Goal: Task Accomplishment & Management: Use online tool/utility

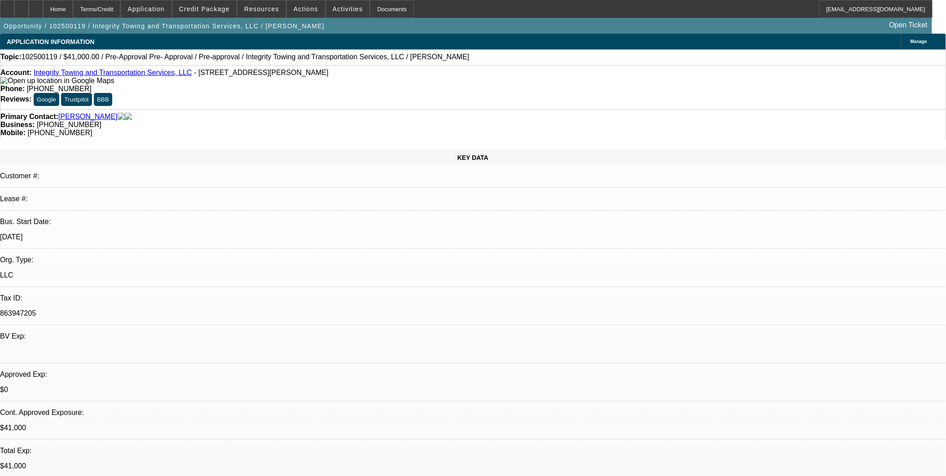
select select "0"
select select "2"
select select "0.1"
select select "0"
select select "2"
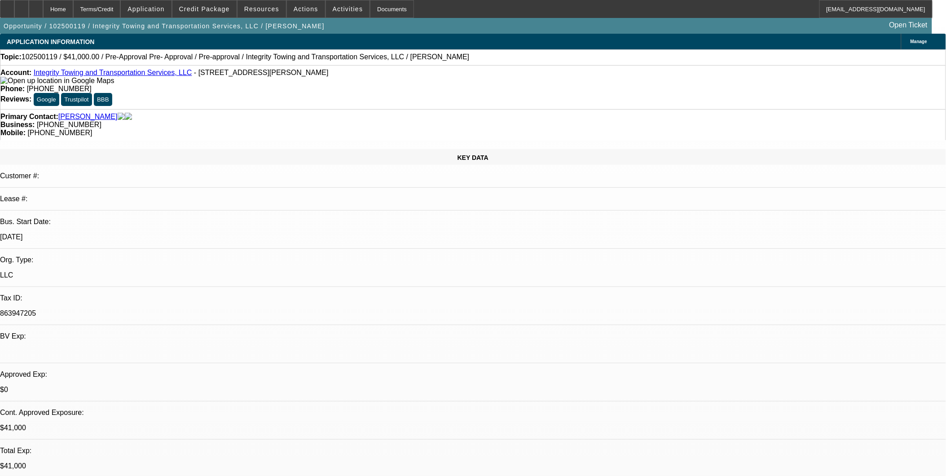
select select "0.1"
select select "0"
select select "2"
select select "0.1"
select select "0"
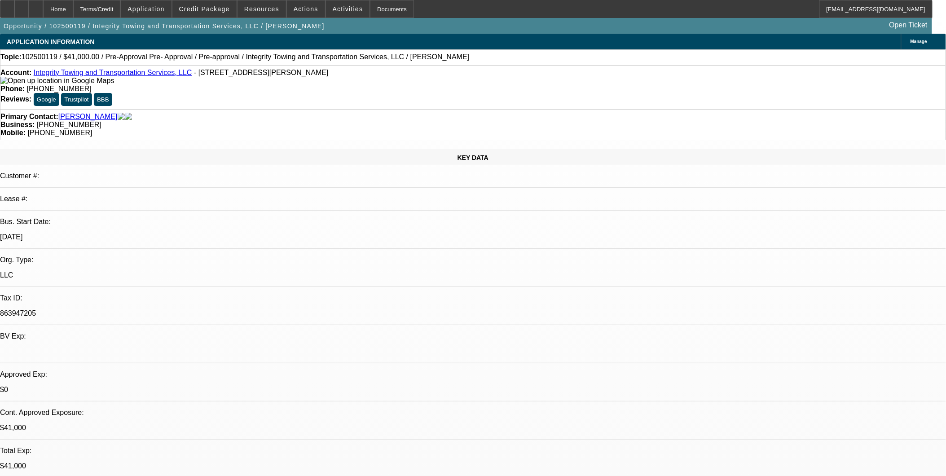
select select "0"
select select "1"
select select "2"
select select "4"
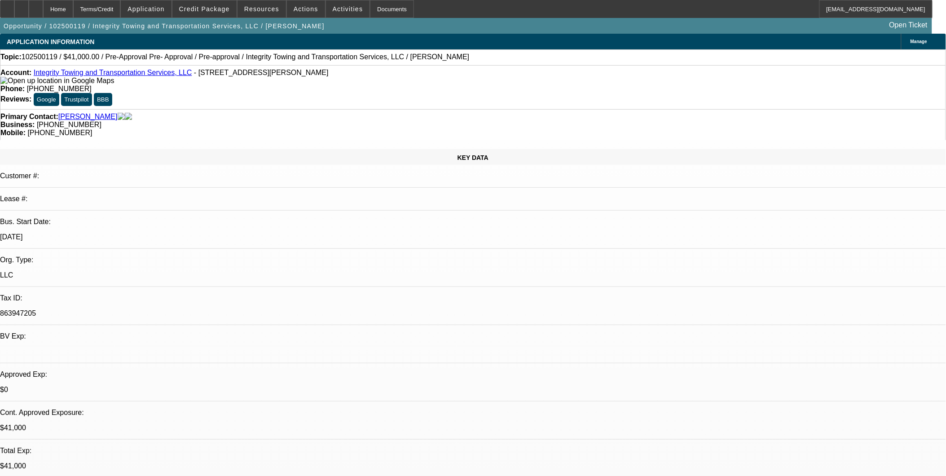
select select "1"
select select "2"
select select "4"
select select "1"
select select "2"
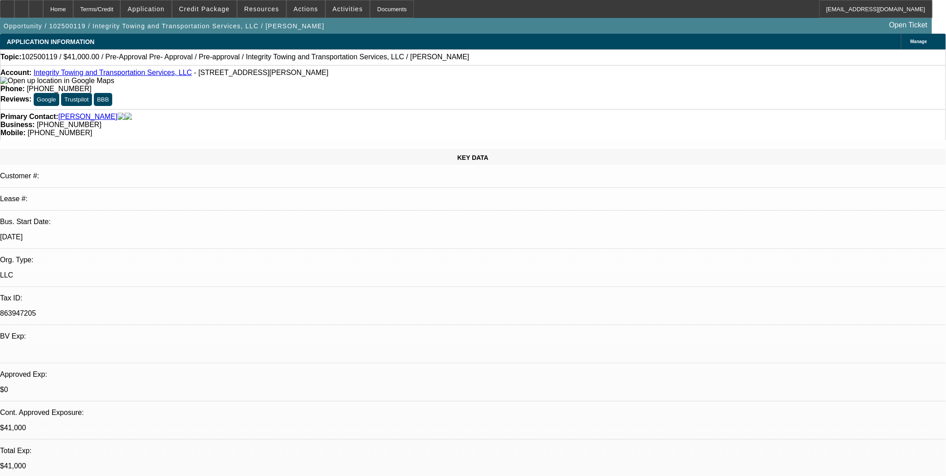
select select "4"
select select "1"
select select "6"
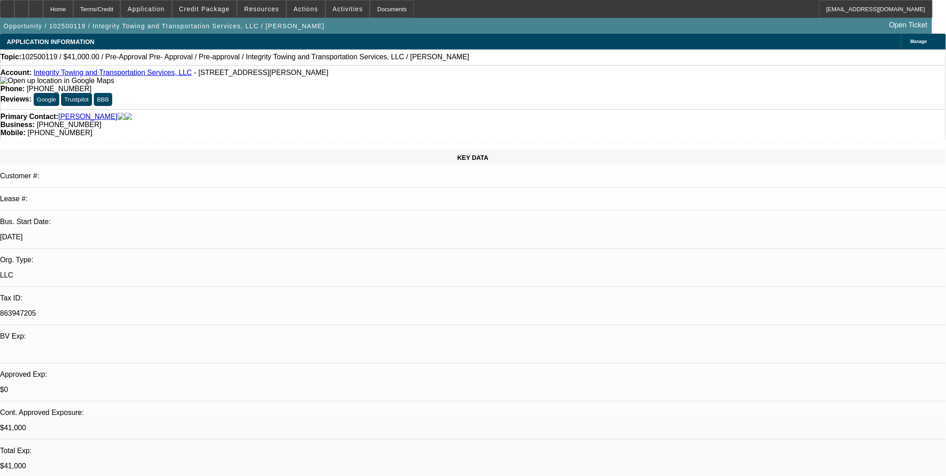
scroll to position [168, 0]
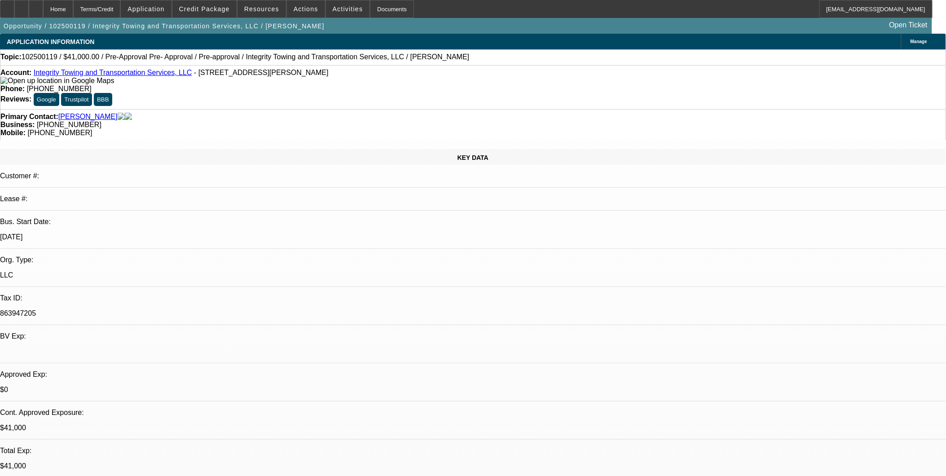
scroll to position [68, 0]
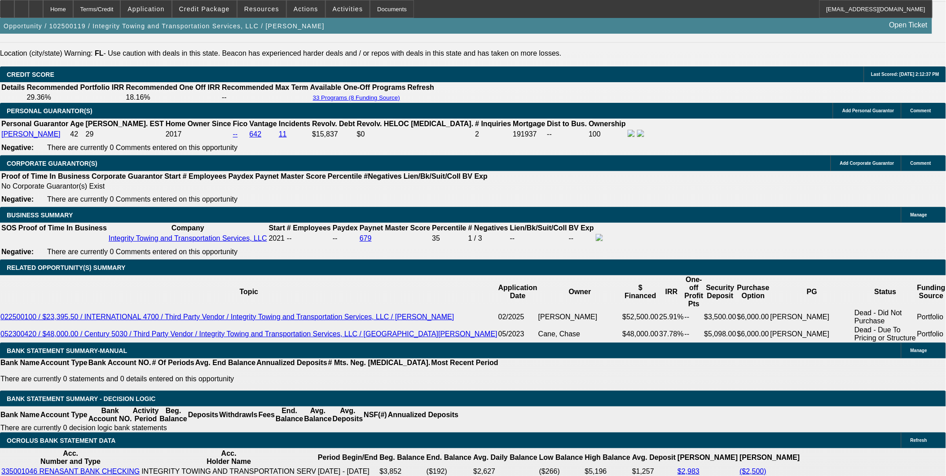
scroll to position [1347, 0]
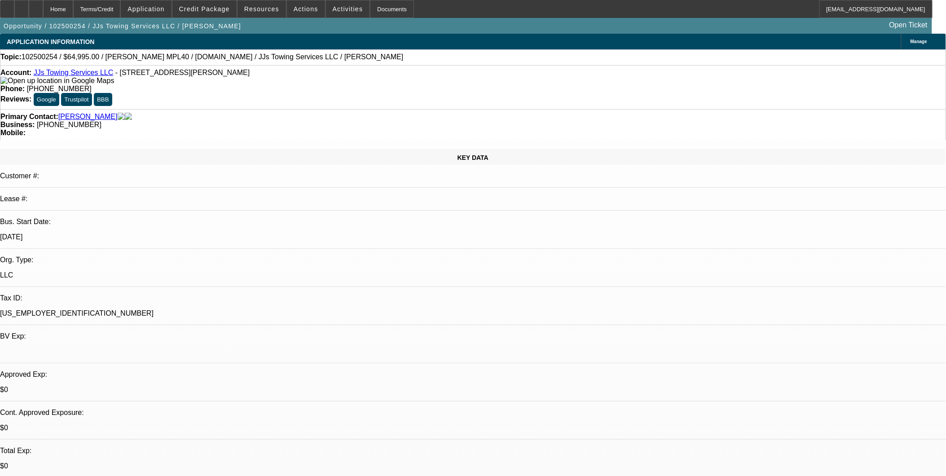
select select "0"
select select "0.1"
select select "0"
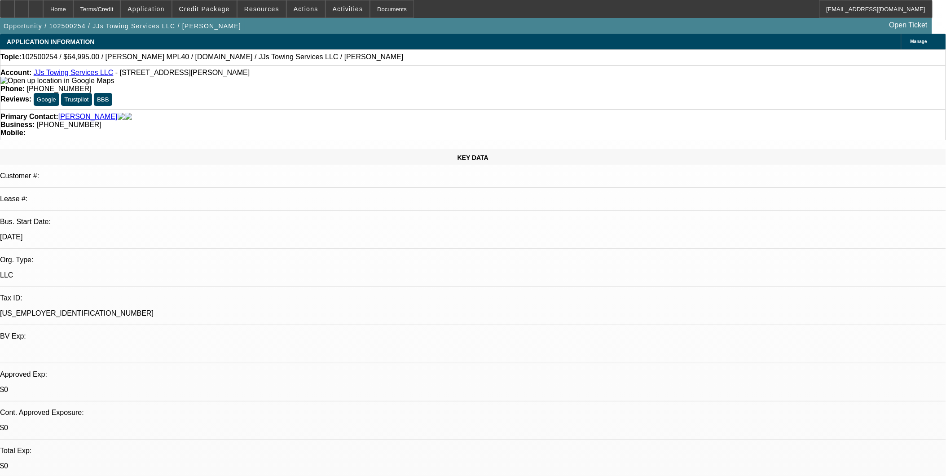
select select "0.1"
select select "0"
select select "0.1"
select select "0"
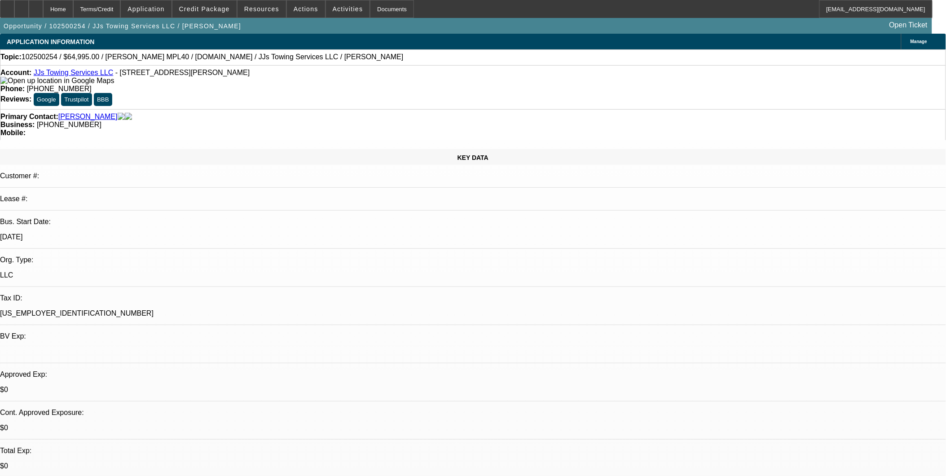
select select "0"
select select "0.1"
select select "1"
select select "4"
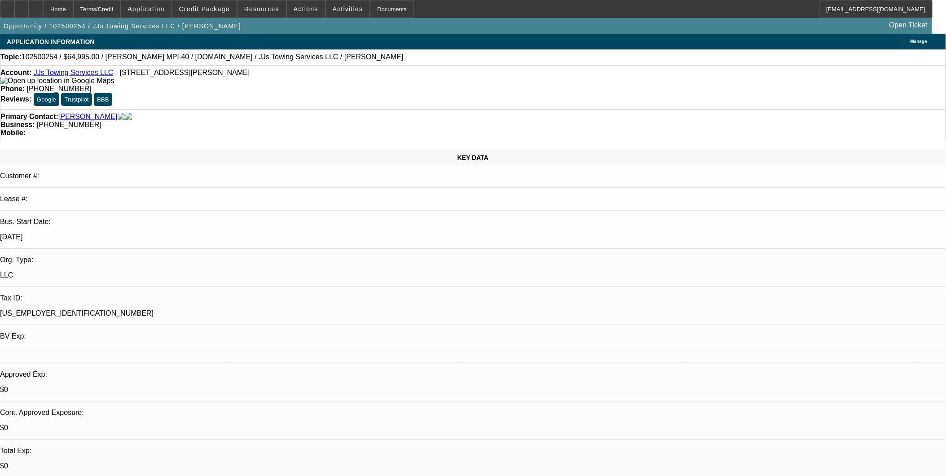
select select "1"
select select "4"
select select "1"
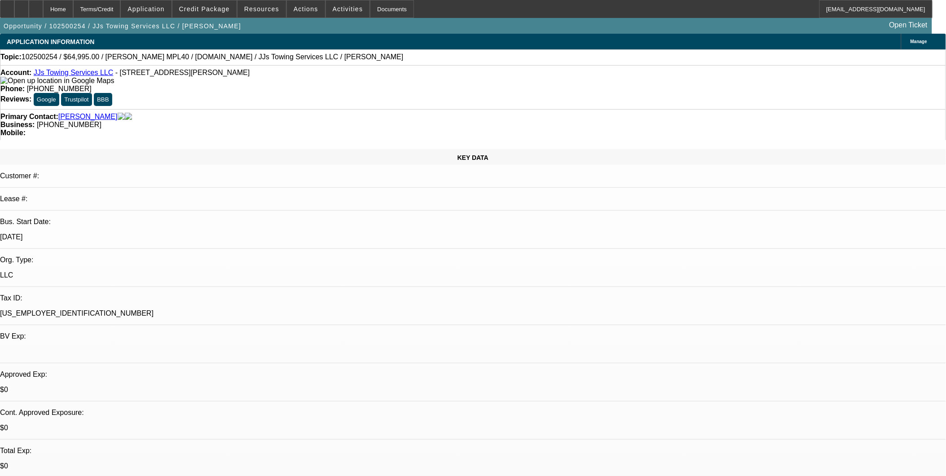
select select "4"
select select "1"
select select "4"
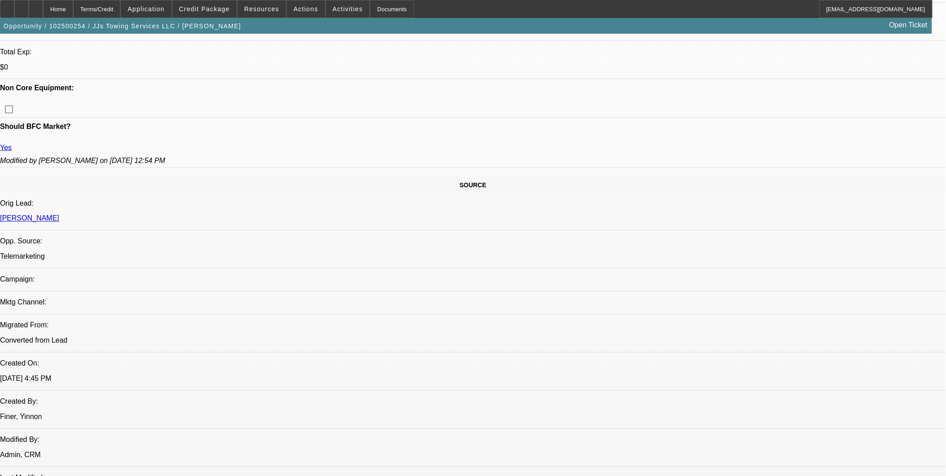
scroll to position [349, 0]
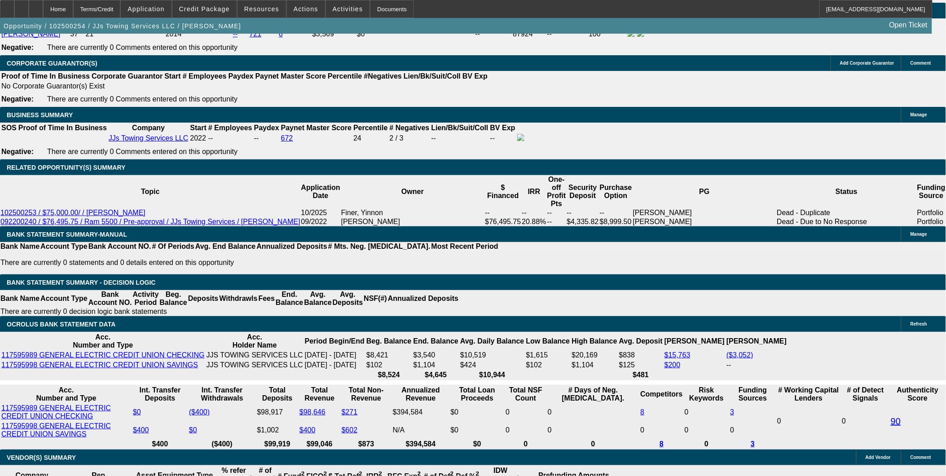
scroll to position [1447, 0]
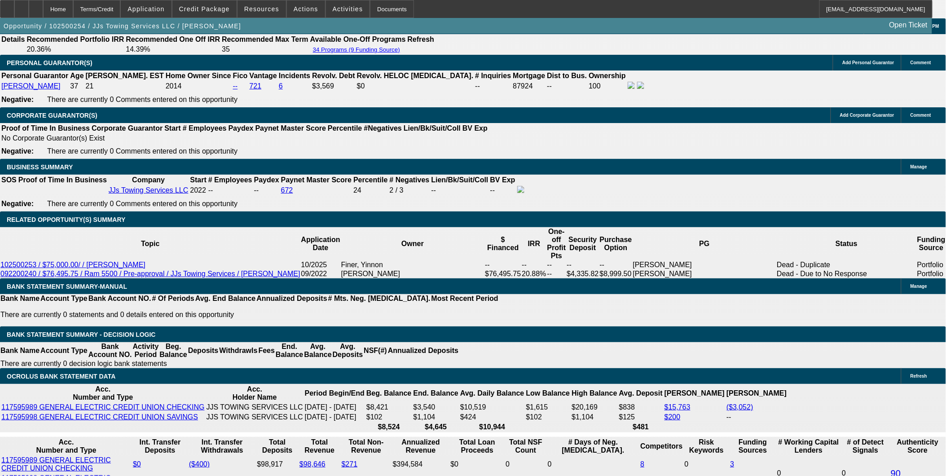
scroll to position [1347, 0]
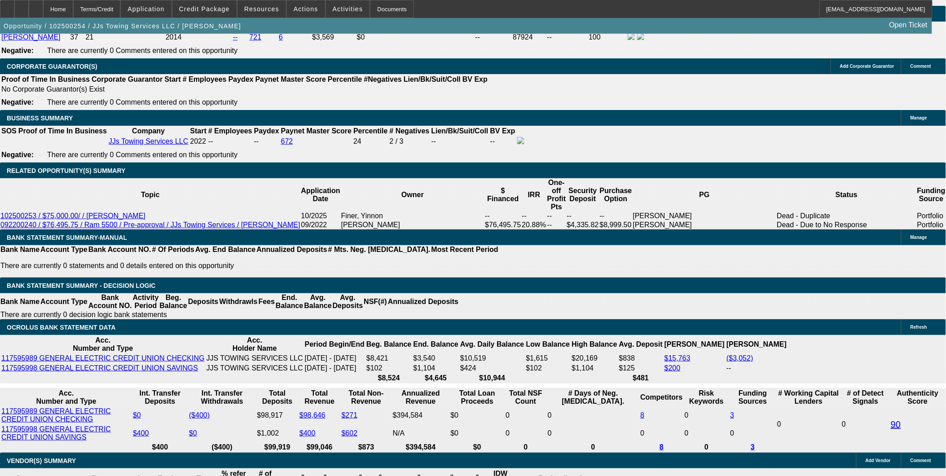
scroll to position [44, 0]
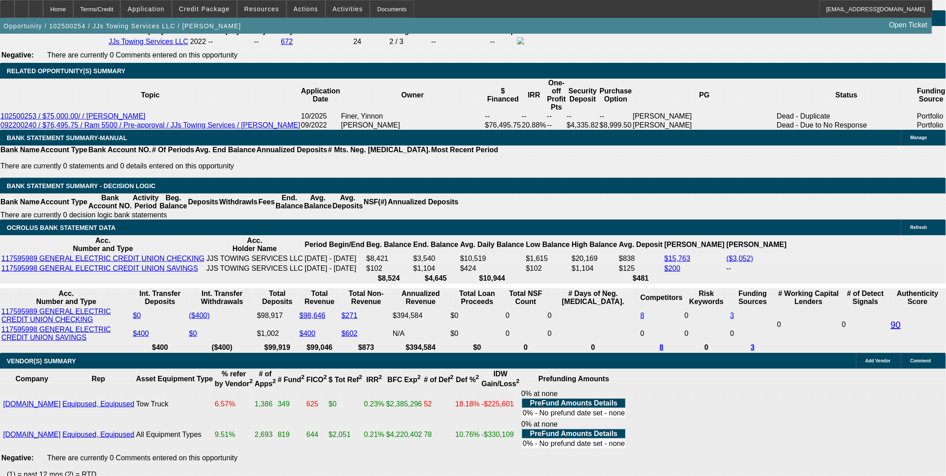
scroll to position [1447, 0]
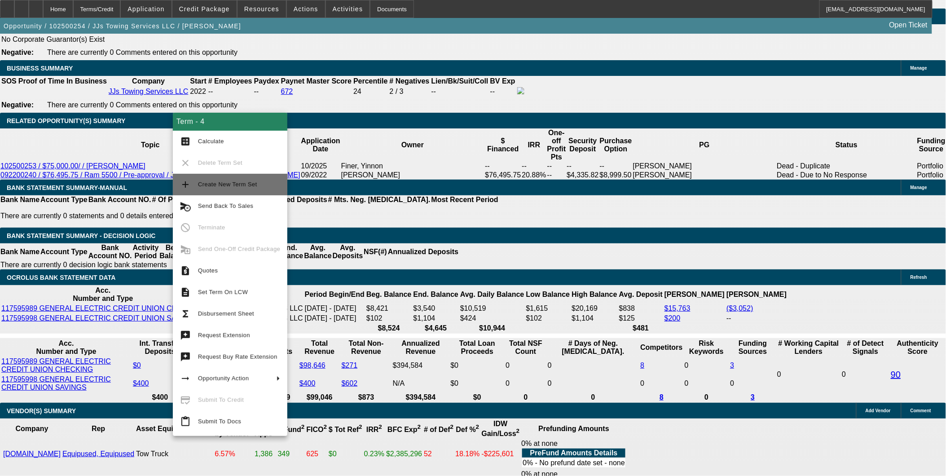
click at [243, 185] on span "Create New Term Set" at bounding box center [227, 184] width 59 height 7
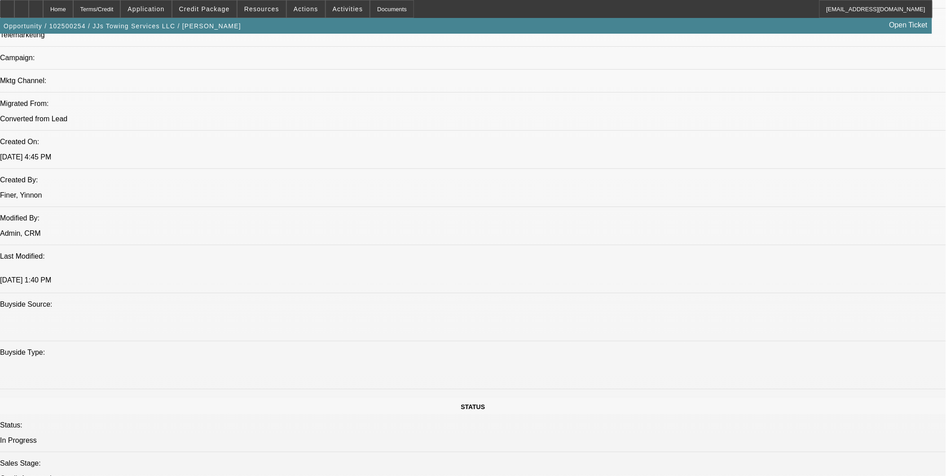
select select "0"
select select "0.1"
select select "0"
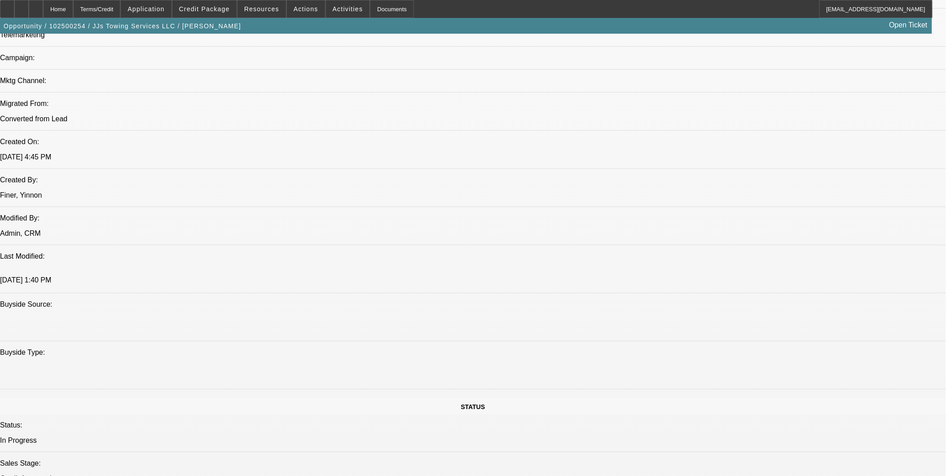
select select "0.1"
select select "0"
select select "0.1"
select select "0"
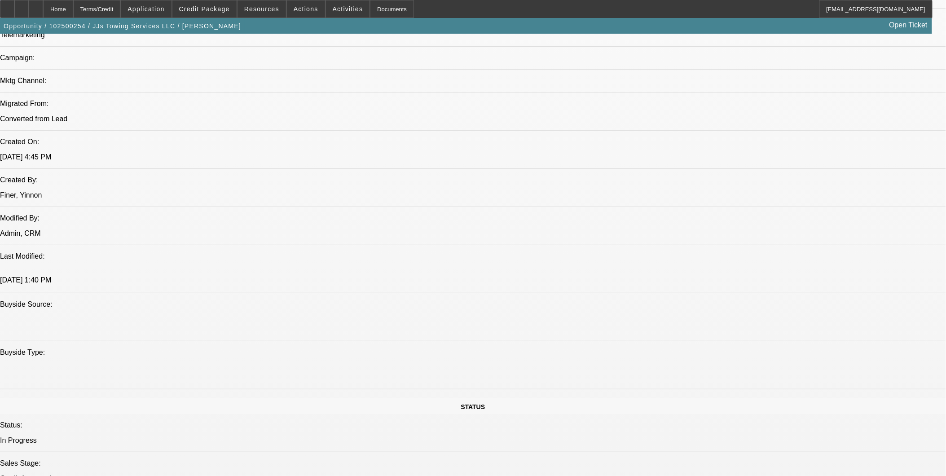
select select "0"
select select "0.1"
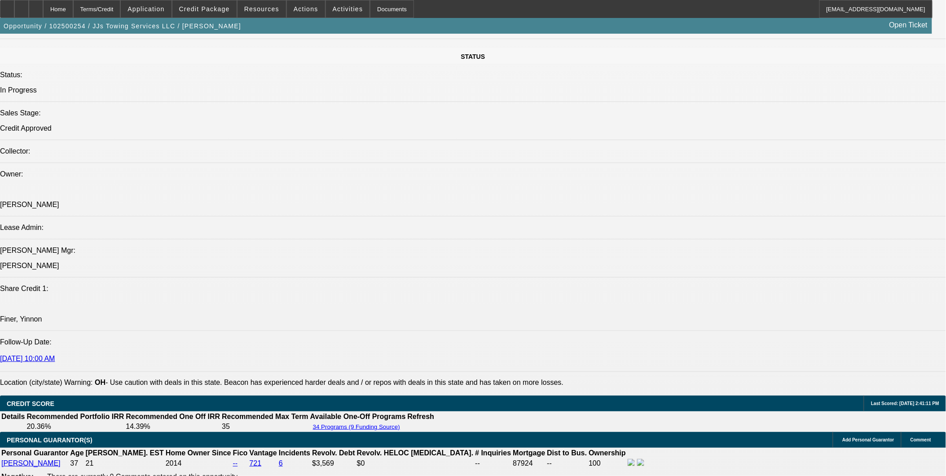
select select "1"
select select "4"
select select "1"
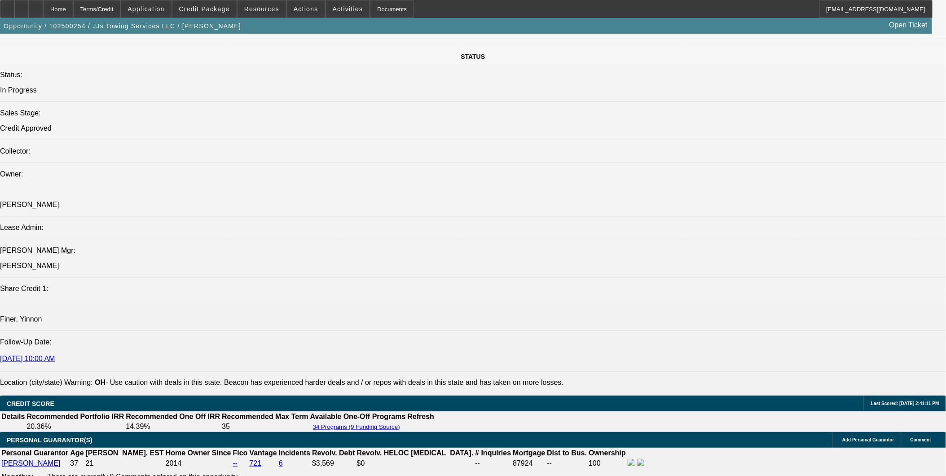
select select "4"
select select "1"
select select "4"
select select "1"
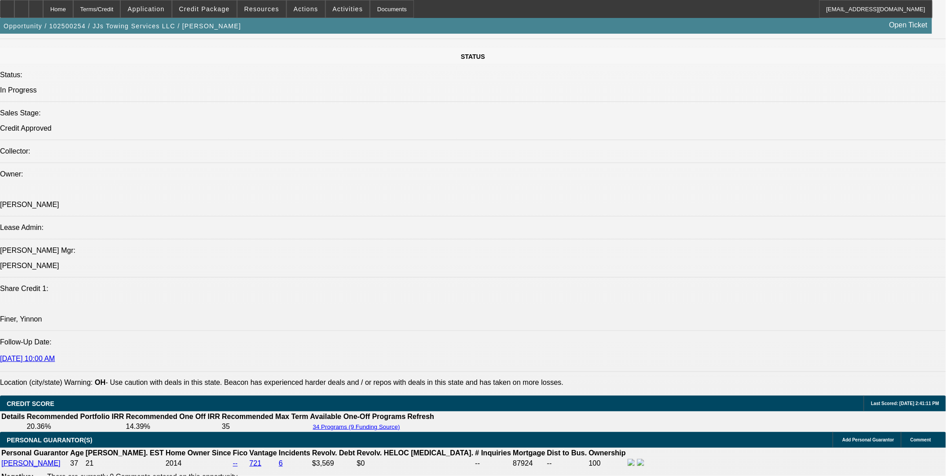
select select "1"
select select "4"
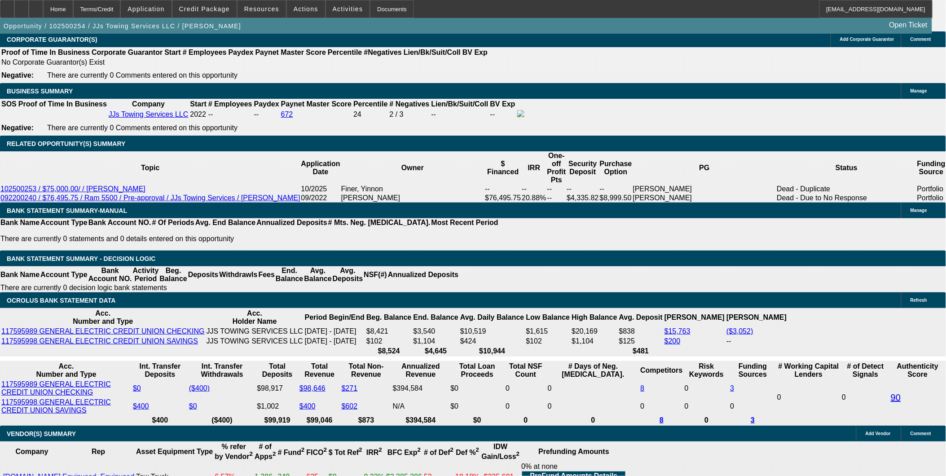
scroll to position [1446, 0]
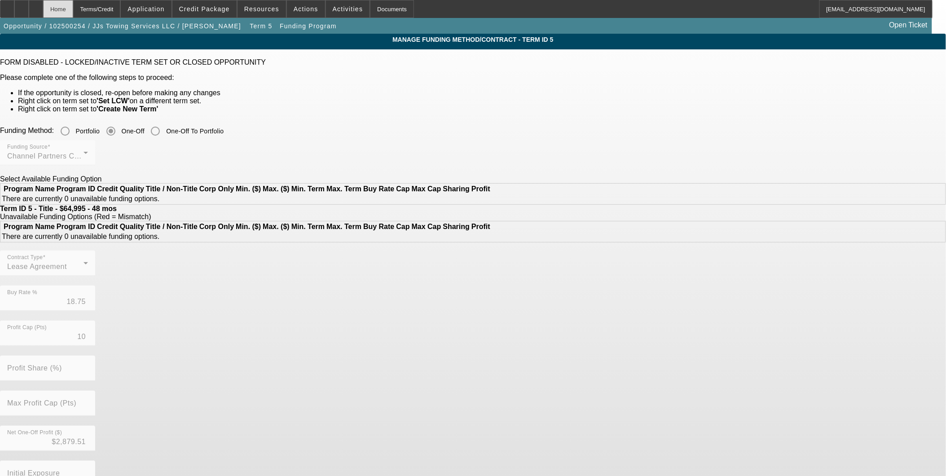
click at [73, 5] on div "Home" at bounding box center [58, 9] width 30 height 18
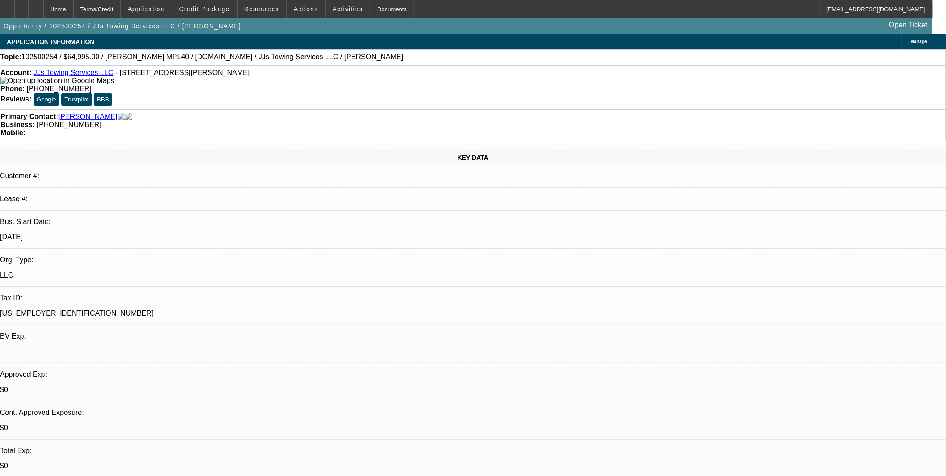
select select "0"
select select "0.1"
select select "4"
select select "0"
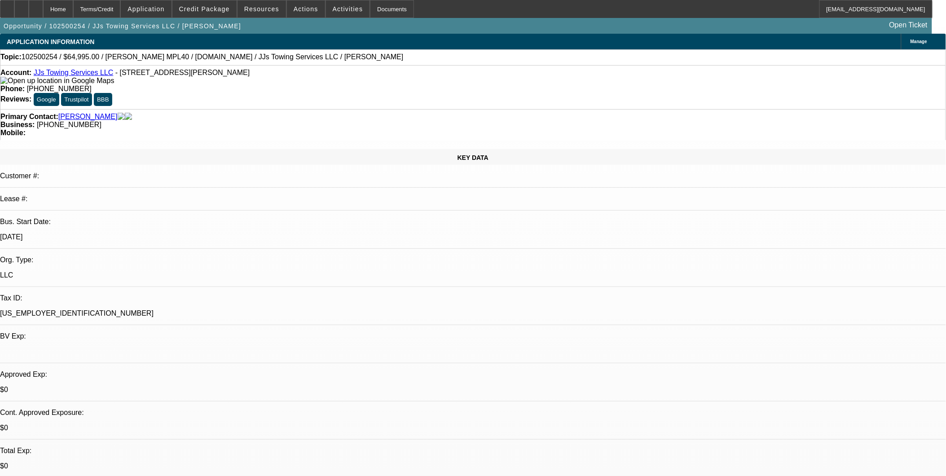
select select "0"
select select "0.1"
select select "4"
select select "0"
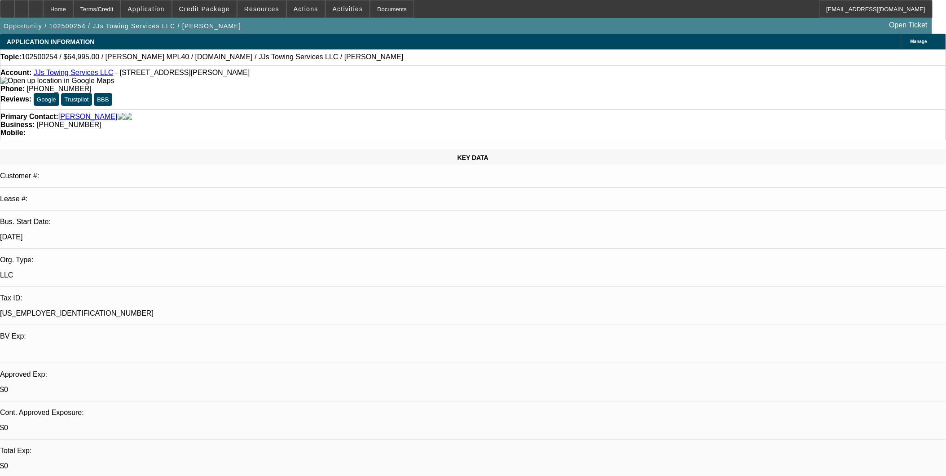
select select "0.1"
select select "4"
select select "0"
select select "0.1"
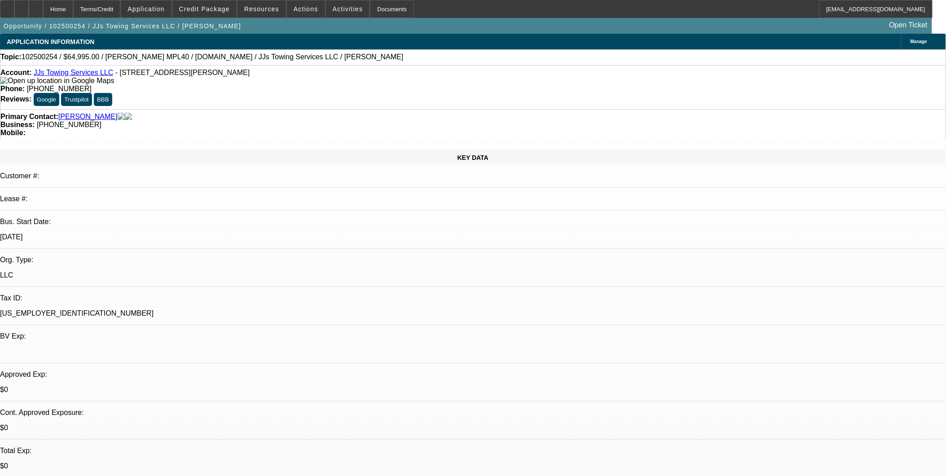
select select "4"
click at [88, 75] on link "JJs Towing Services LLC" at bounding box center [74, 73] width 80 height 8
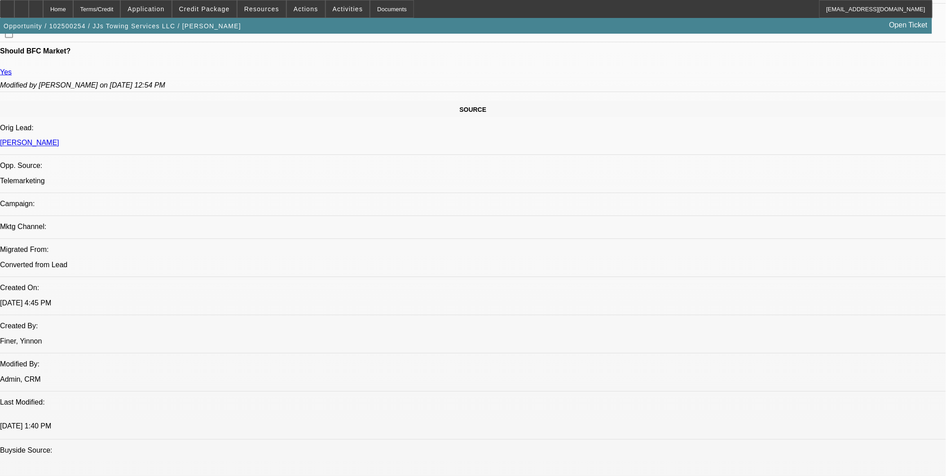
scroll to position [698, 0]
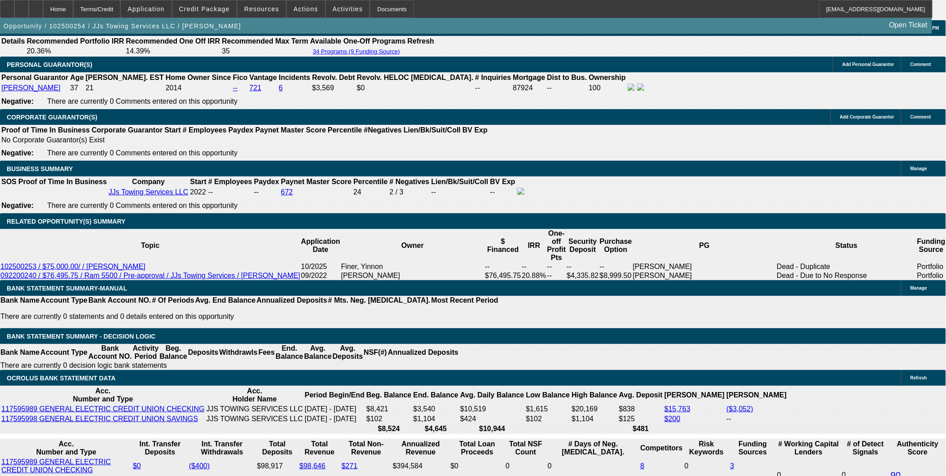
scroll to position [1347, 0]
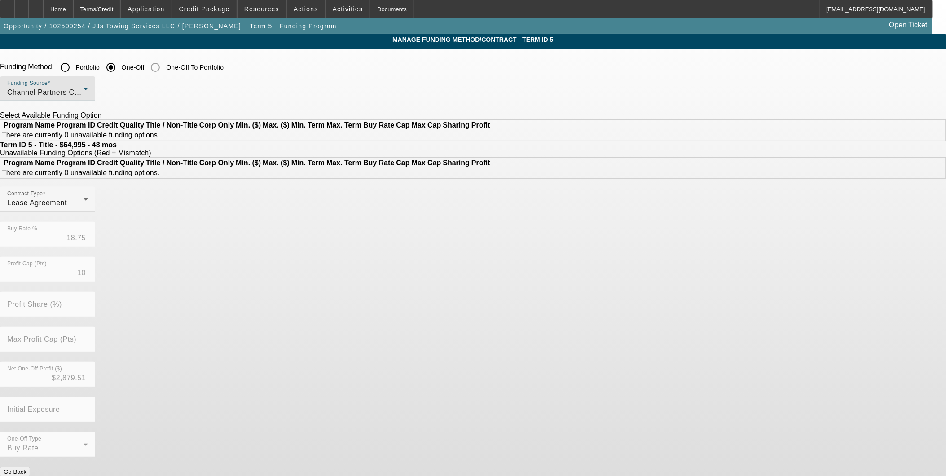
click at [84, 97] on div "Channel Partners Capital LLC (EF)" at bounding box center [45, 92] width 76 height 11
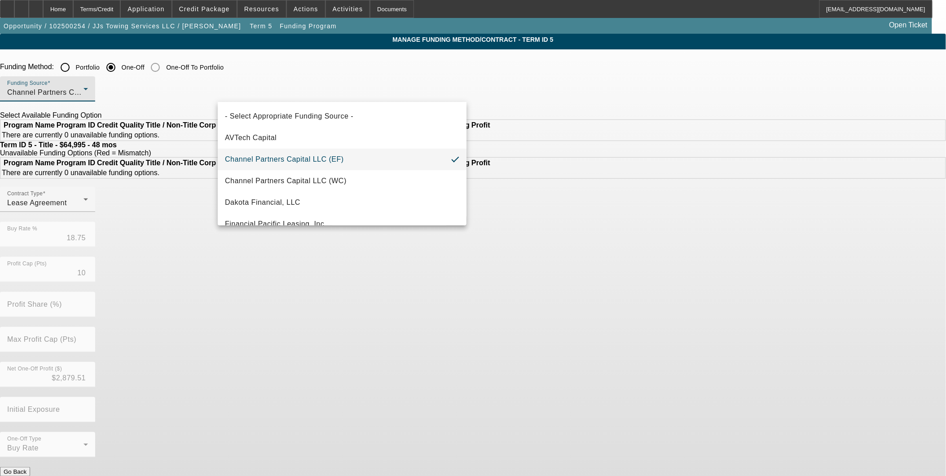
click at [288, 65] on div at bounding box center [473, 238] width 946 height 476
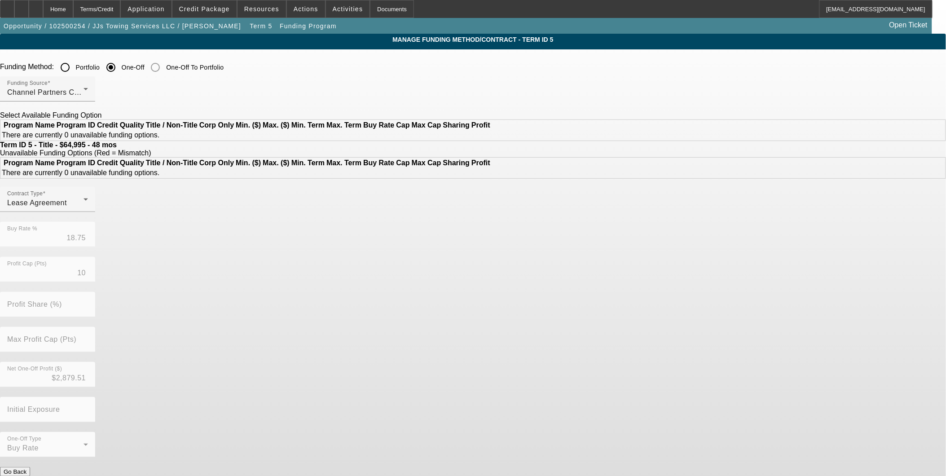
click at [74, 67] on input "Portfolio" at bounding box center [65, 67] width 18 height 18
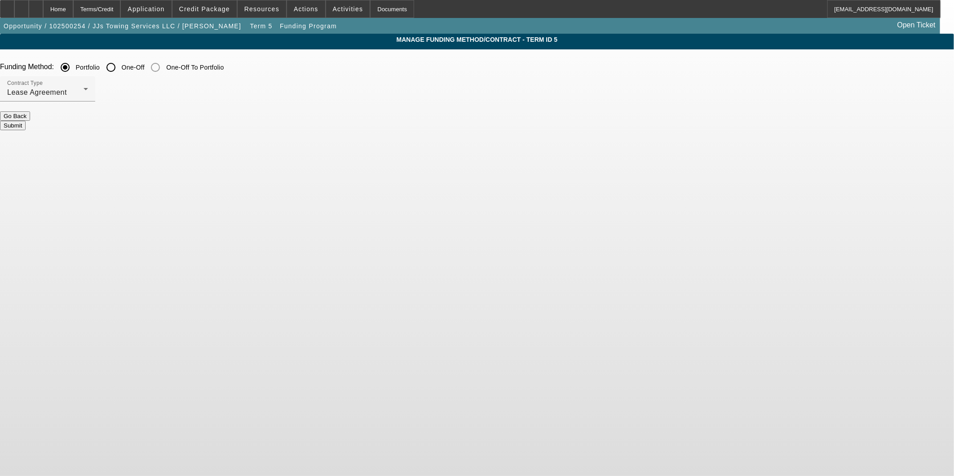
click at [397, 128] on form "Funding Method: Portfolio One-Off One-Off To Portfolio Contract Type Lease Agre…" at bounding box center [477, 98] width 954 height 80
click at [26, 123] on button "Submit" at bounding box center [13, 125] width 26 height 9
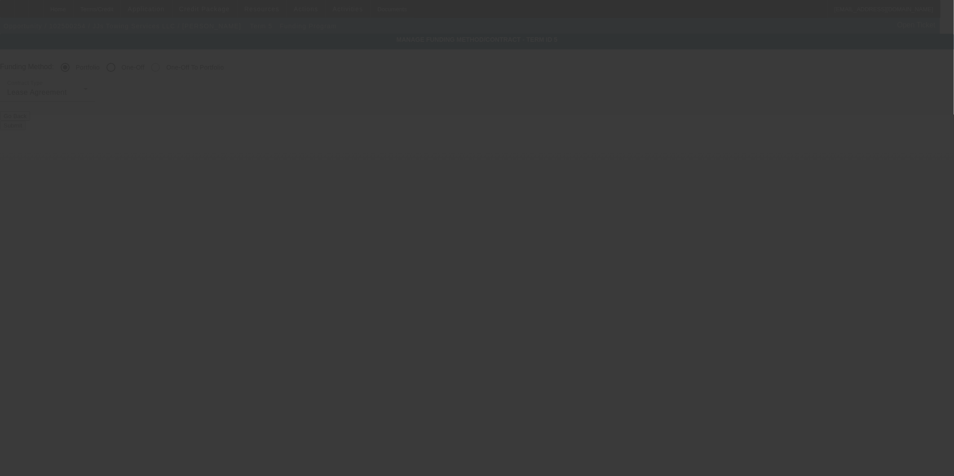
radio input "false"
radio input "true"
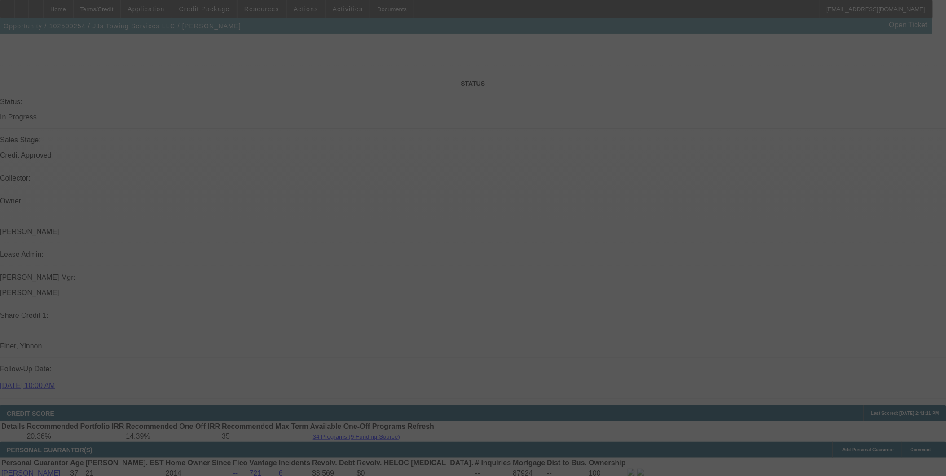
scroll to position [976, 0]
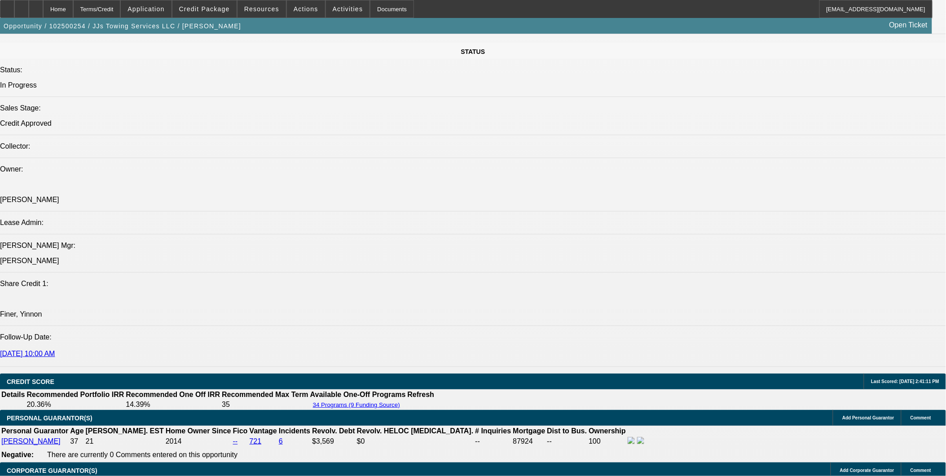
select select "0"
select select "0.1"
select select "4"
select select "0"
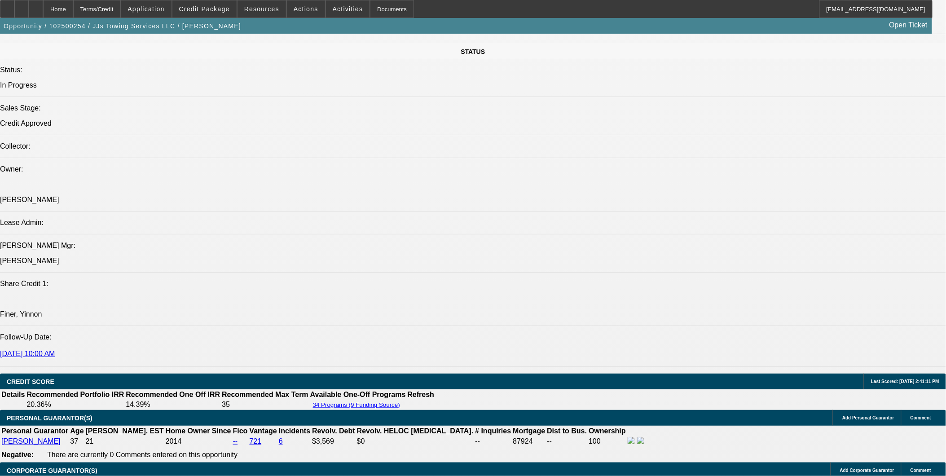
select select "0"
select select "0.1"
select select "4"
select select "0"
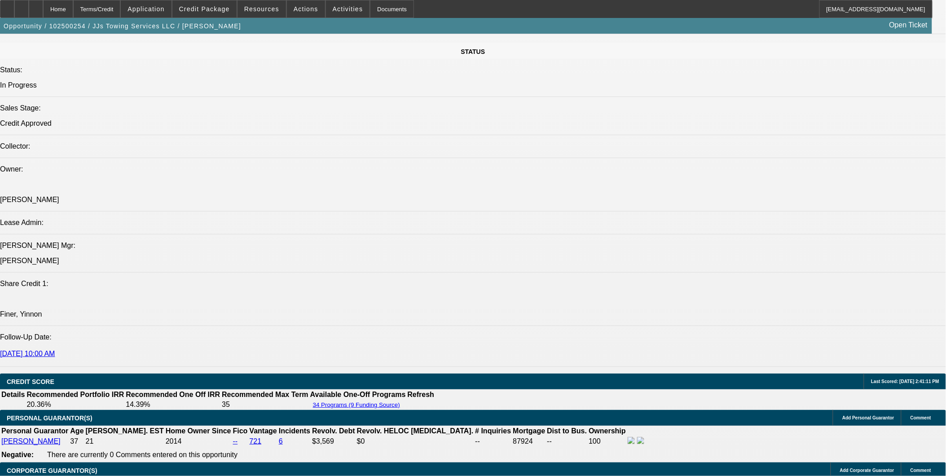
select select "0.1"
select select "4"
select select "0"
select select "0.1"
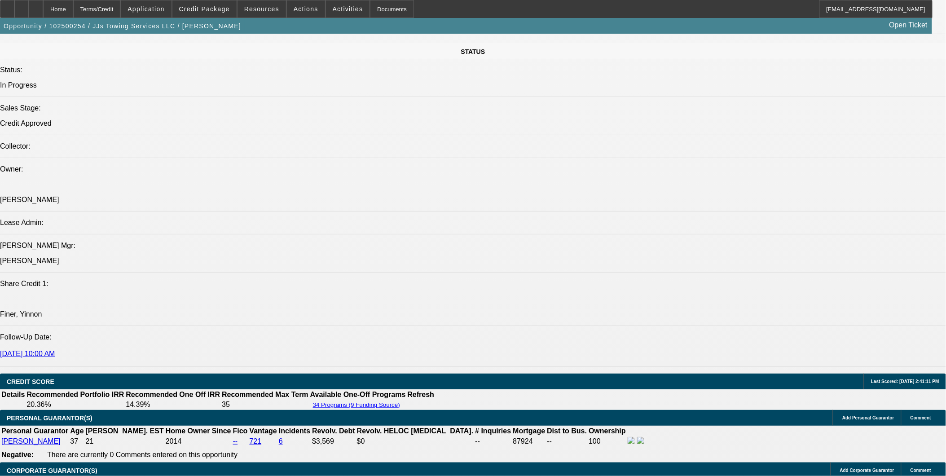
select select "4"
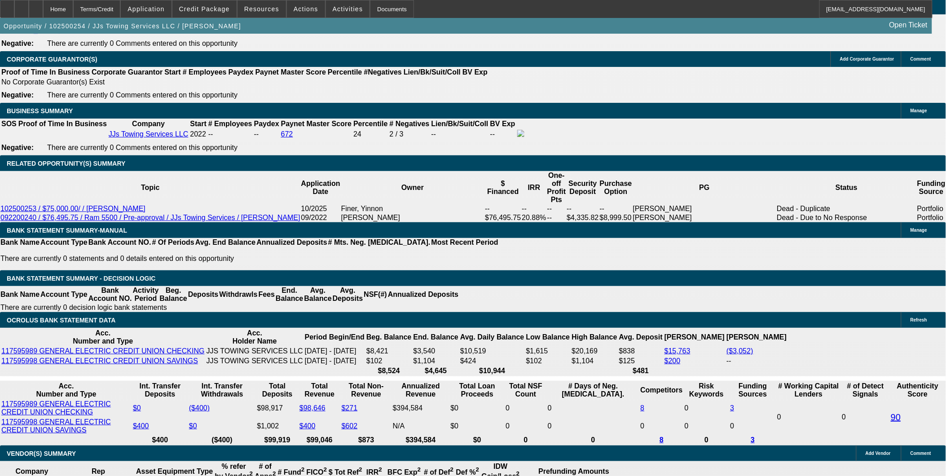
scroll to position [1425, 0]
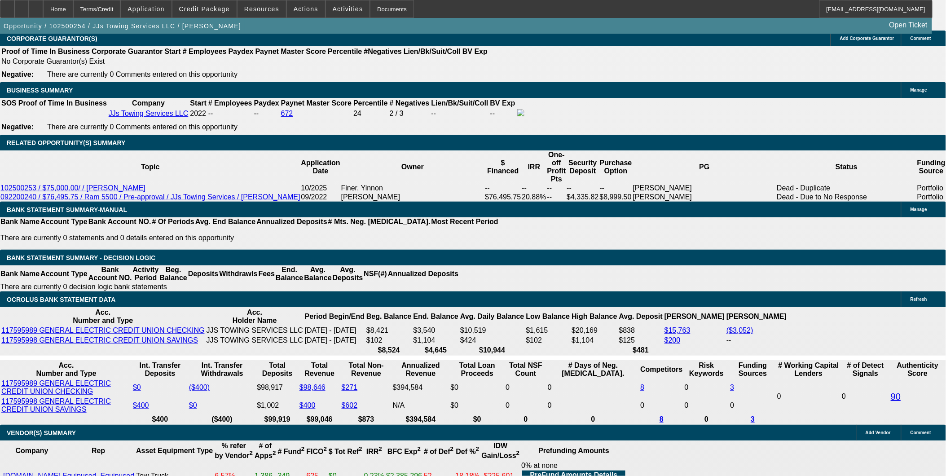
type input "$0.00"
select select "0.05"
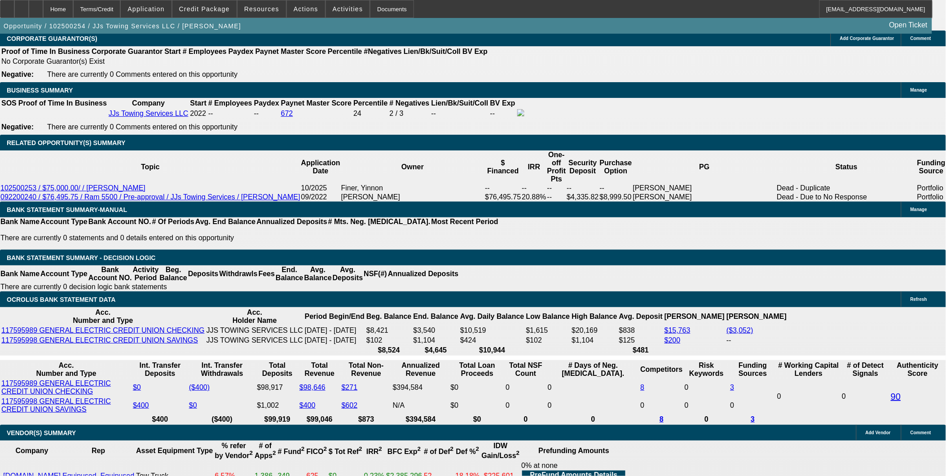
type input "$3,249.75"
type input "UNKNOWN"
type input "$1,805.00"
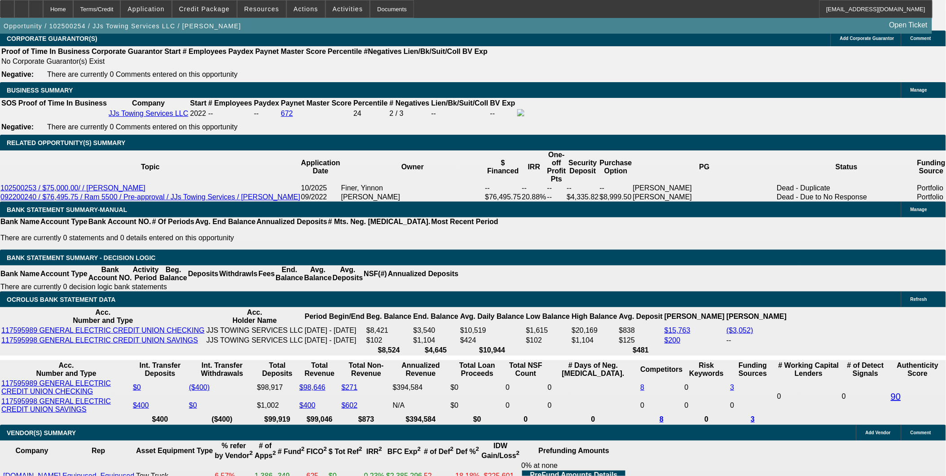
type input "15"
type input "$1,718.42"
type input "15"
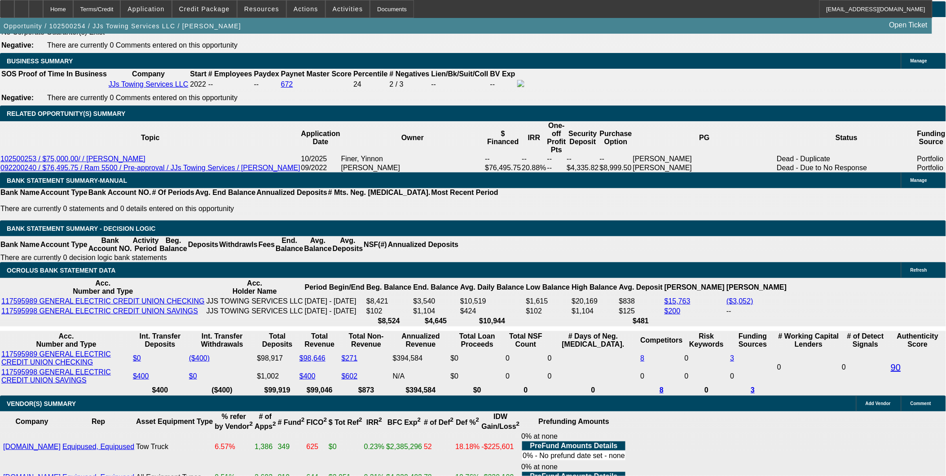
scroll to position [1475, 0]
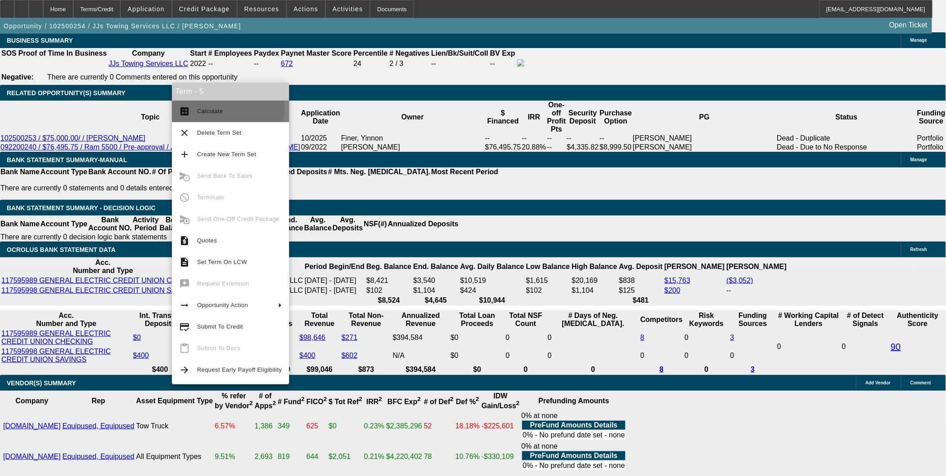
click at [205, 108] on span "Calculate" at bounding box center [210, 111] width 26 height 7
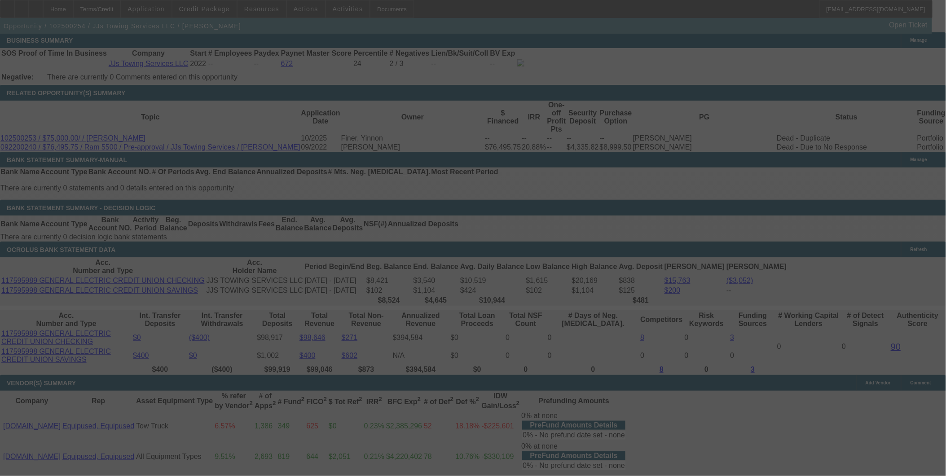
select select "0"
select select "0.1"
select select "4"
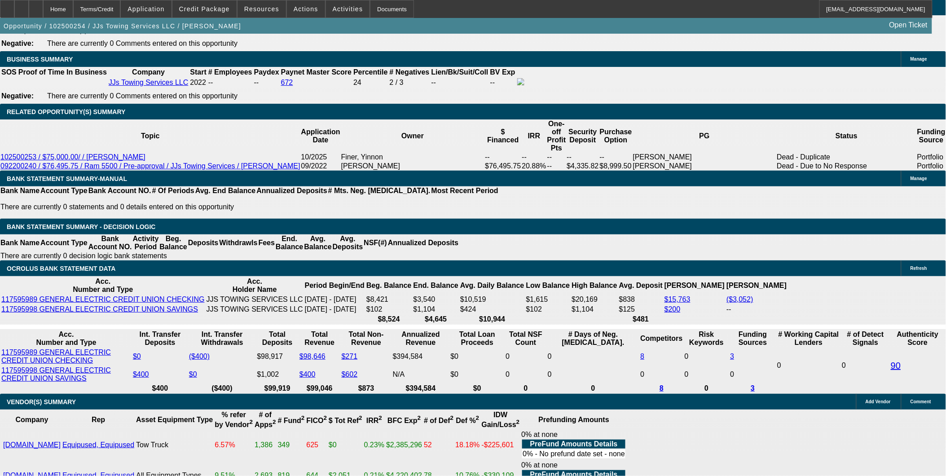
scroll to position [1420, 0]
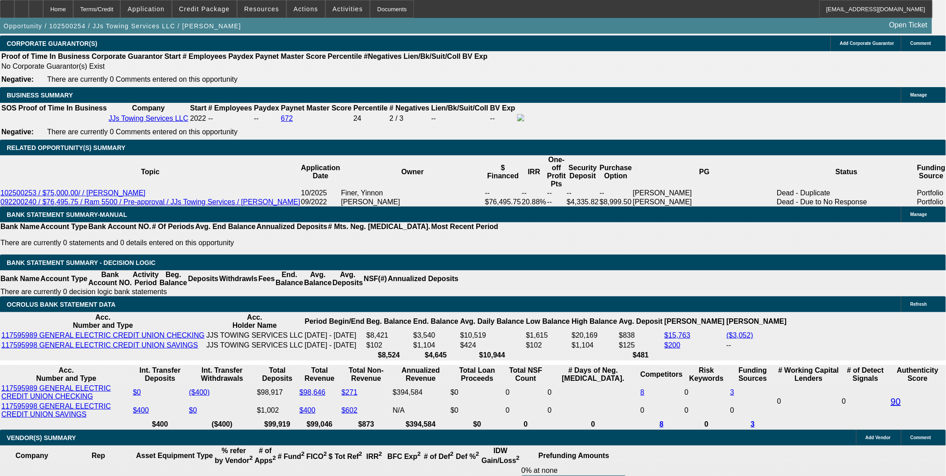
select select "2"
type input "$3,436.84"
type input "UNKNOWN"
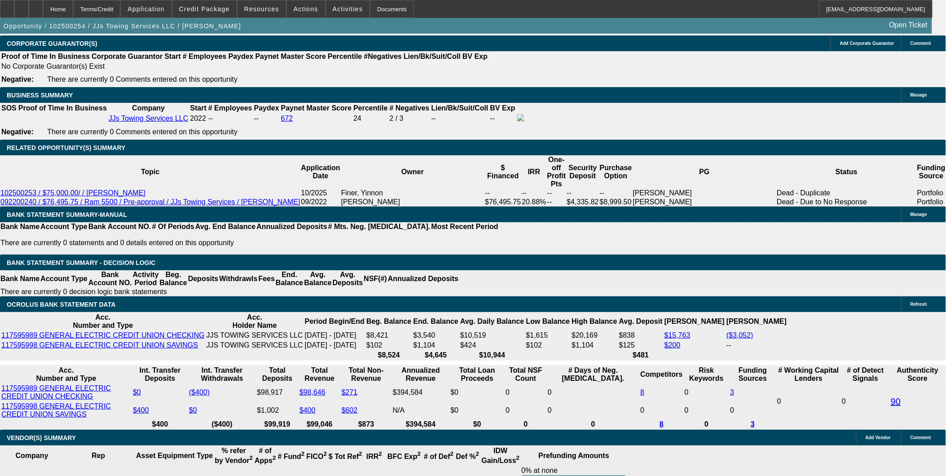
select select "2"
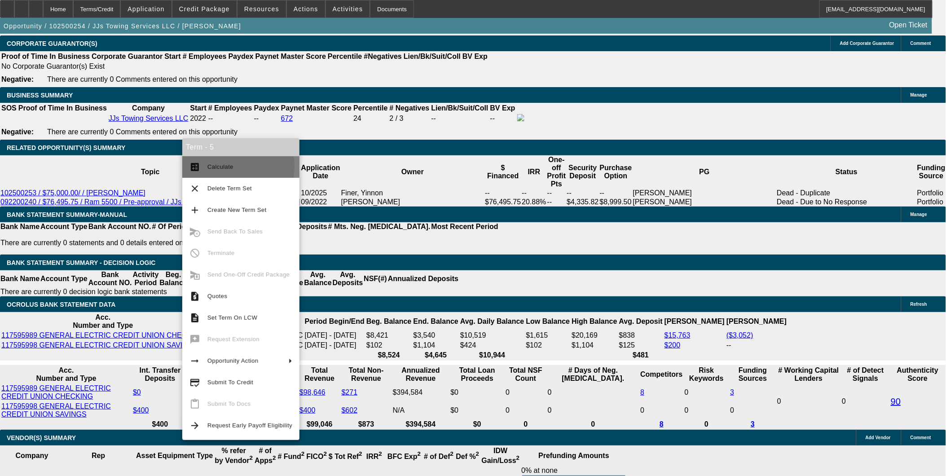
click at [216, 166] on span "Calculate" at bounding box center [221, 166] width 26 height 7
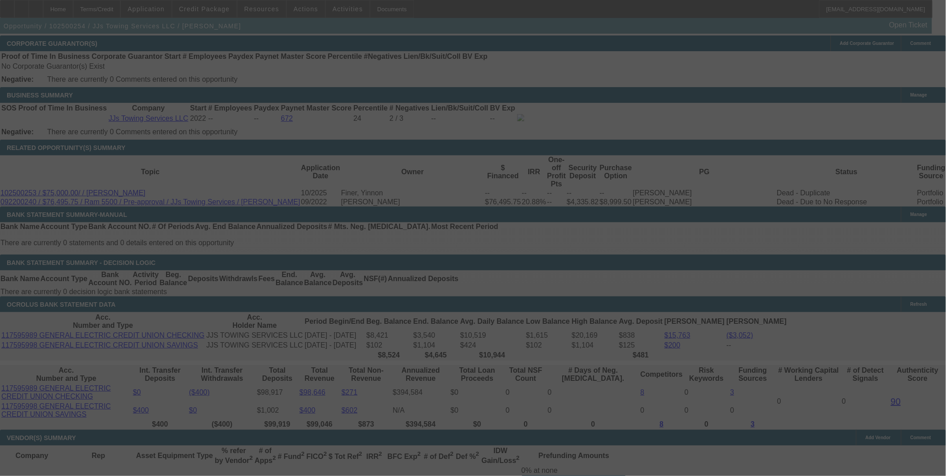
select select "2"
select select "0.1"
select select "4"
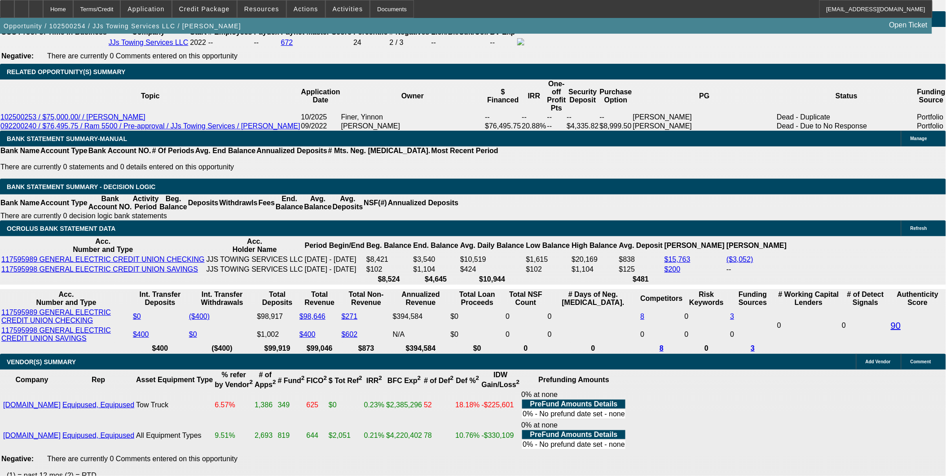
scroll to position [1497, 0]
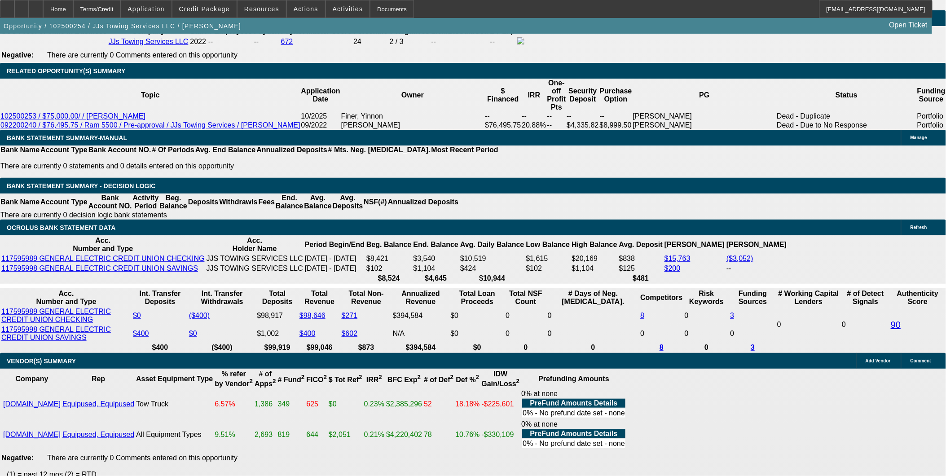
type input "$3,249.75"
select select "0"
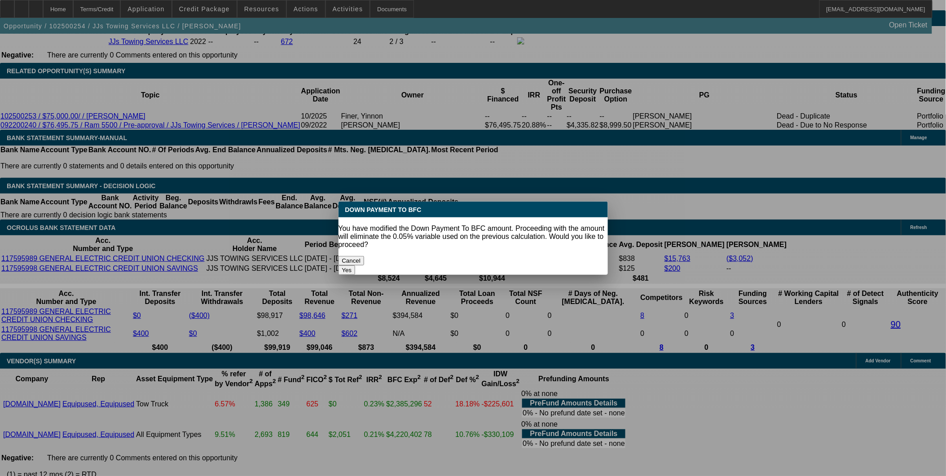
click at [356, 265] on button "Yes" at bounding box center [347, 269] width 17 height 9
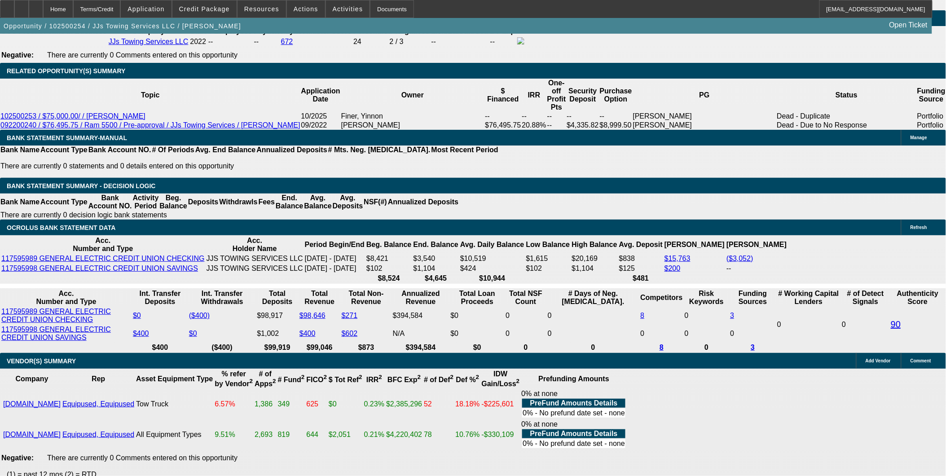
type input "$0.00"
type input "UNKNOWN"
type input "$3,617.72"
type input "$1,808.86"
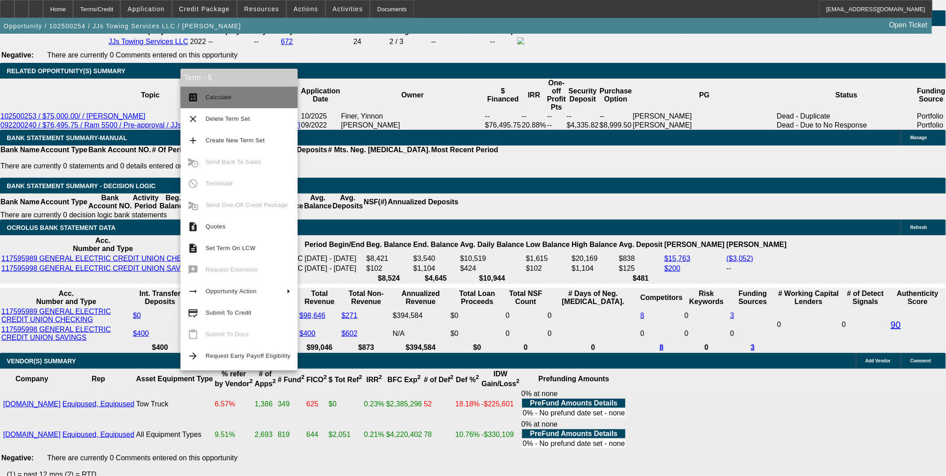
click at [221, 93] on span "Calculate" at bounding box center [248, 97] width 85 height 11
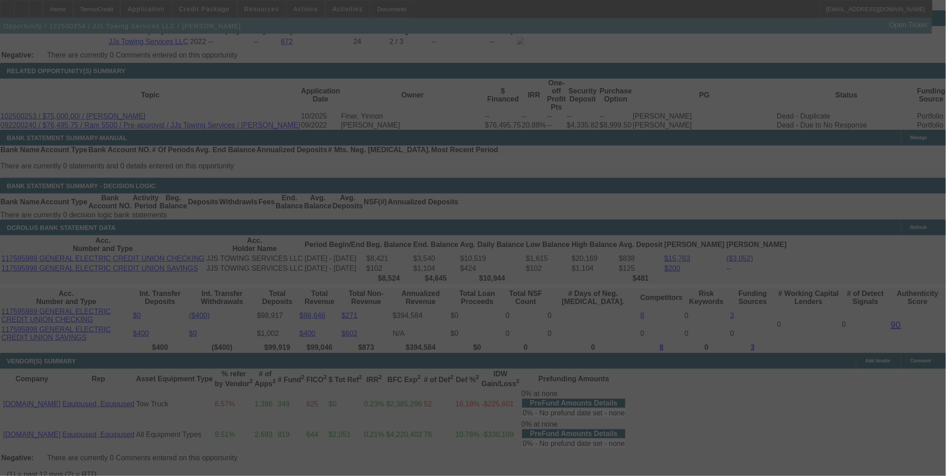
select select "0"
select select "2"
select select "0.1"
select select "4"
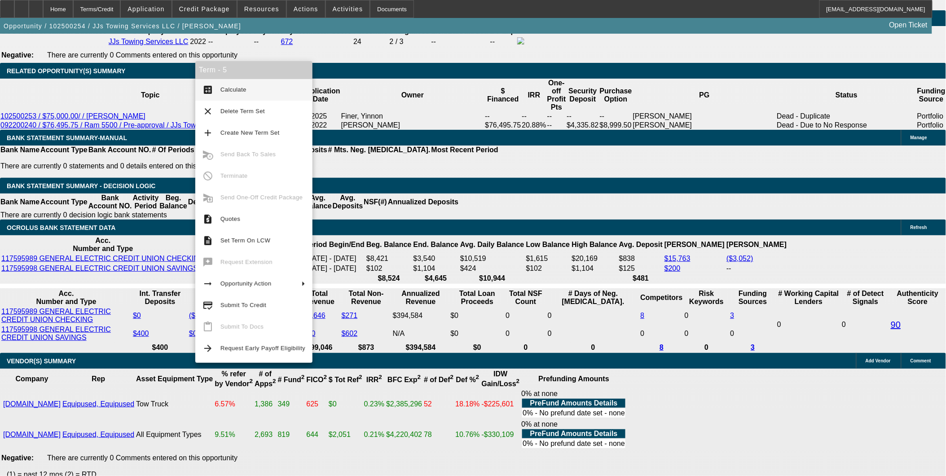
drag, startPoint x: 165, startPoint y: 73, endPoint x: 172, endPoint y: 69, distance: 7.9
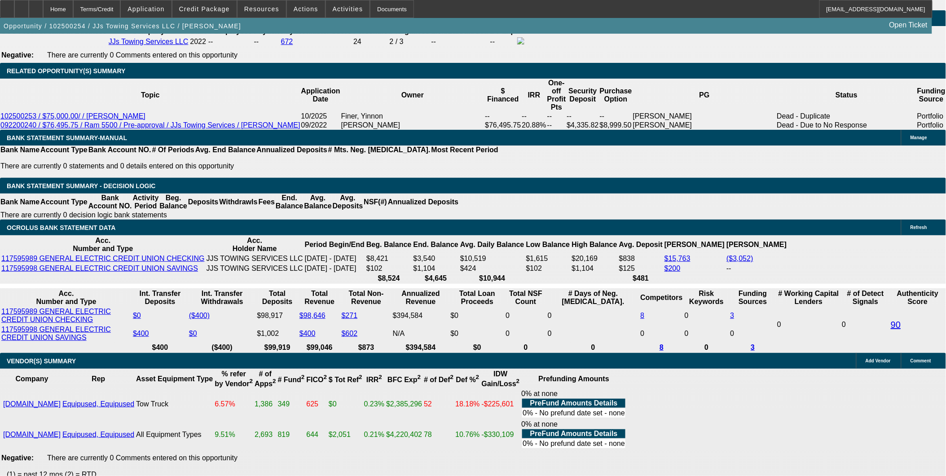
type input "UNKNOWN"
type input "17"
type input "$2,763.78"
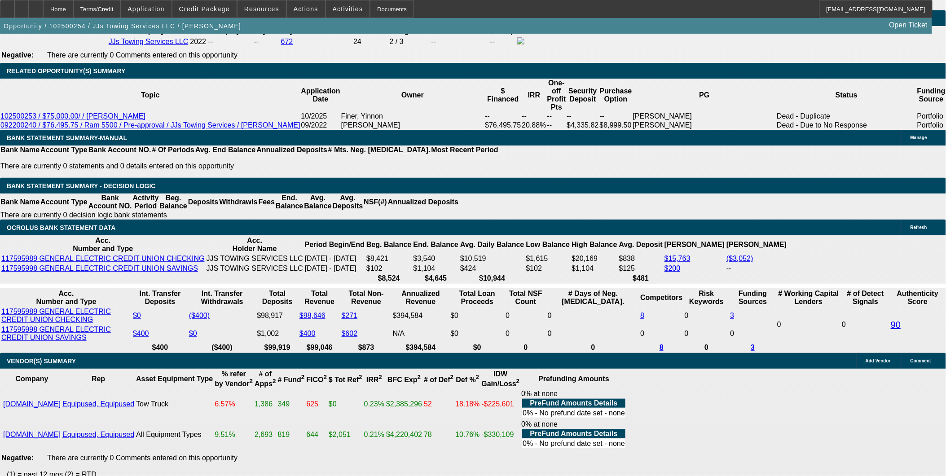
type input "$1,381.89"
type input "$3,750.86"
type input "$1,875.43"
type input "17.7"
type input "$3,798.10"
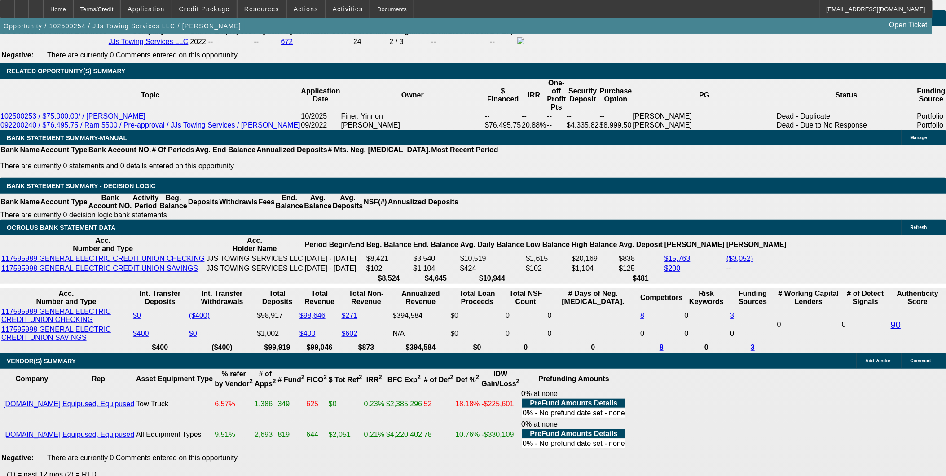
type input "$1,899.05"
type input "17.7"
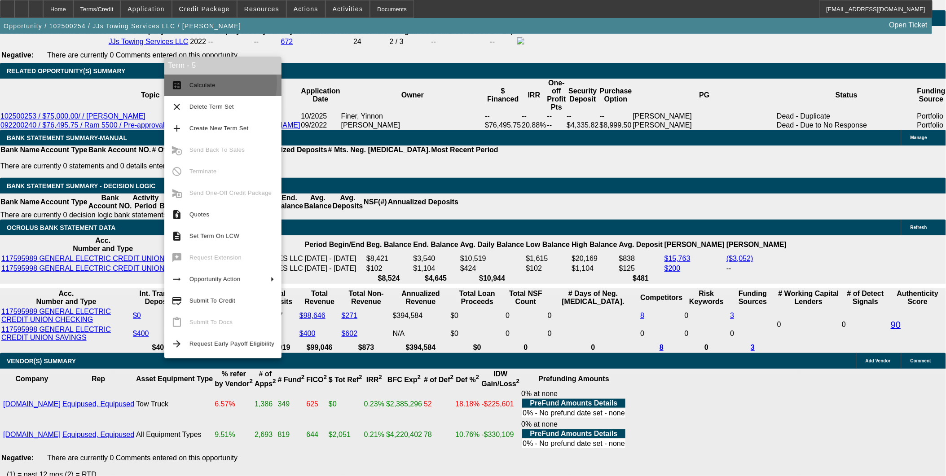
click at [206, 83] on span "Calculate" at bounding box center [203, 85] width 26 height 7
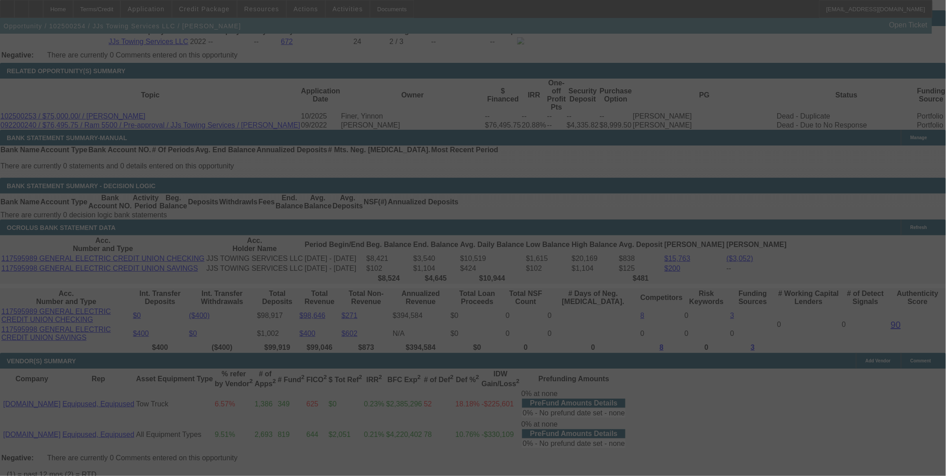
select select "0"
select select "2"
select select "0.1"
select select "4"
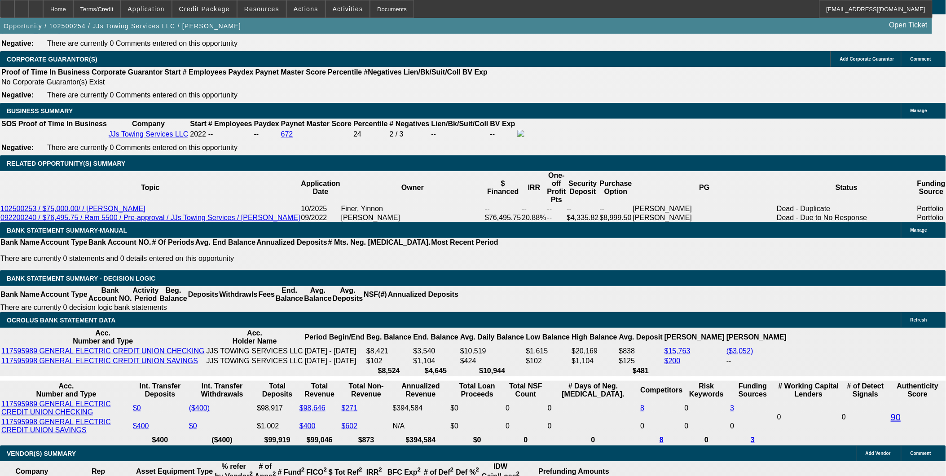
scroll to position [1397, 0]
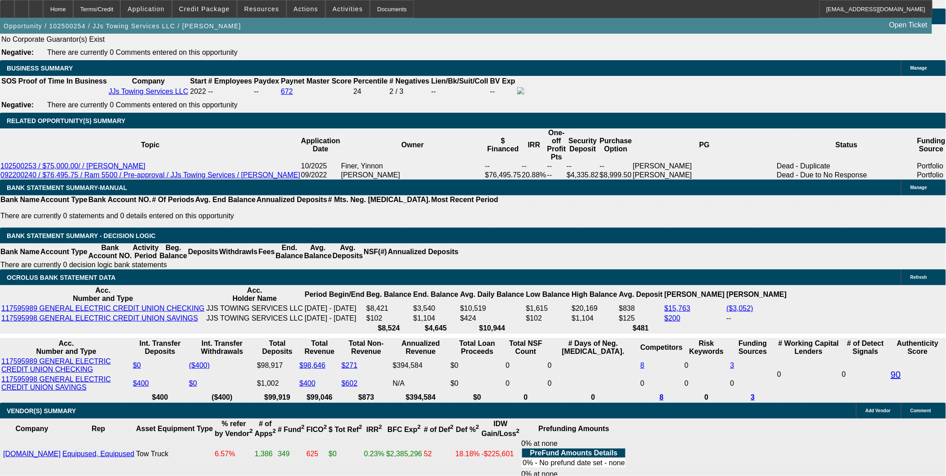
type input "$0.00"
select select "0.05"
type input "$3,249.75"
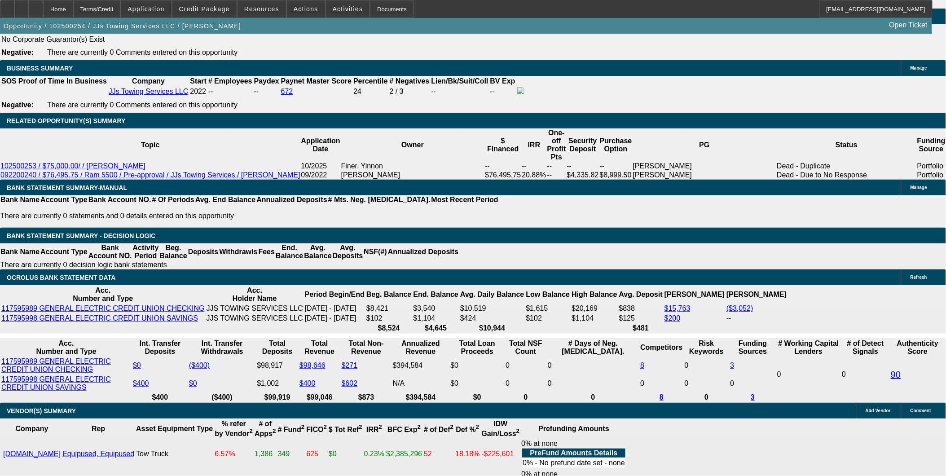
type input "UNKNOWN"
type input "$3,608.20"
type input "$1,804.10"
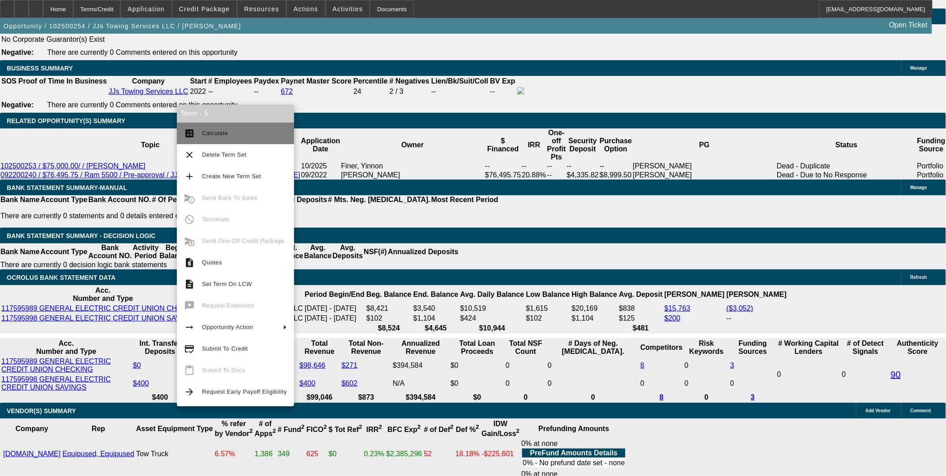
click at [225, 133] on span "Calculate" at bounding box center [215, 133] width 26 height 7
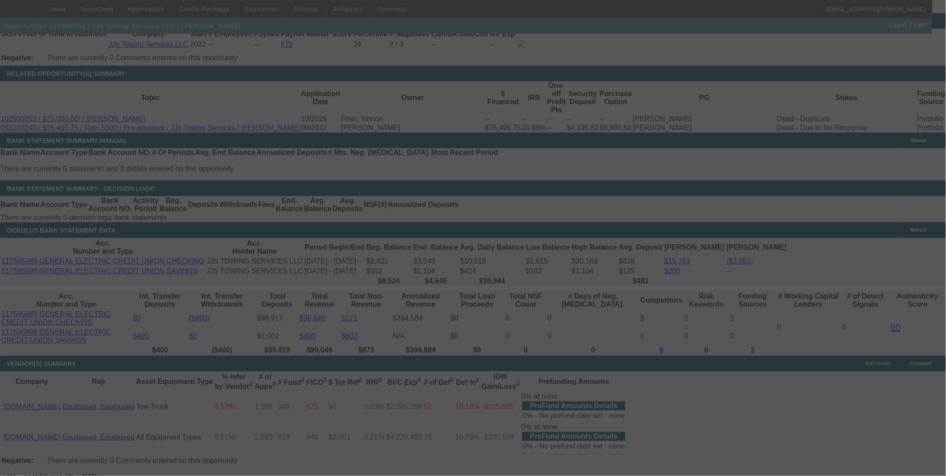
scroll to position [1497, 0]
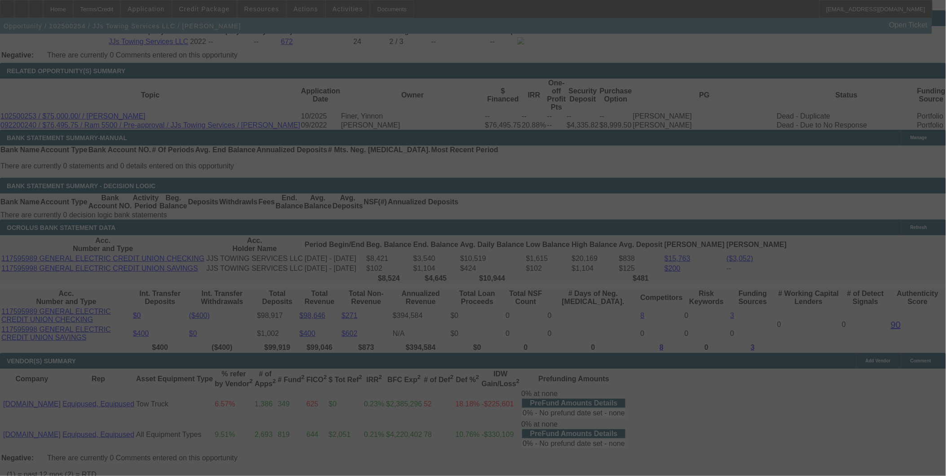
select select "2"
select select "0.1"
select select "4"
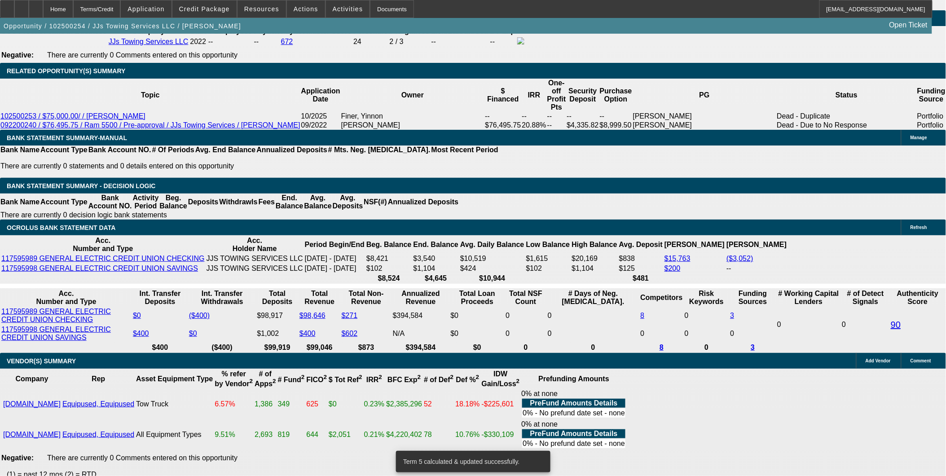
type input "UNKNOWN"
type input "16"
type input "$2,625.58"
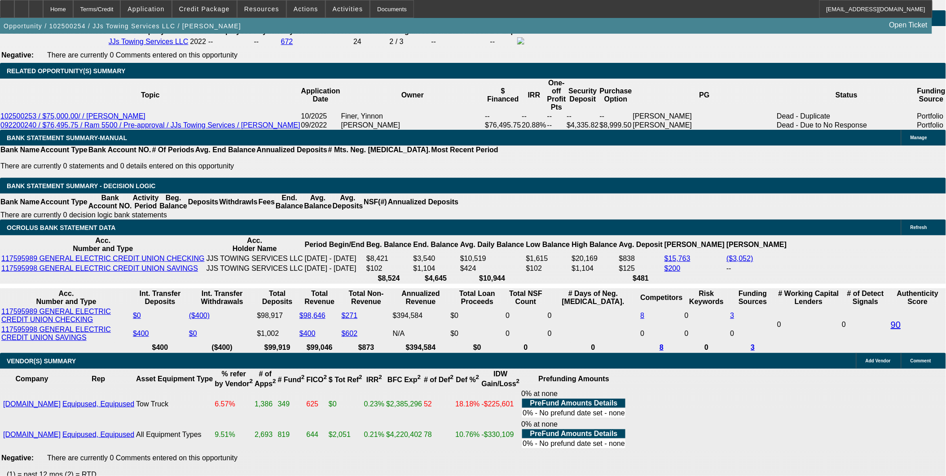
type input "$1,312.79"
type input "$3,499.76"
type input "$1,749.88"
type input "16"
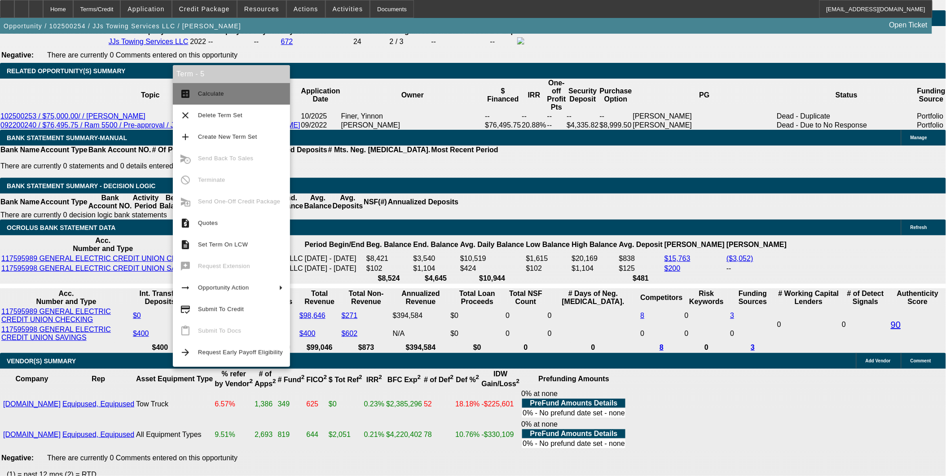
click at [217, 93] on span "Calculate" at bounding box center [211, 93] width 26 height 7
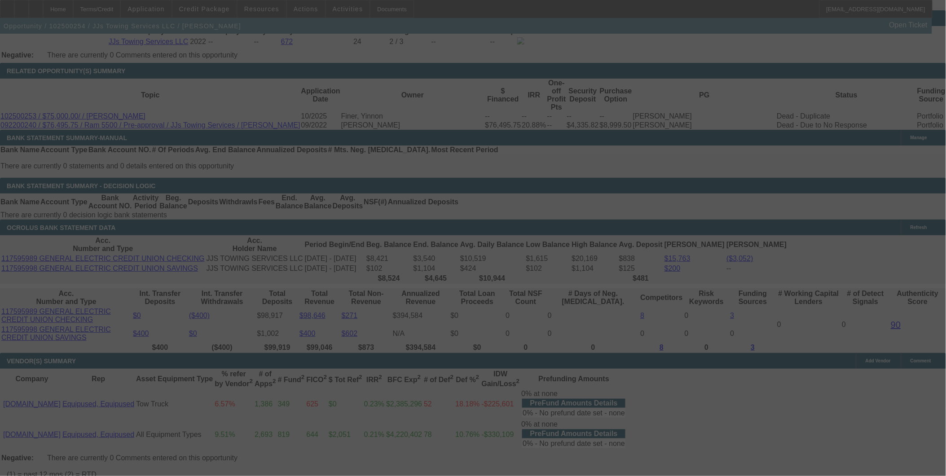
select select "2"
select select "0.1"
select select "4"
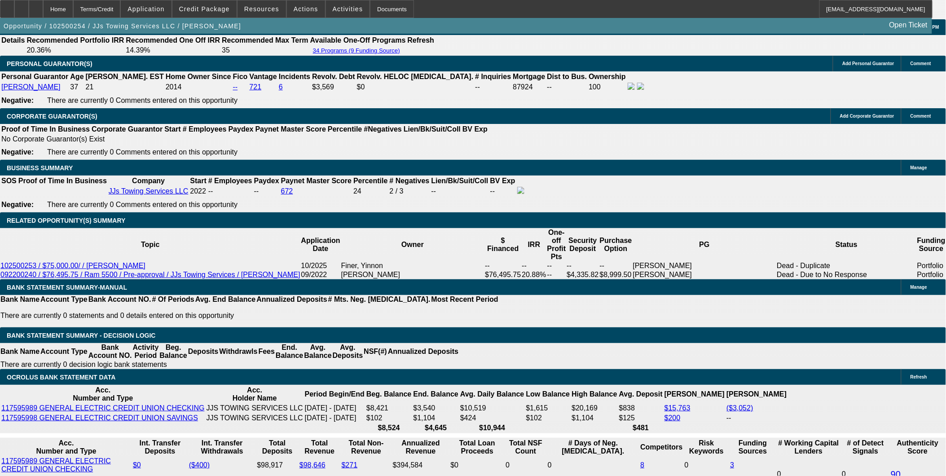
scroll to position [1397, 0]
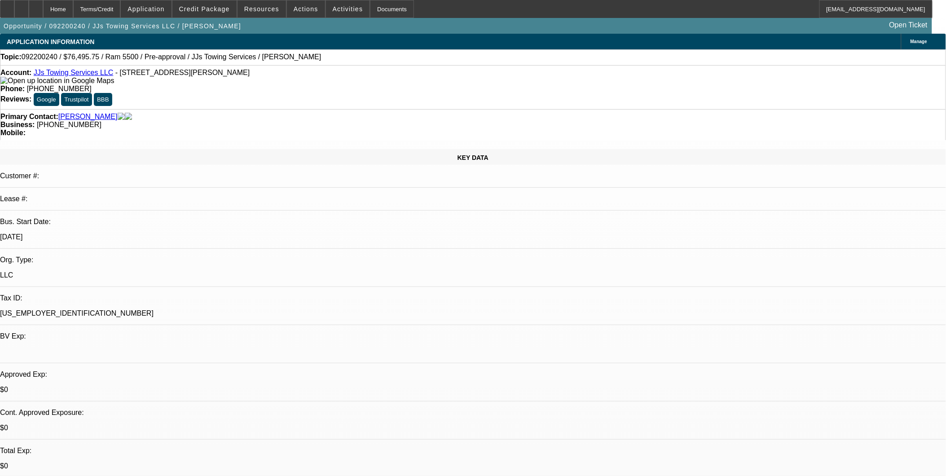
select select "0.15"
select select "2"
select select "0.1"
select select "0.15"
select select "2"
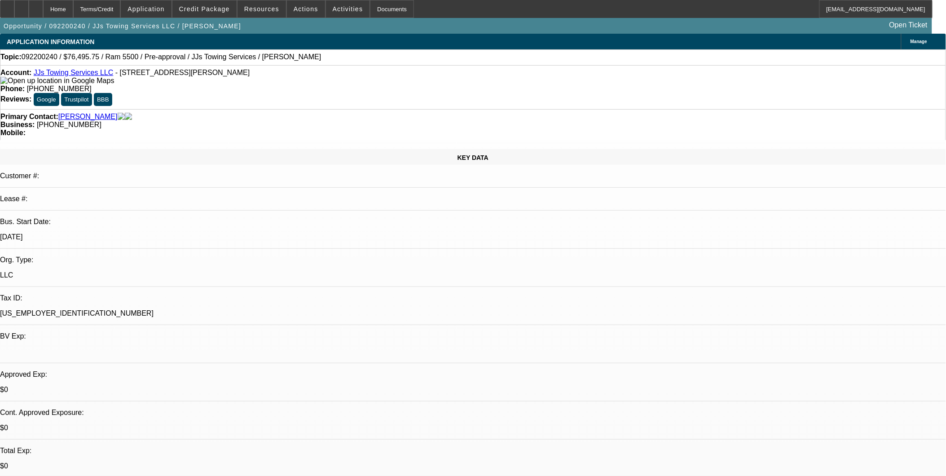
select select "0.1"
select select "1"
select select "2"
select select "4"
select select "1"
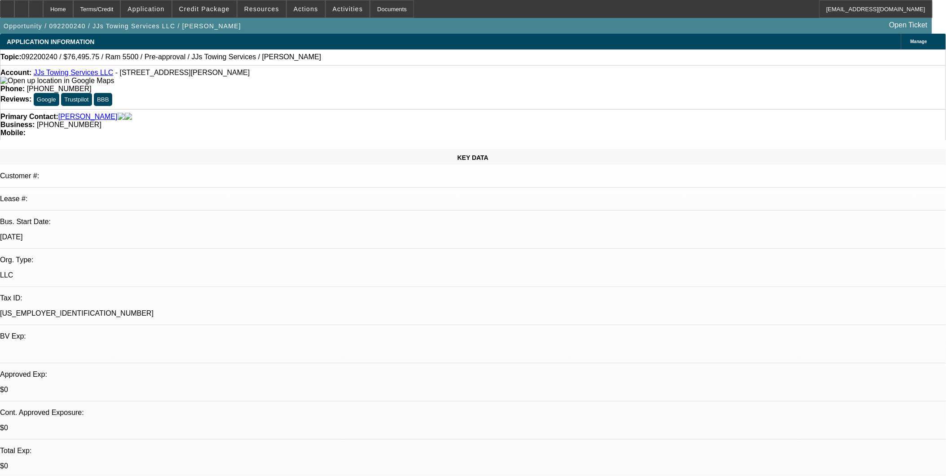
select select "2"
select select "4"
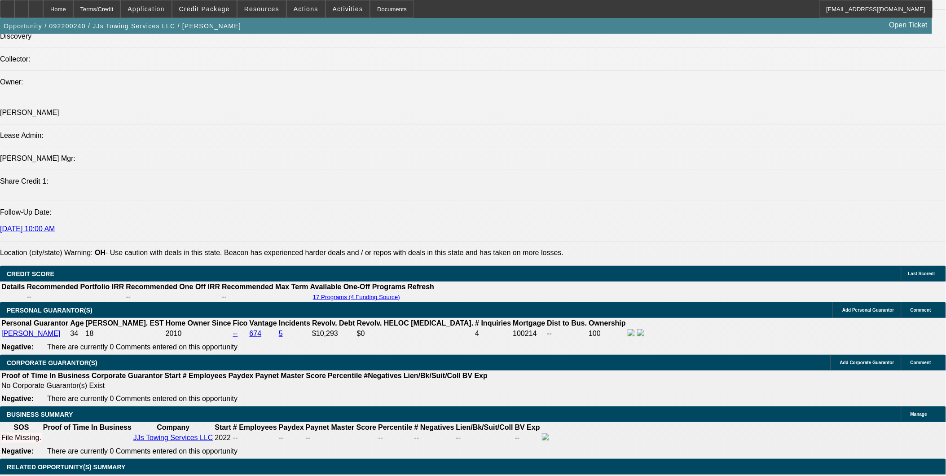
scroll to position [1075, 0]
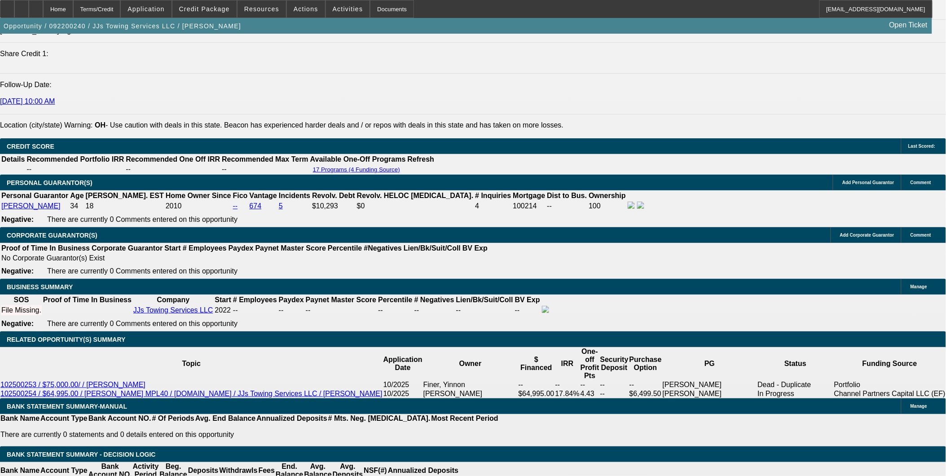
scroll to position [1224, 0]
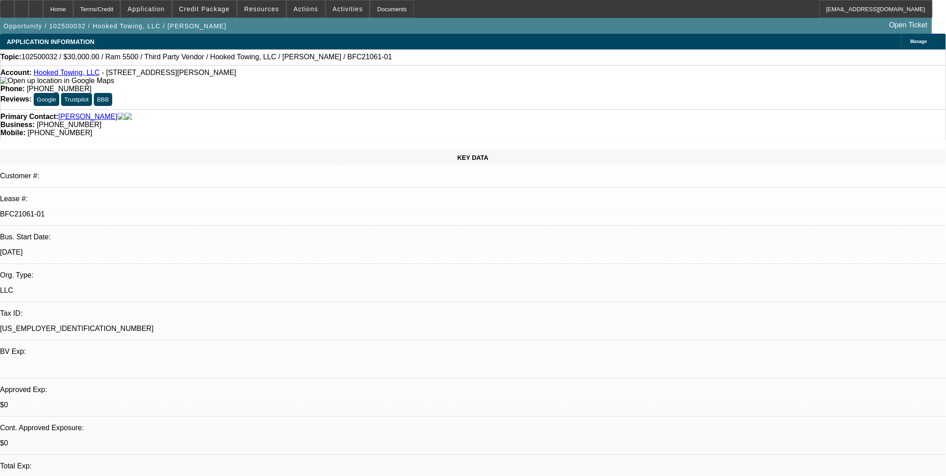
select select "0"
select select "0.1"
select select "0"
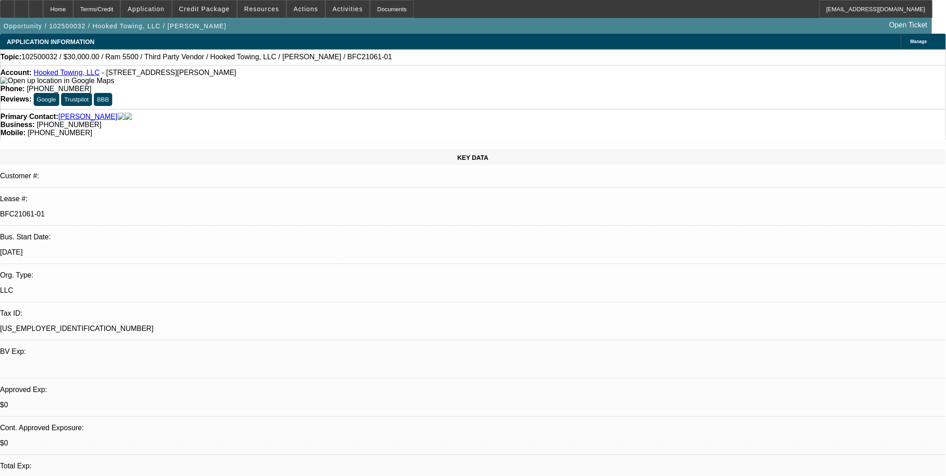
select select "0.1"
select select "0"
select select "0.1"
select select "1"
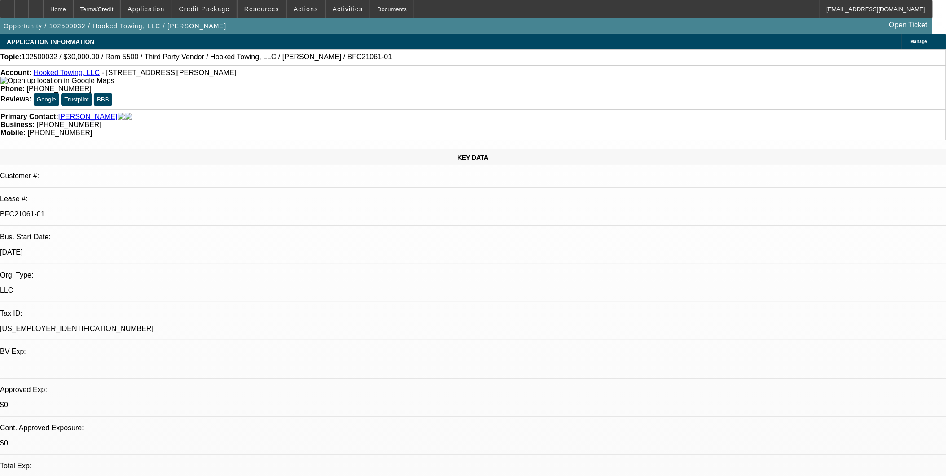
select select "1"
select select "4"
select select "1"
select select "4"
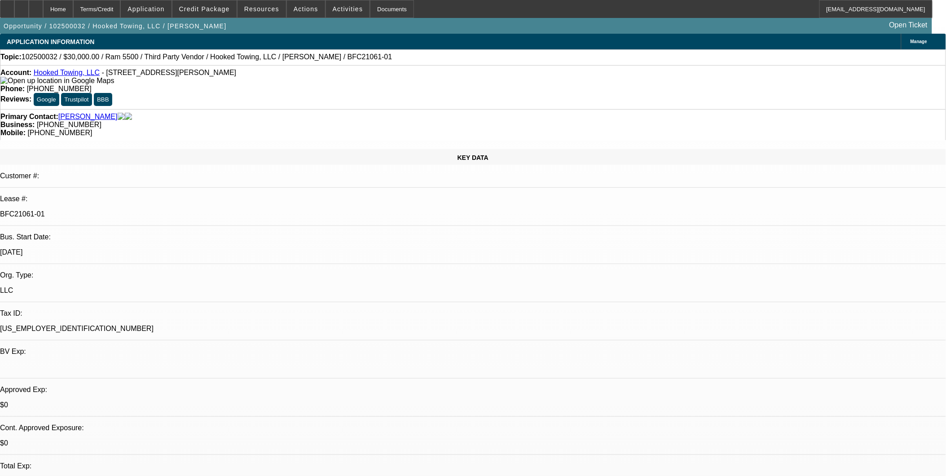
select select "1"
select select "4"
click at [73, 75] on link "Hooked Towing, LLC" at bounding box center [67, 73] width 66 height 8
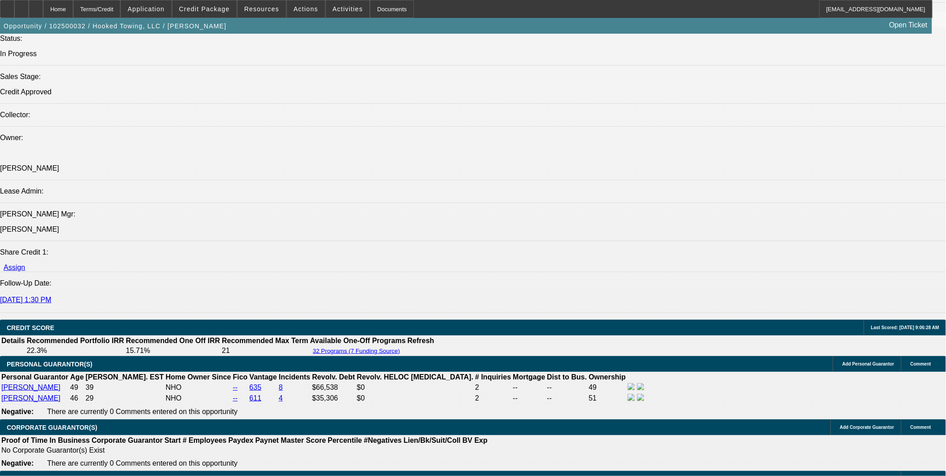
scroll to position [1197, 0]
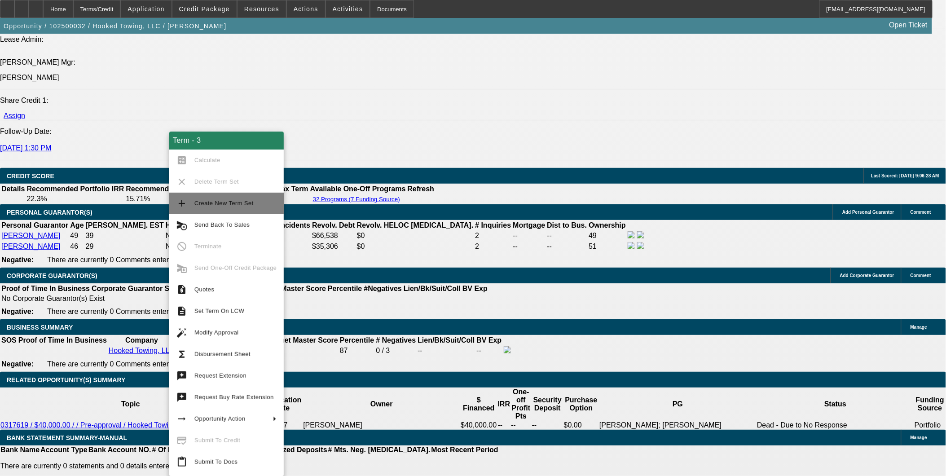
click at [225, 203] on span "Create New Term Set" at bounding box center [223, 203] width 59 height 7
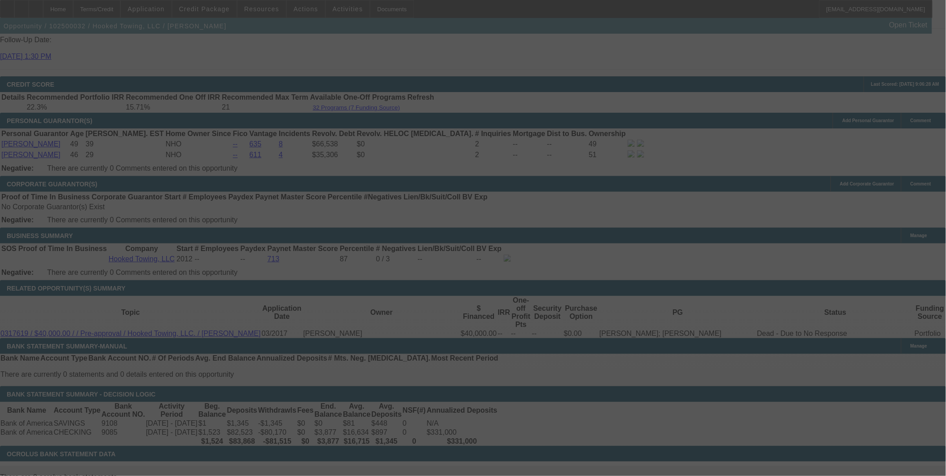
scroll to position [1297, 0]
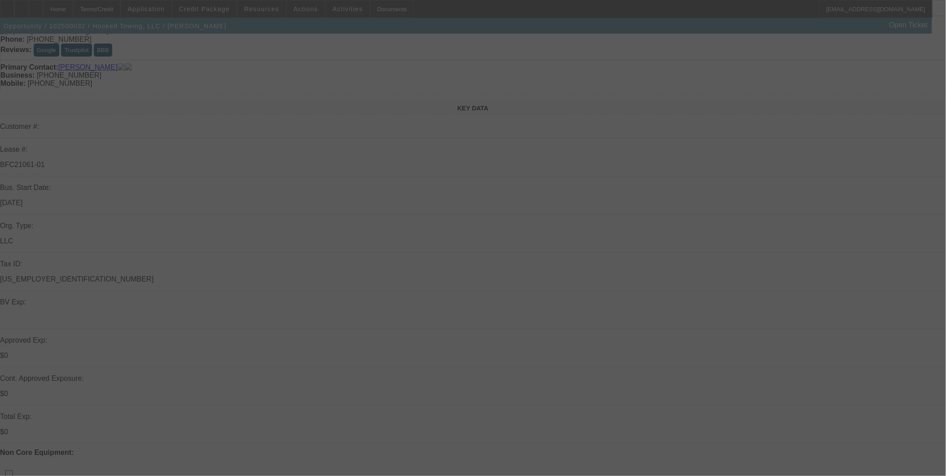
scroll to position [50, 0]
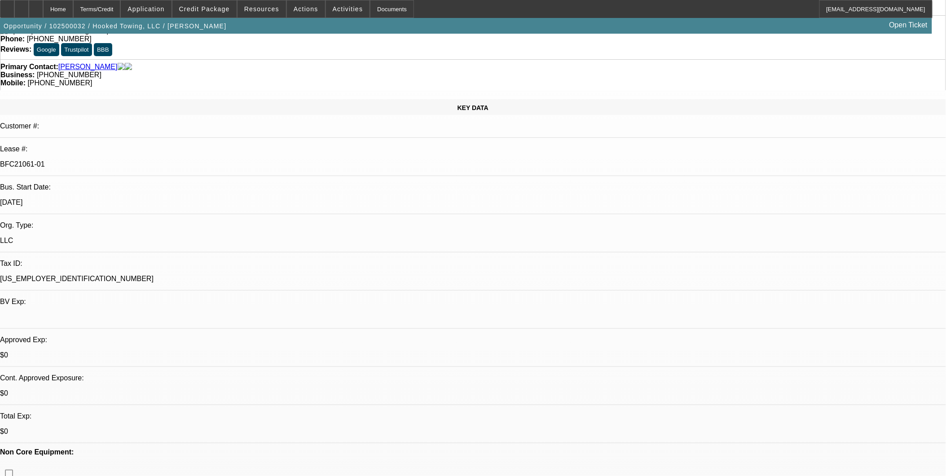
select select "0"
select select "0.1"
select select "0"
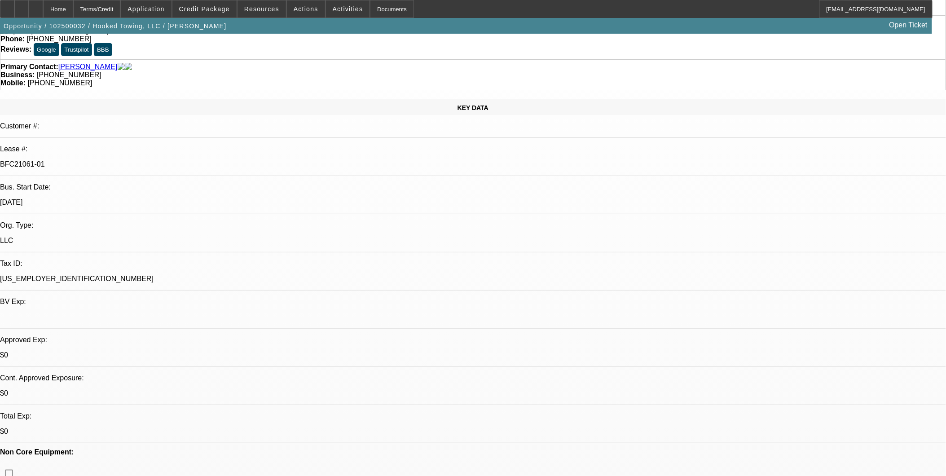
select select "0.1"
select select "0"
select select "0.1"
select select "0"
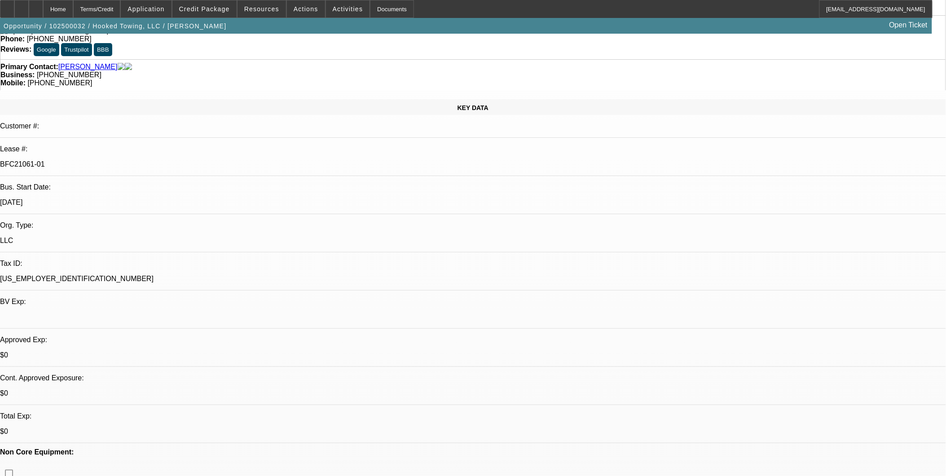
select select "0"
select select "0.1"
select select "1"
select select "4"
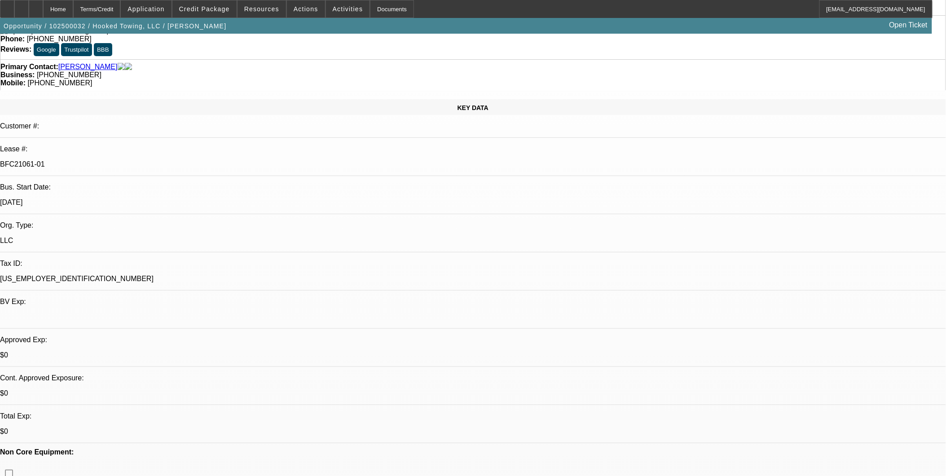
select select "1"
select select "4"
select select "1"
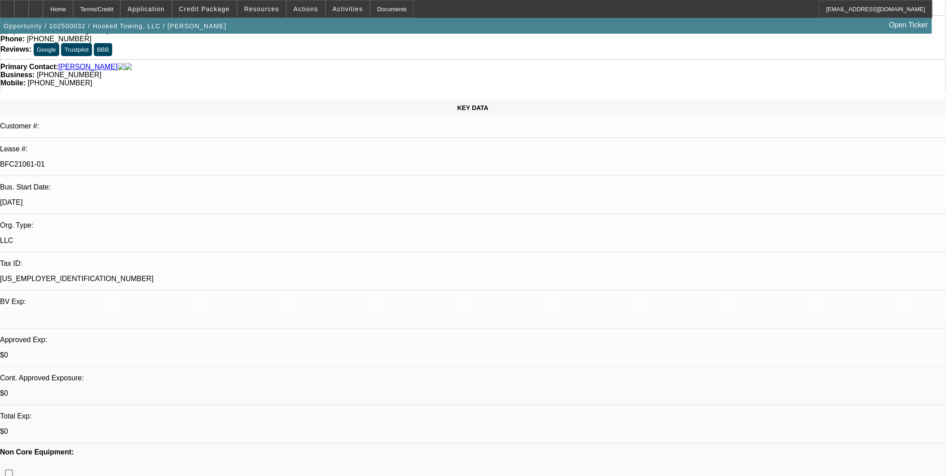
select select "4"
select select "1"
select select "4"
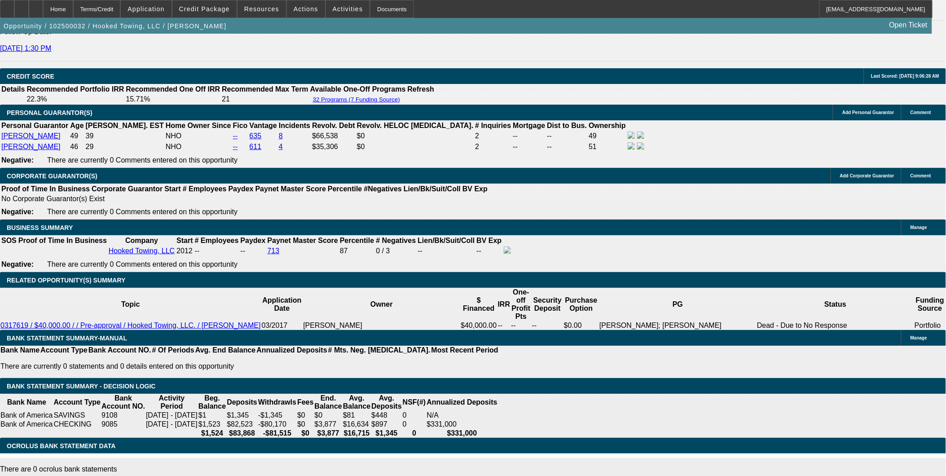
scroll to position [1349, 0]
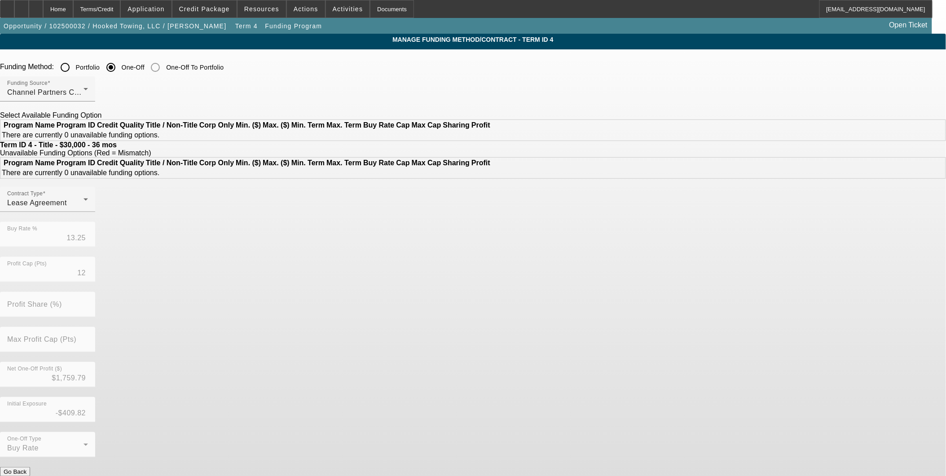
click at [74, 68] on input "Portfolio" at bounding box center [65, 67] width 18 height 18
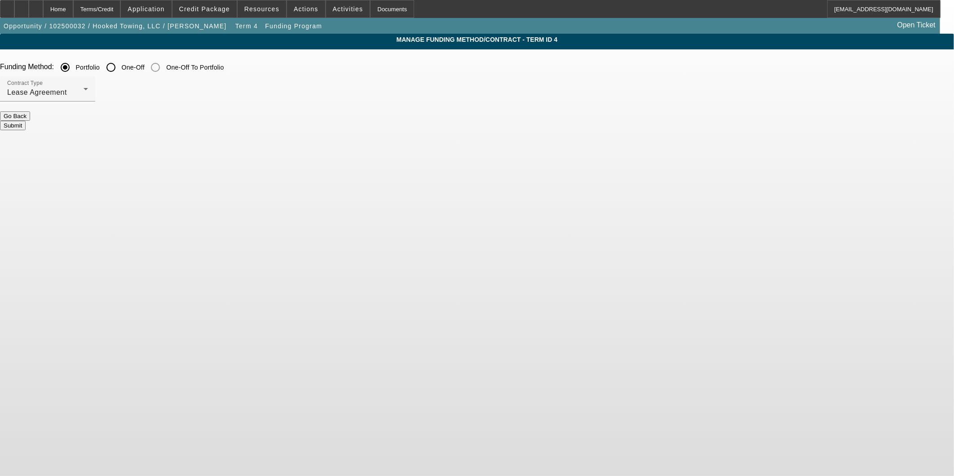
click at [26, 121] on button "Submit" at bounding box center [13, 125] width 26 height 9
radio input "false"
radio input "true"
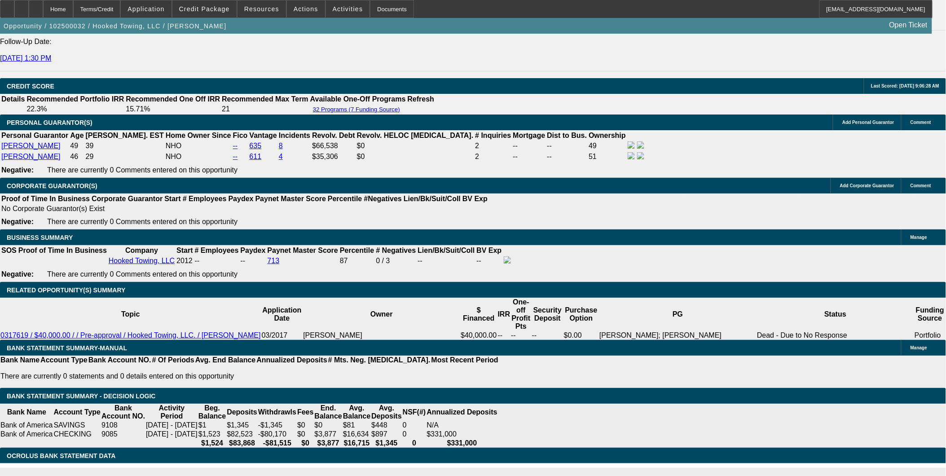
select select "0"
select select "0.1"
select select "4"
select select "0"
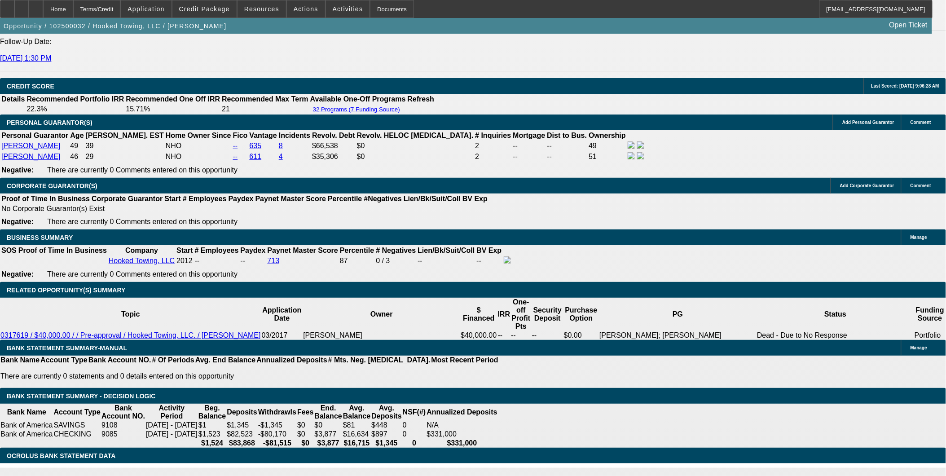
select select "0"
select select "0.1"
select select "4"
select select "0"
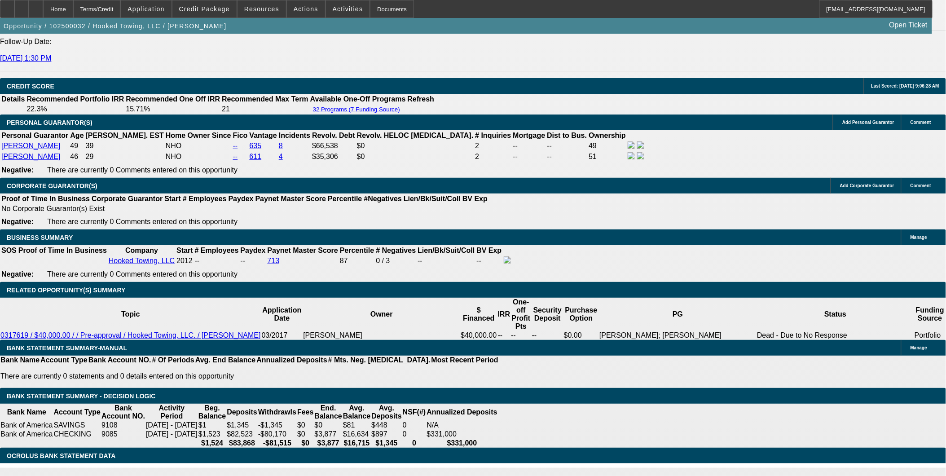
select select "0.1"
select select "4"
select select "0"
select select "0.1"
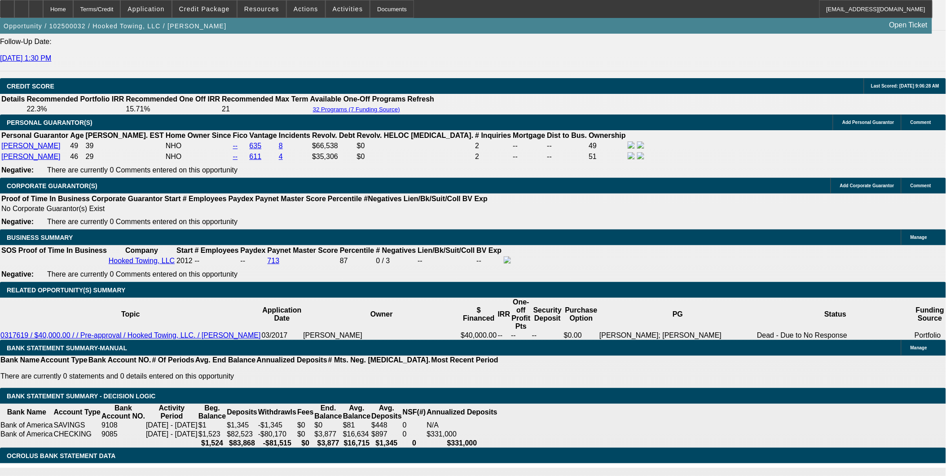
select select "4"
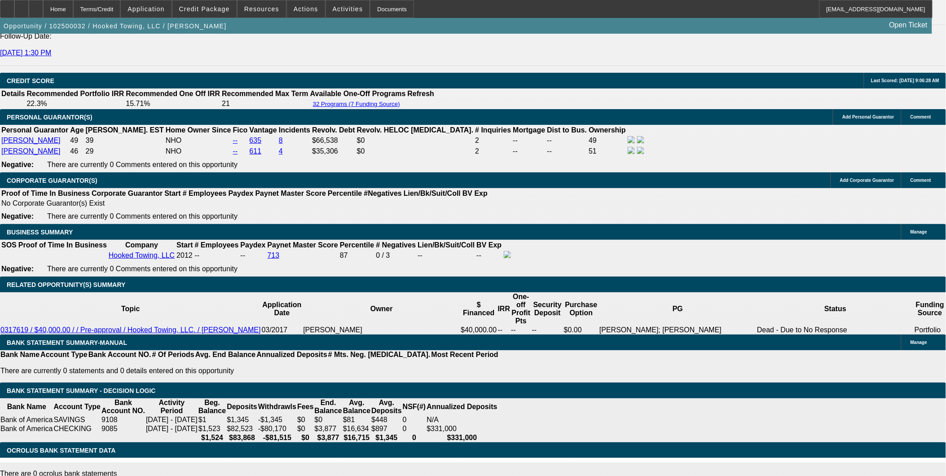
scroll to position [1345, 0]
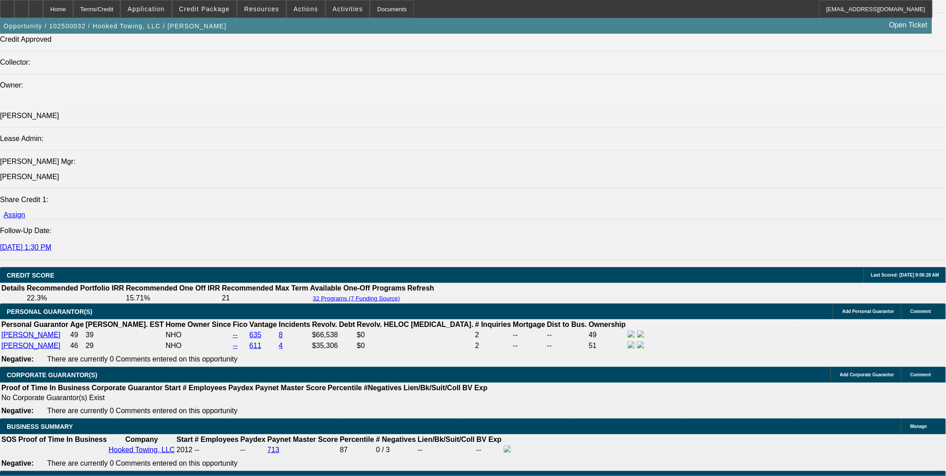
scroll to position [1098, 0]
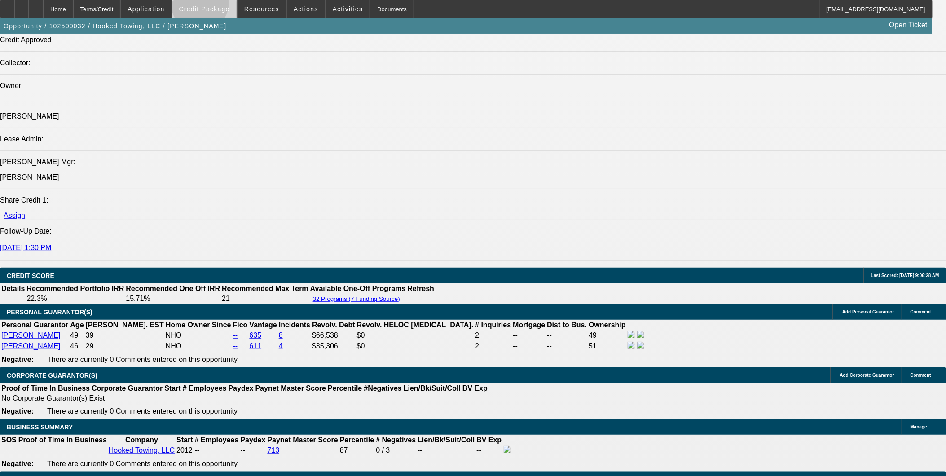
click at [215, 5] on span at bounding box center [204, 9] width 64 height 22
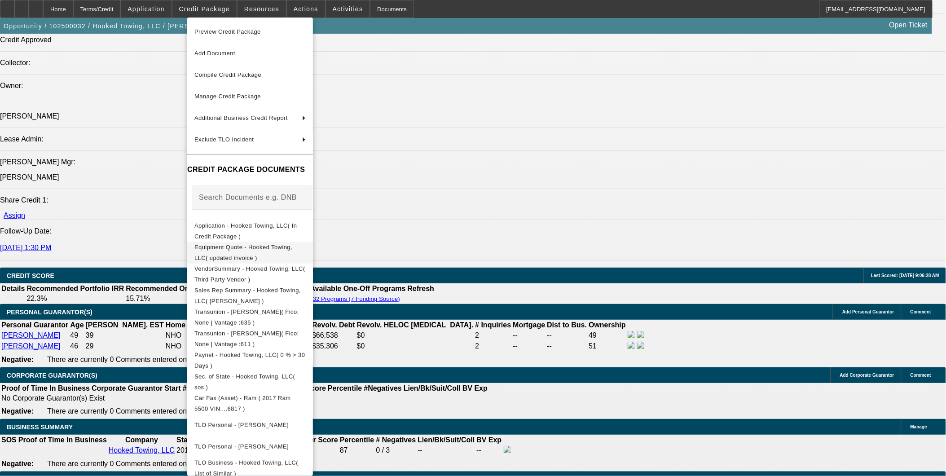
click at [268, 256] on button "Equipment Quote - Hooked Towing, LLC( updated invoice )" at bounding box center [250, 253] width 126 height 22
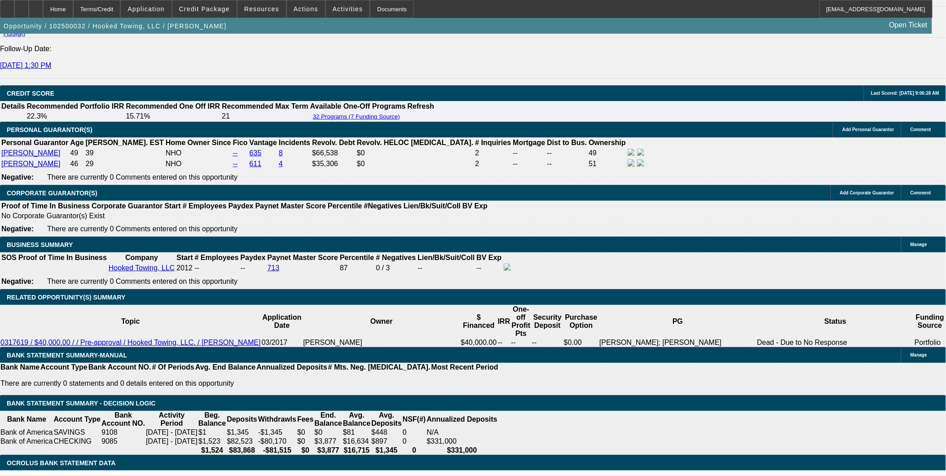
scroll to position [1297, 0]
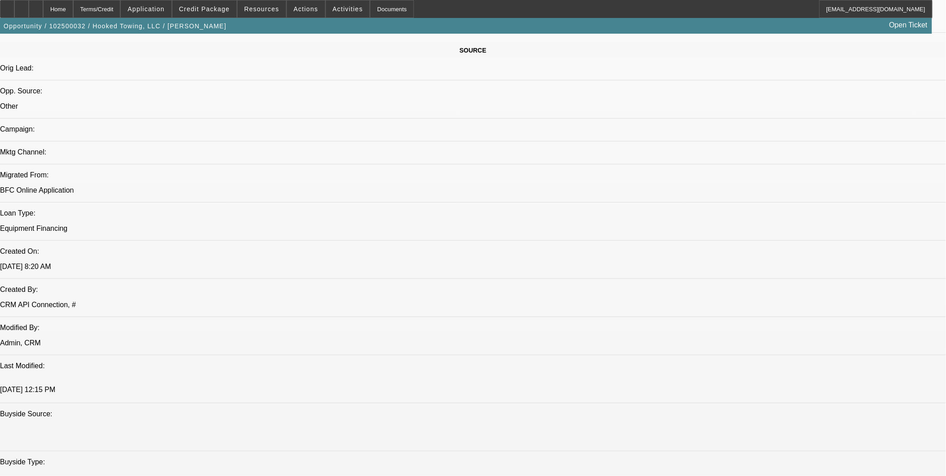
scroll to position [692, 0]
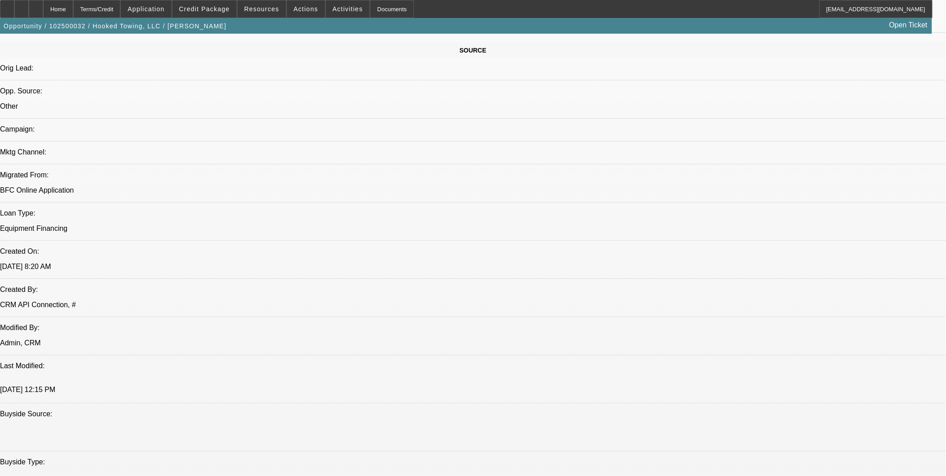
scroll to position [542, 0]
click at [213, 10] on span "Credit Package" at bounding box center [204, 8] width 51 height 7
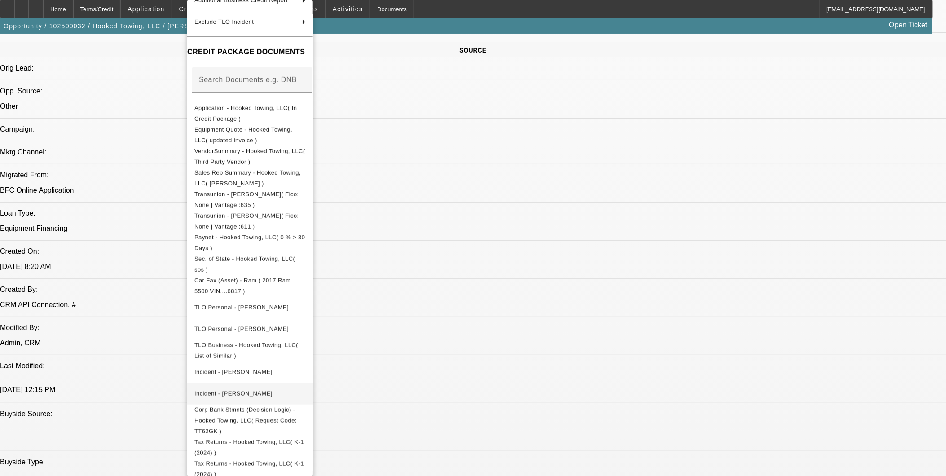
scroll to position [150, 0]
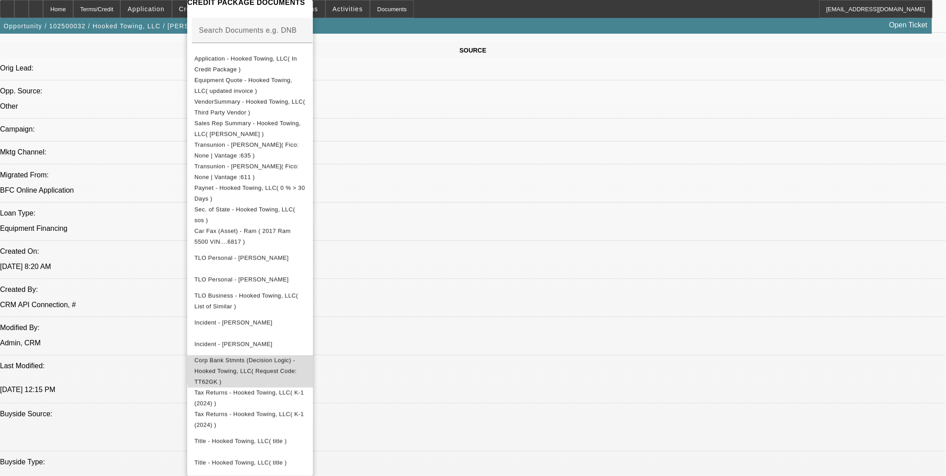
click at [306, 363] on span "Corp Bank Stmnts (Decision Logic) - Hooked Towing, LLC( Request Code: TT62GK )" at bounding box center [249, 371] width 111 height 32
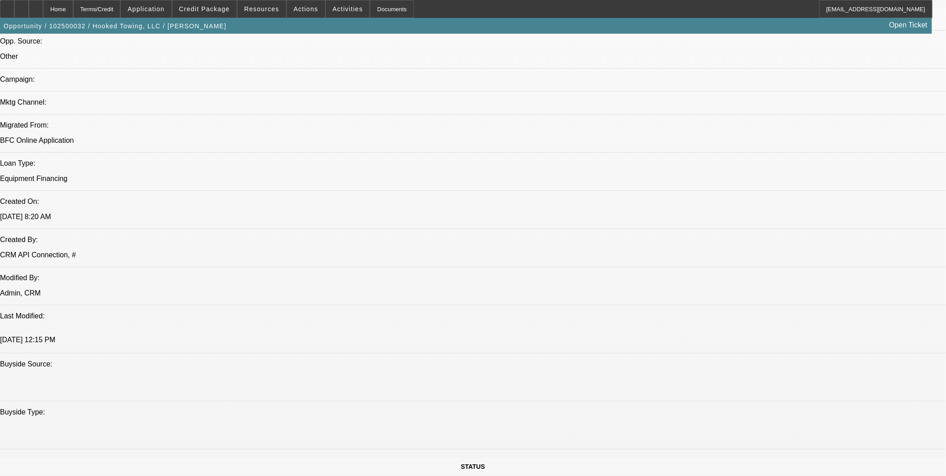
drag, startPoint x: 746, startPoint y: 222, endPoint x: 744, endPoint y: 193, distance: 29.2
drag, startPoint x: 736, startPoint y: 328, endPoint x: 708, endPoint y: 331, distance: 27.5
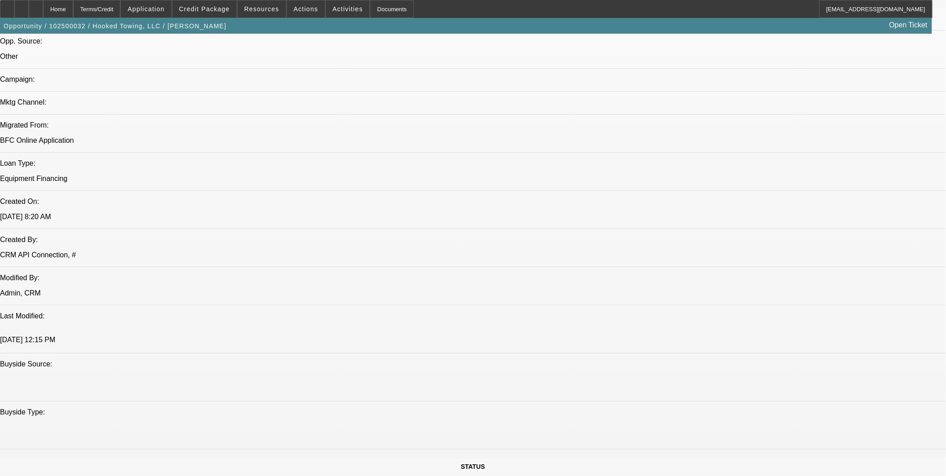
copy td "TT62GK"
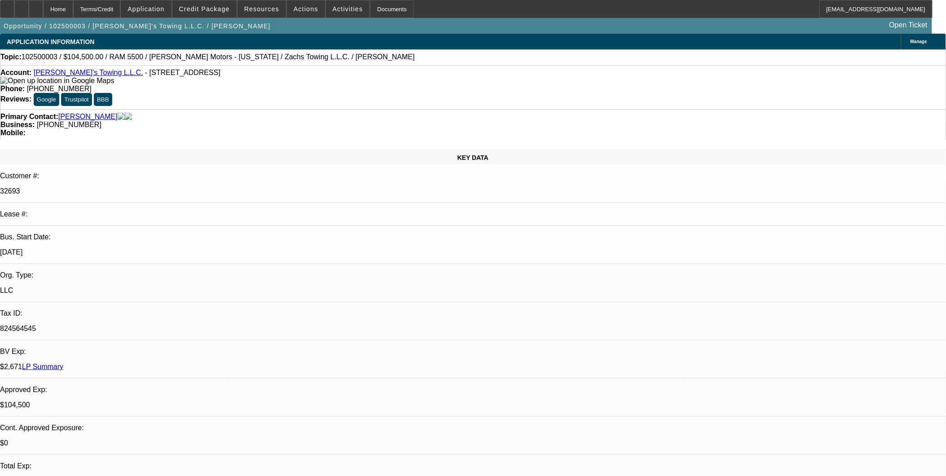
select select "0"
select select "0.2"
select select "0"
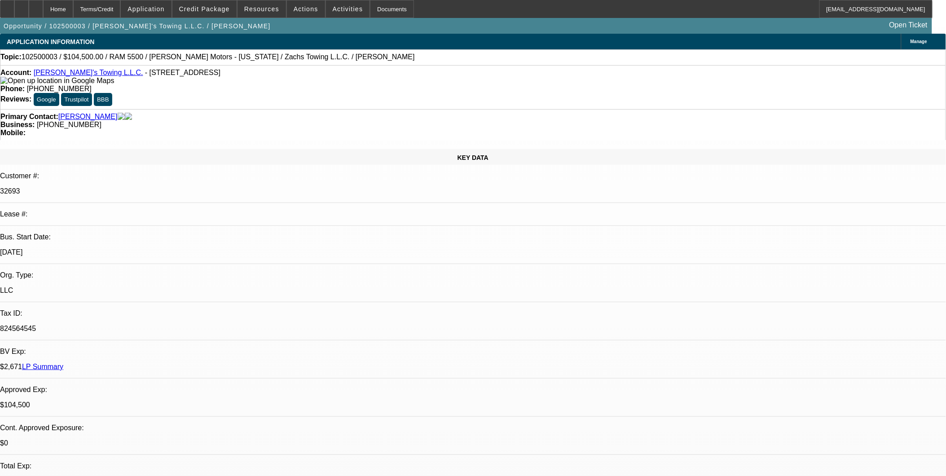
select select "0.2"
select select "0"
select select "0.2"
select select "0"
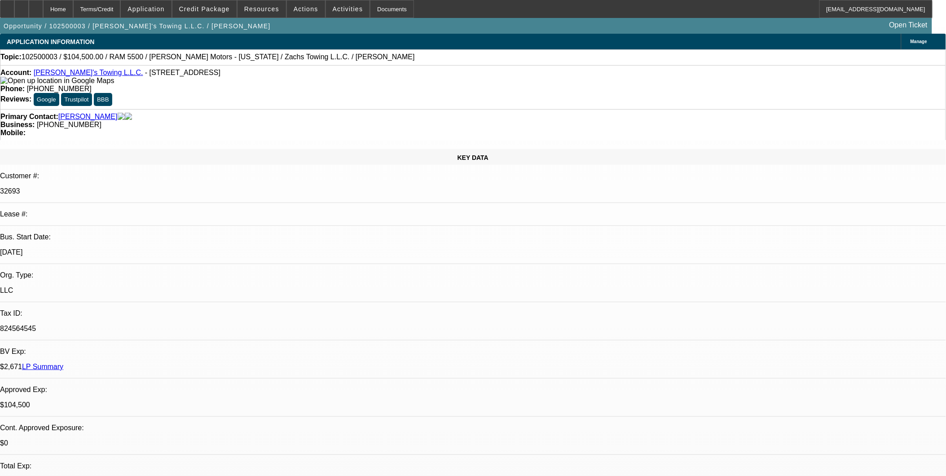
select select "2"
select select "0.2"
select select "1"
select select "3"
select select "17"
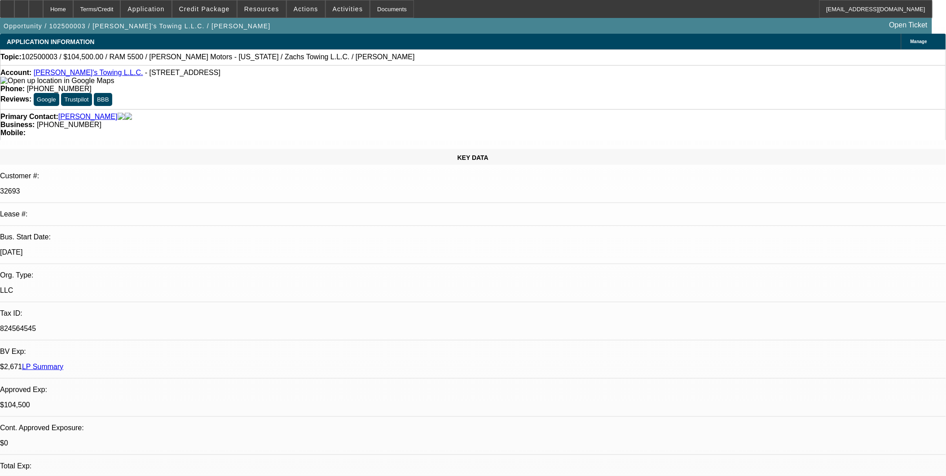
select select "1"
select select "3"
select select "17"
select select "1"
select select "3"
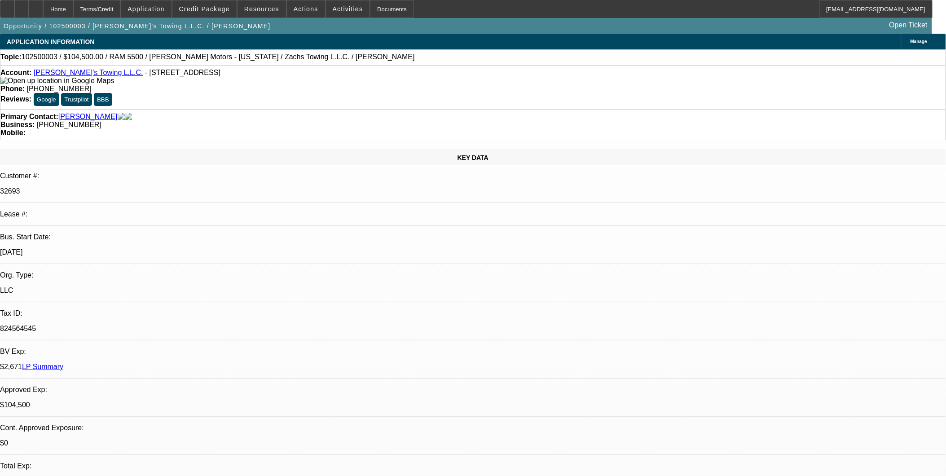
select select "17"
select select "1"
select select "2"
select select "17"
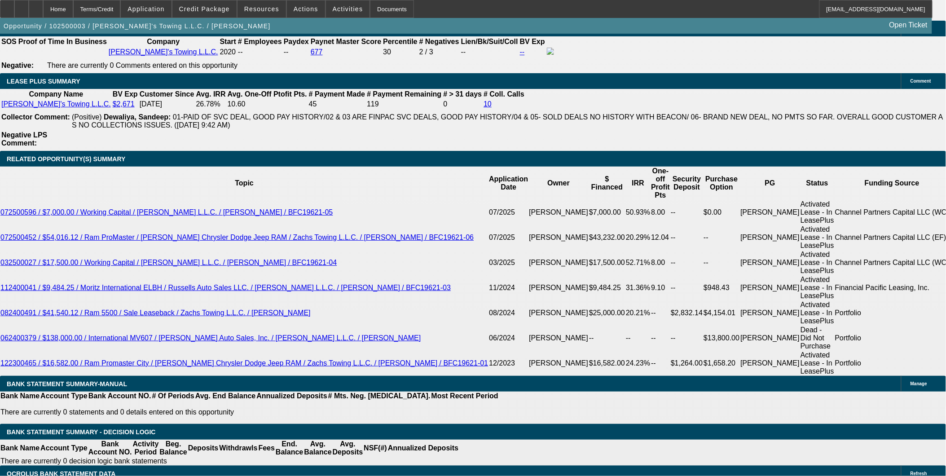
scroll to position [199, 0]
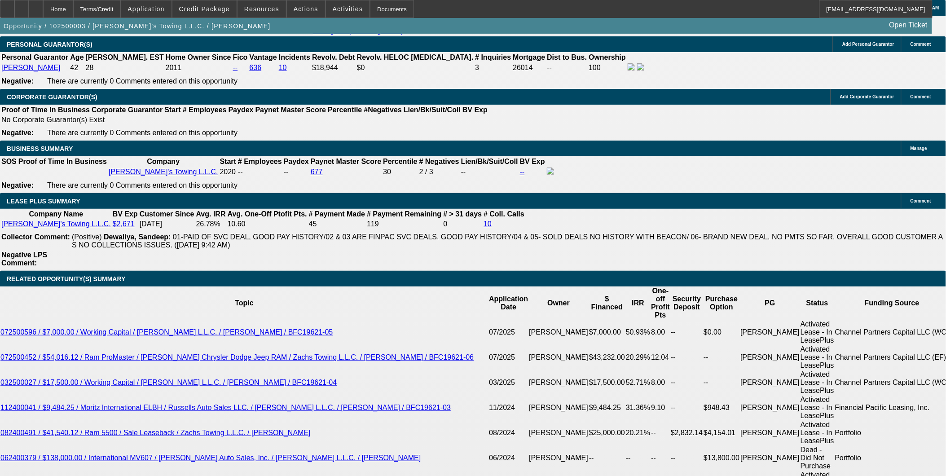
scroll to position [1448, 0]
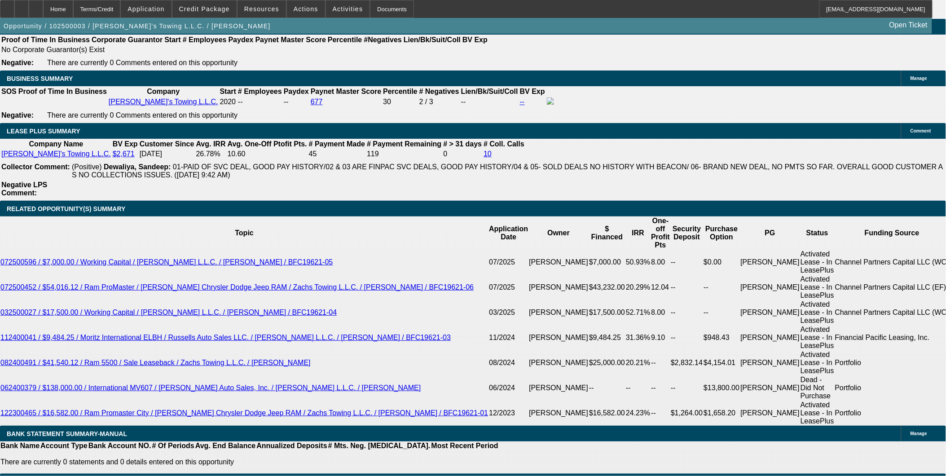
select select "2"
select select "0.2"
select select "17"
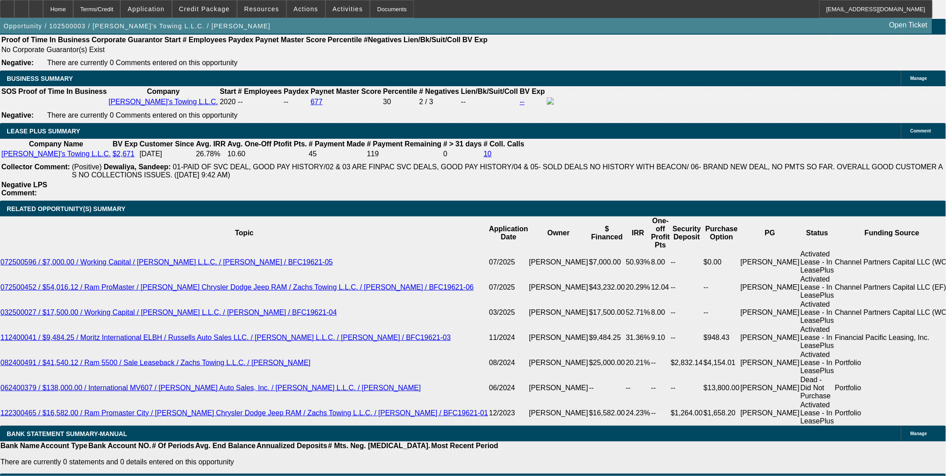
select select "0"
select select "2"
select select "0.2"
select select "17"
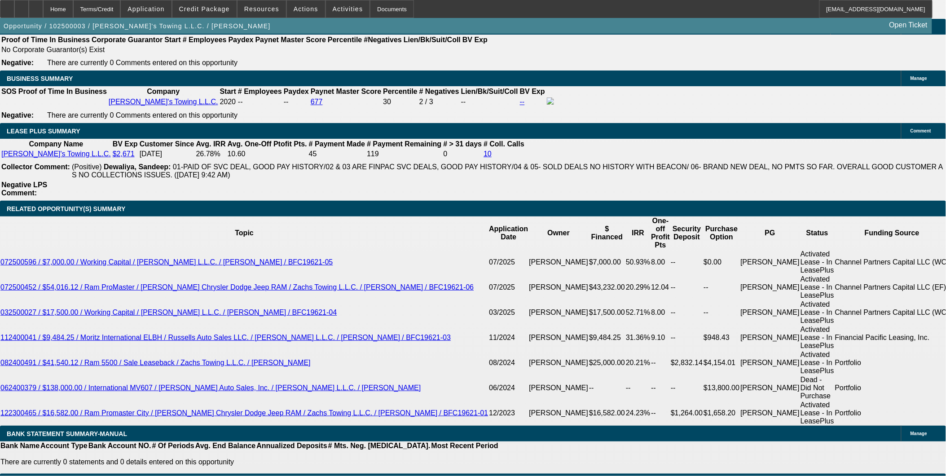
select select "0"
select select "2"
select select "0"
select select "6"
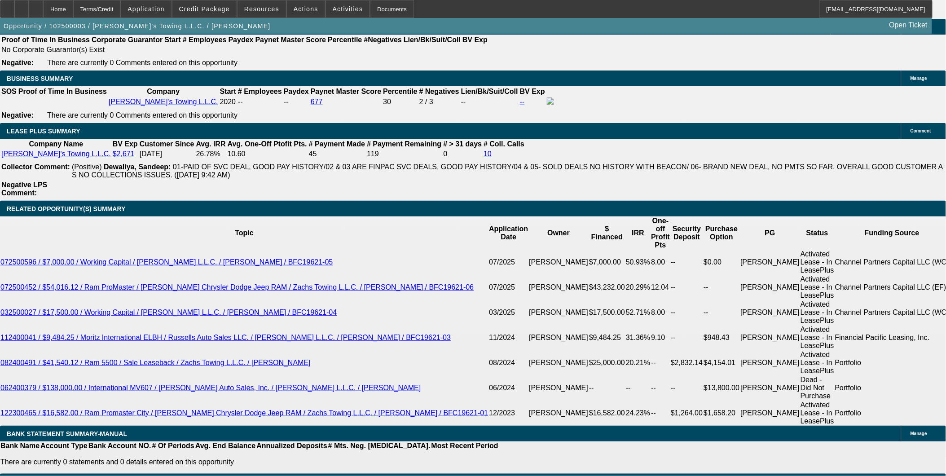
select select "0"
select select "3"
select select "0.2"
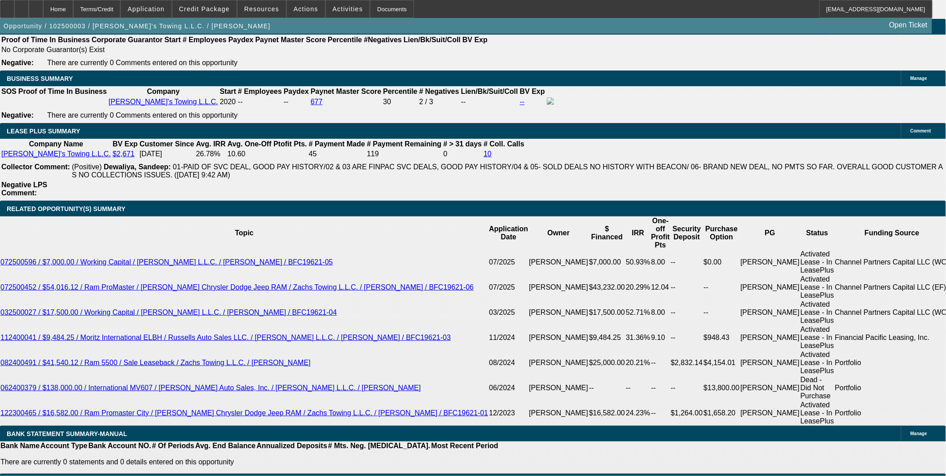
select select "17"
select select "0"
select select "3"
select select "0.2"
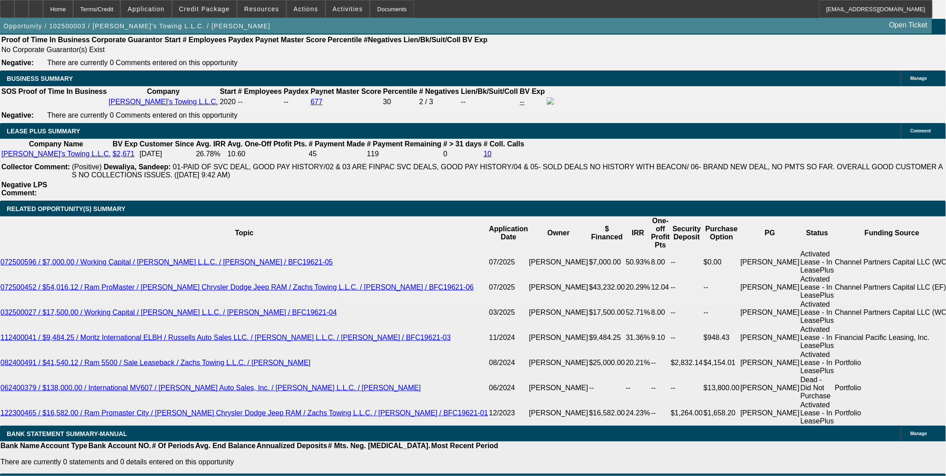
select select "17"
select select "0"
select select "3"
select select "0.2"
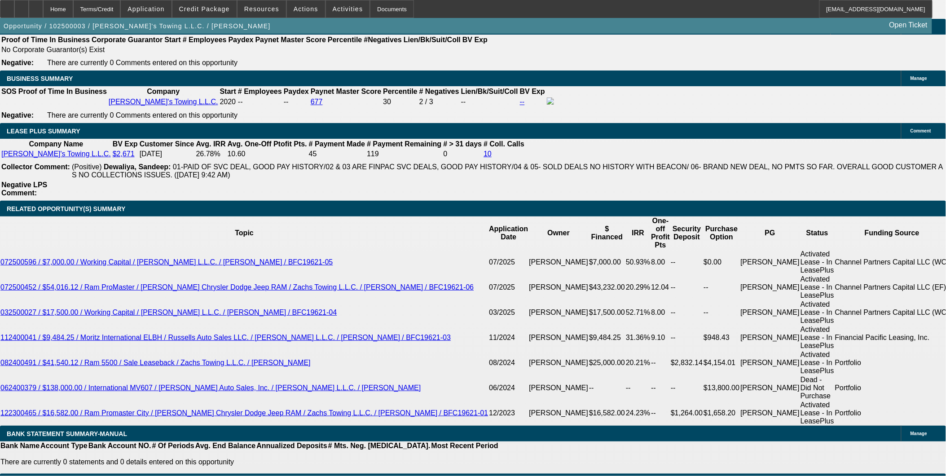
select select "17"
select select "0"
select select "2"
select select "0.2"
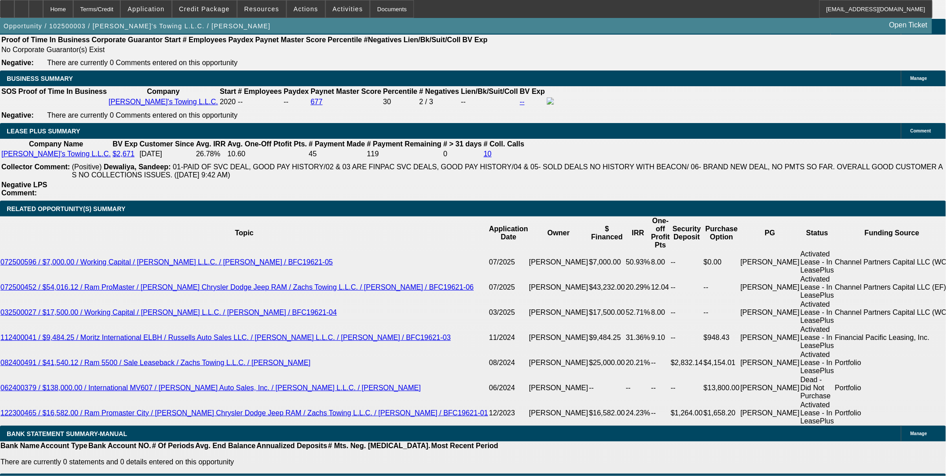
select select "17"
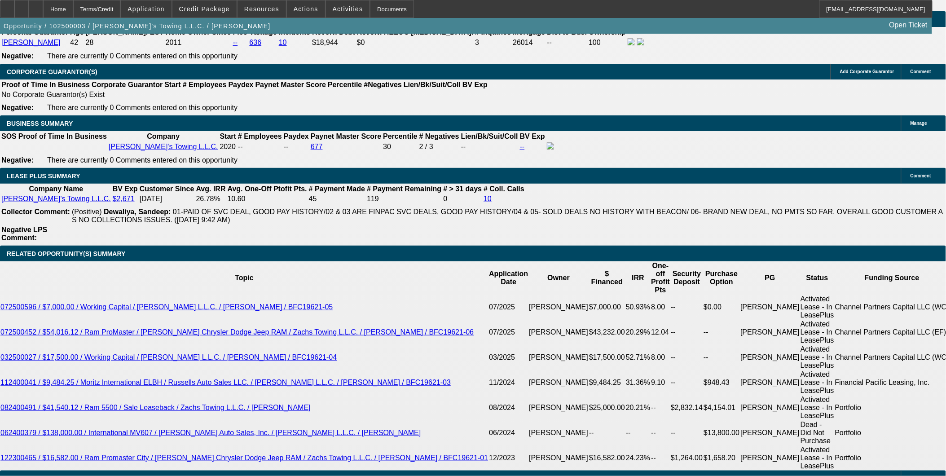
scroll to position [1398, 0]
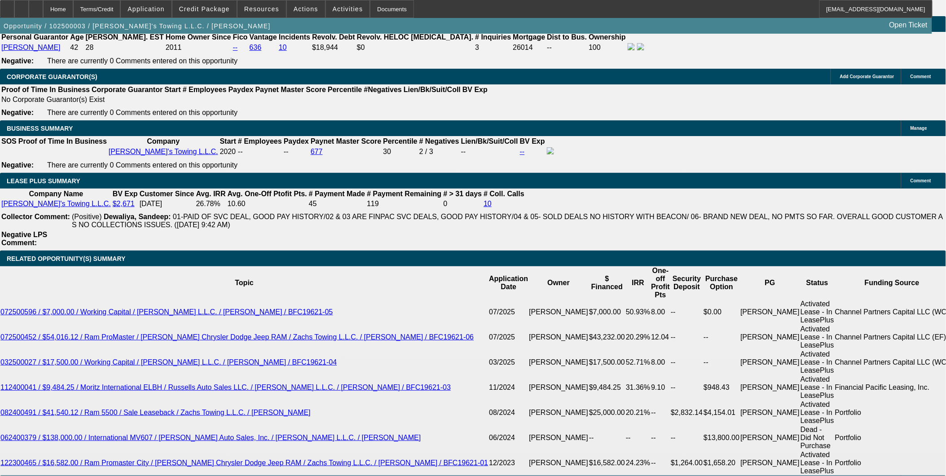
select select "2"
select select "0.2"
select select "17"
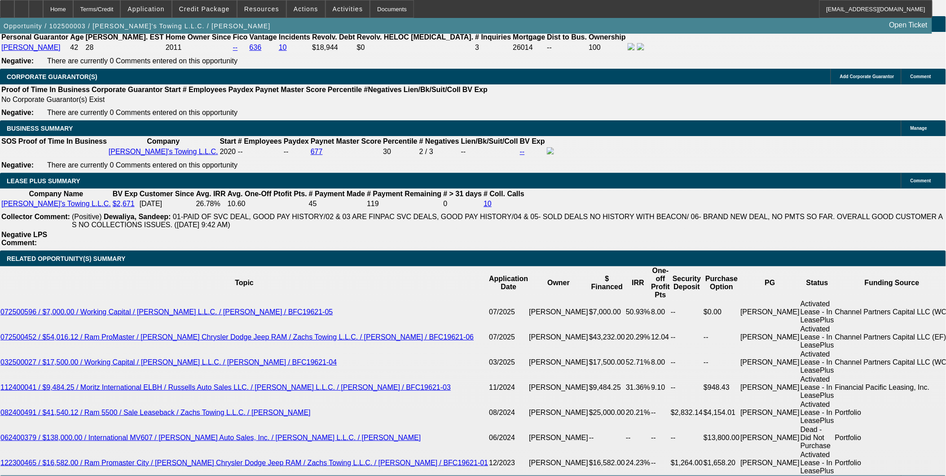
select select "0"
select select "2"
select select "0.2"
select select "17"
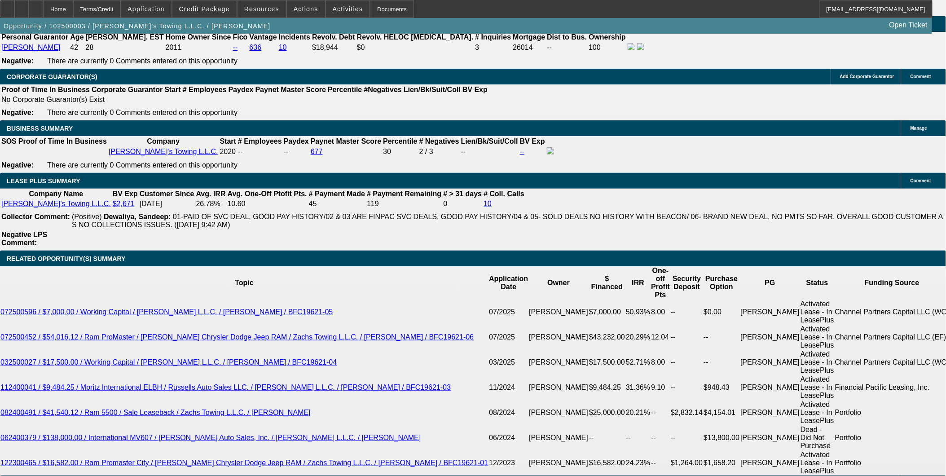
select select "0"
select select "2"
select select "0"
select select "6"
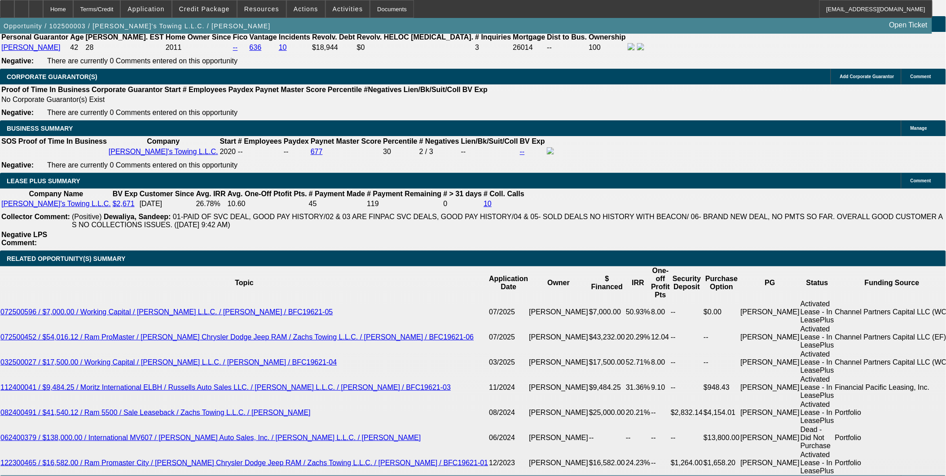
select select "0"
select select "3"
select select "0.2"
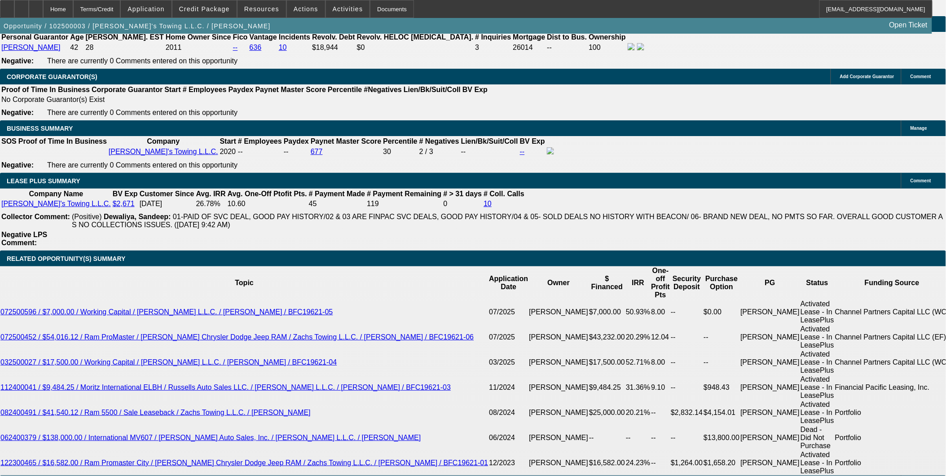
select select "17"
select select "0"
select select "3"
select select "0.2"
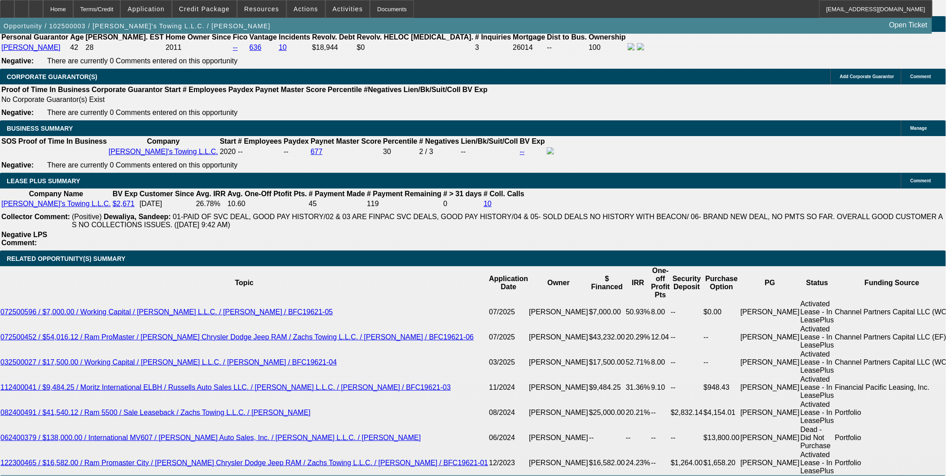
select select "17"
select select "0"
select select "3"
select select "0.2"
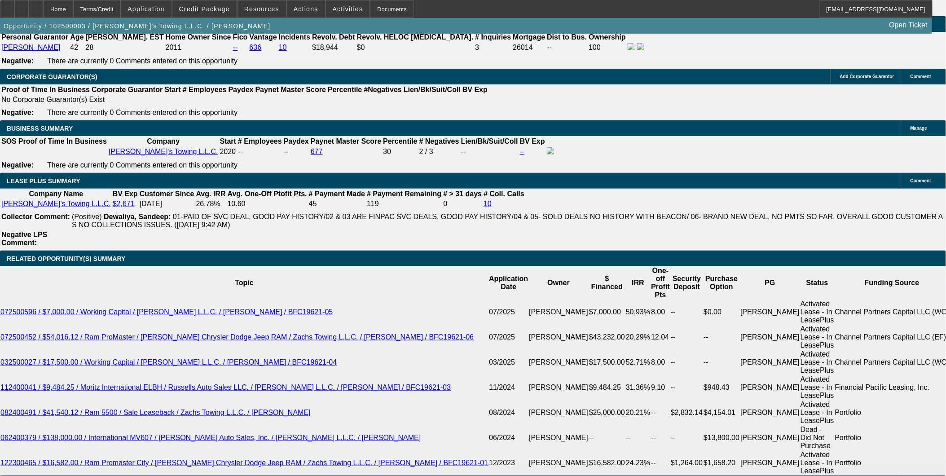
select select "17"
select select "0"
select select "2"
select select "0.2"
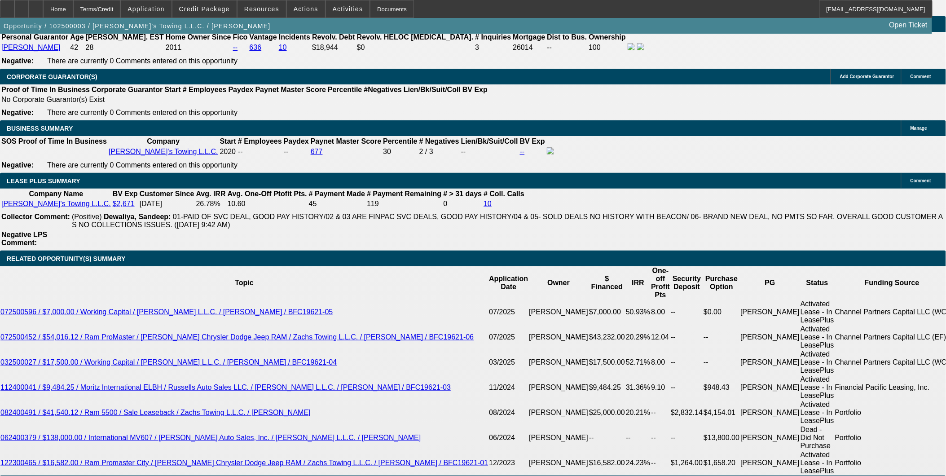
select select "17"
select select "2"
select select "0.2"
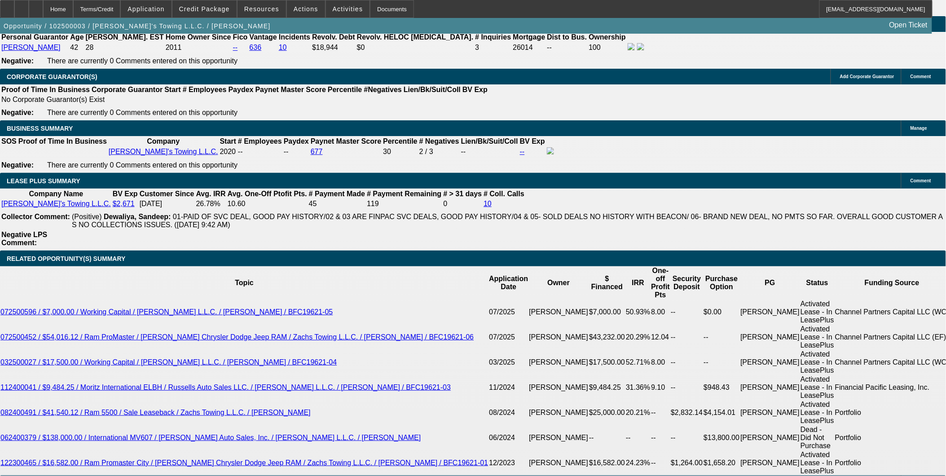
select select "17"
select select "0"
select select "2"
select select "0.2"
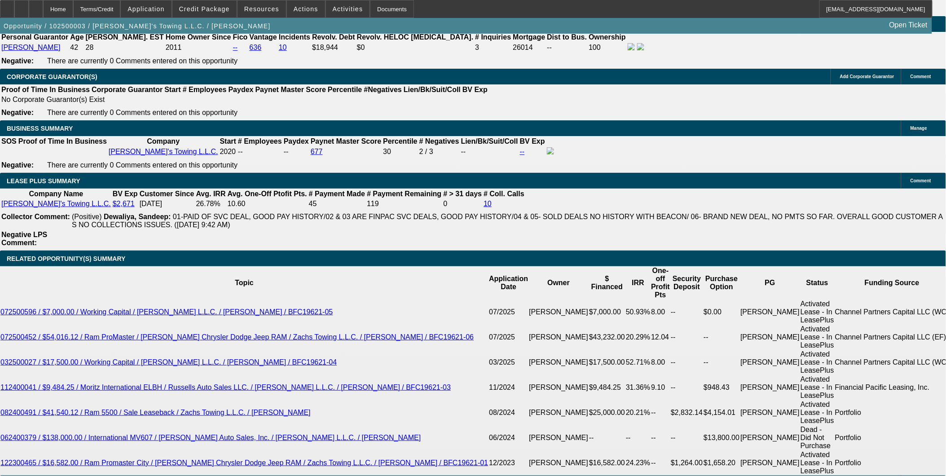
select select "17"
select select "0"
select select "2"
select select "0"
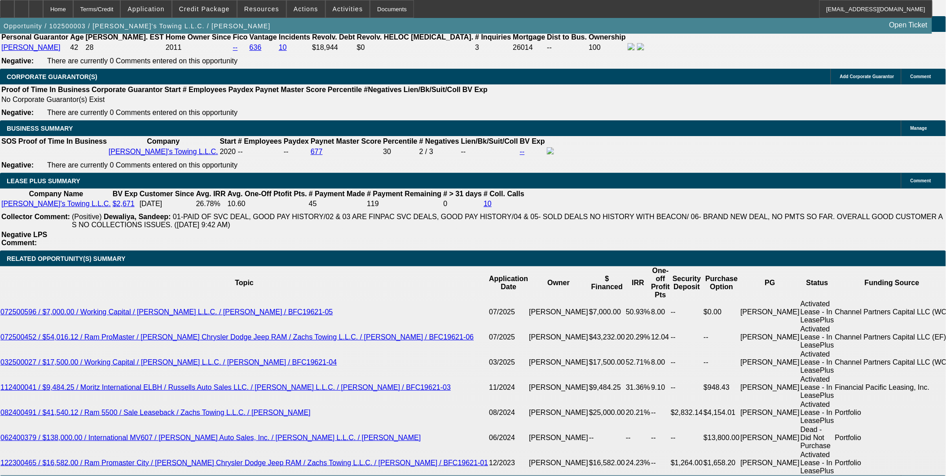
select select "6"
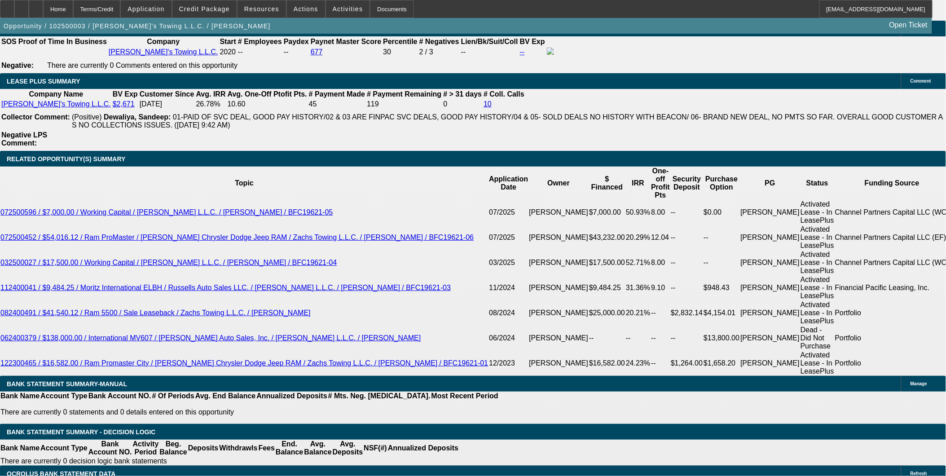
scroll to position [1547, 0]
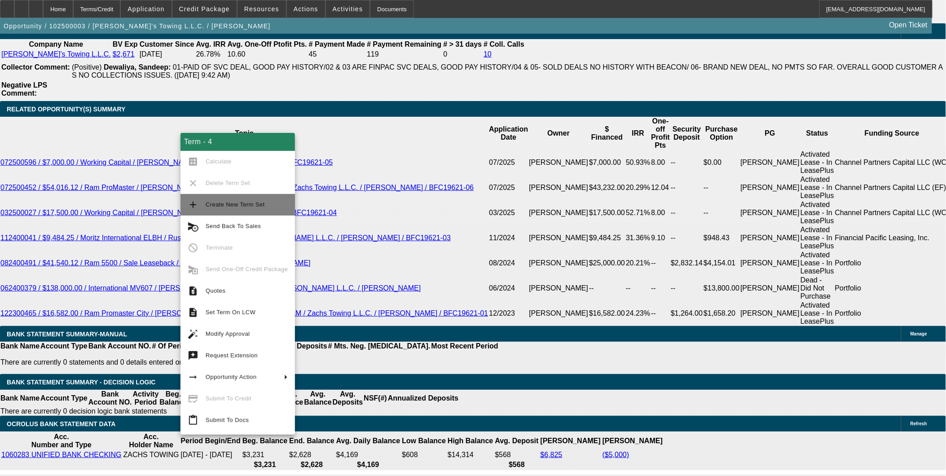
click at [254, 204] on span "Create New Term Set" at bounding box center [235, 204] width 59 height 7
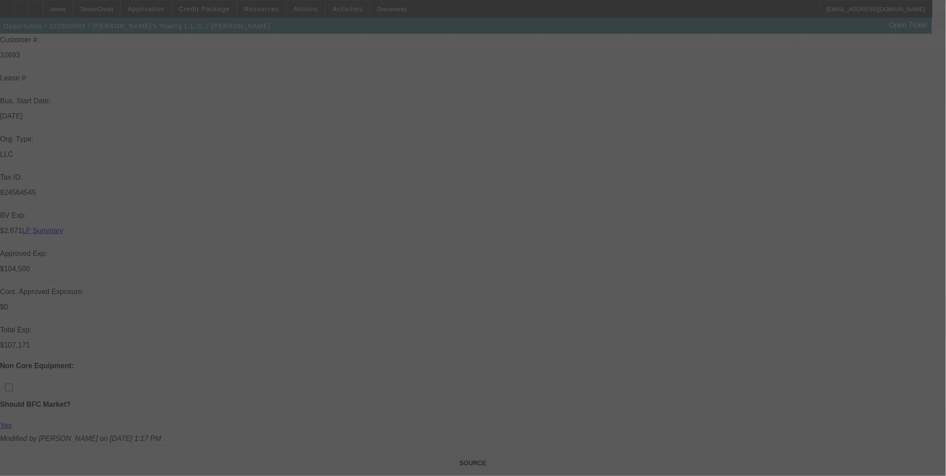
scroll to position [150, 0]
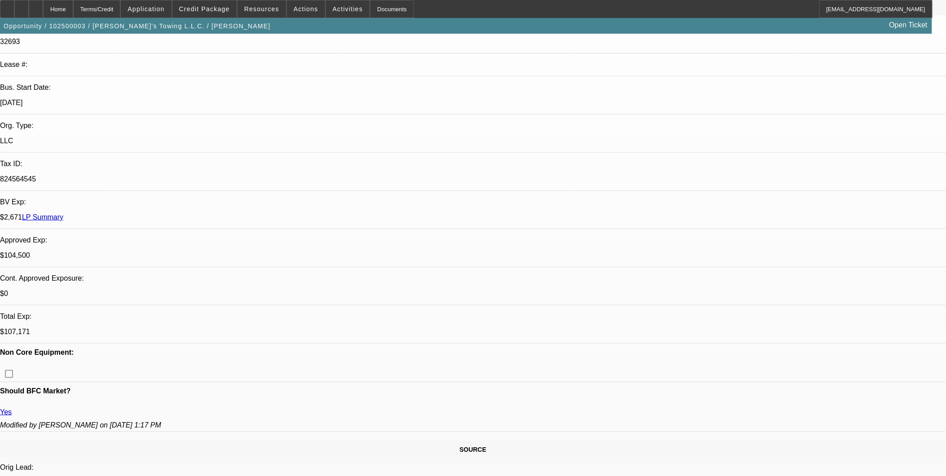
select select "2"
select select "0.2"
select select "0"
select select "0.2"
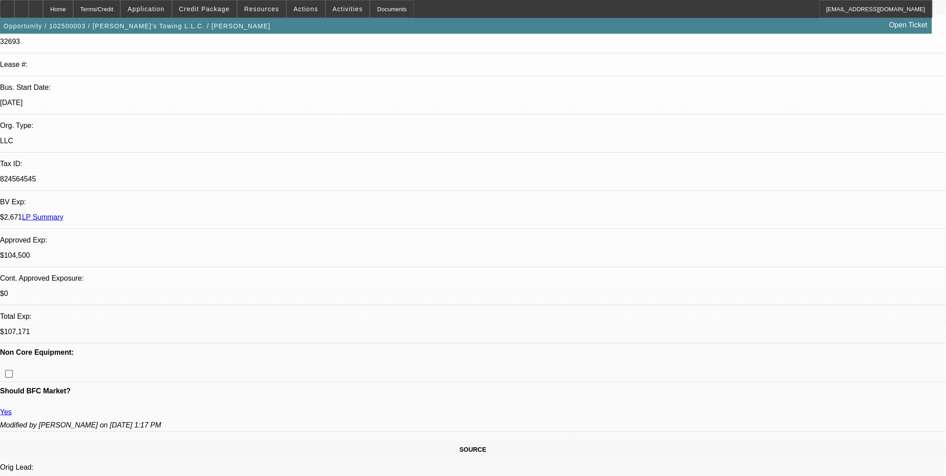
select select "0"
select select "0.2"
select select "0"
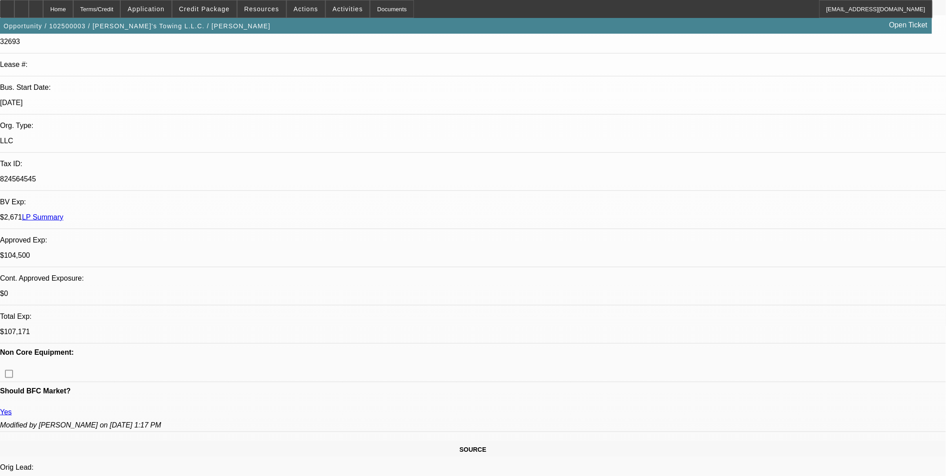
select select "0.2"
select select "1"
select select "2"
select select "17"
select select "1"
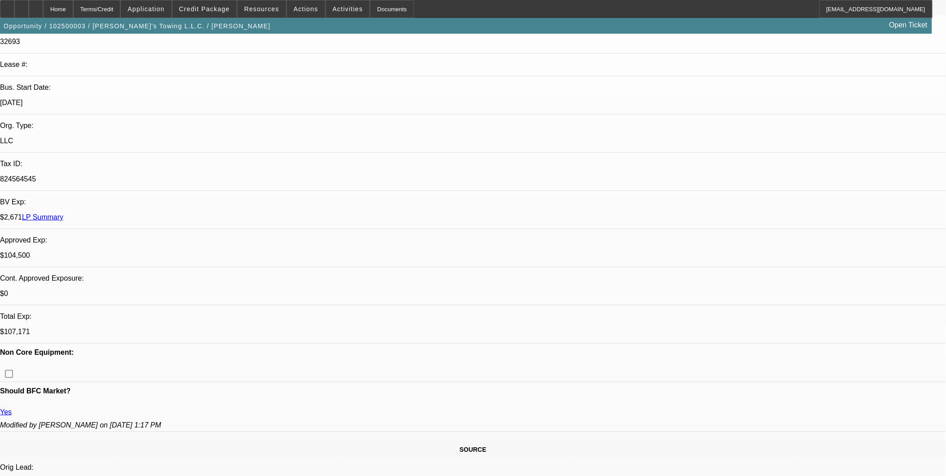
select select "3"
select select "17"
select select "1"
select select "3"
select select "17"
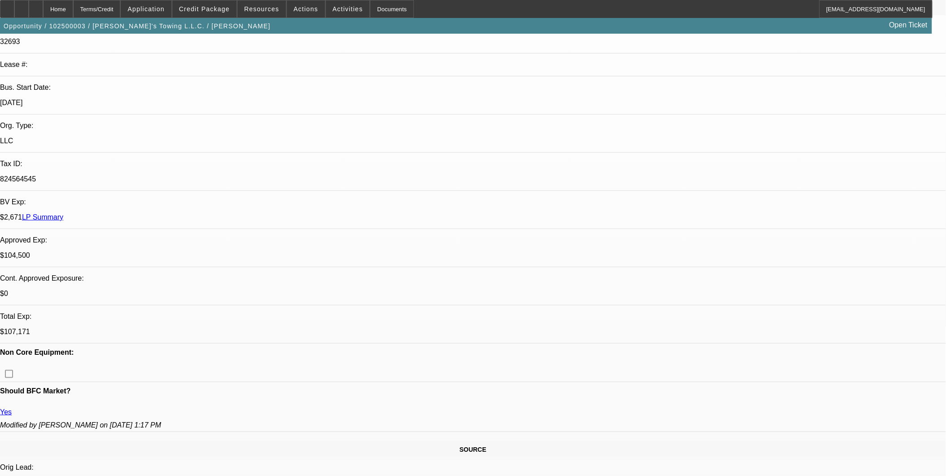
select select "1"
select select "3"
select select "17"
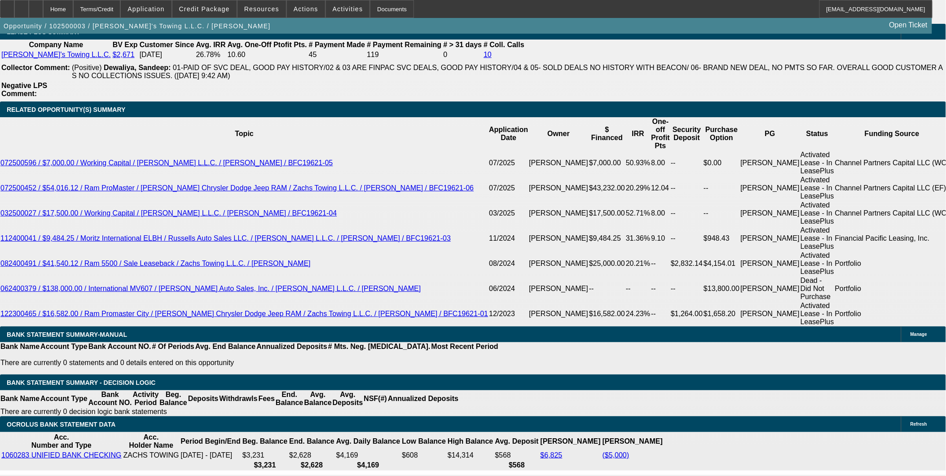
scroll to position [1598, 0]
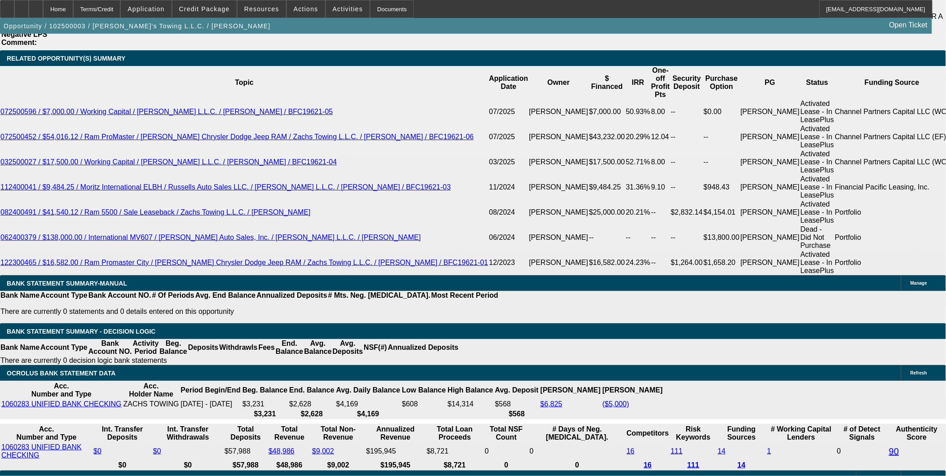
type input "200"
type input "$400.00"
type input "UNKNOWN"
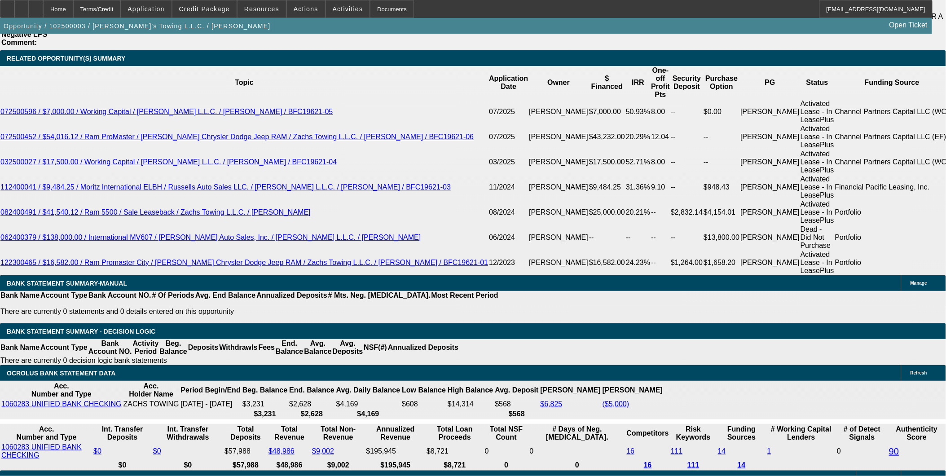
type input "2000"
type input "$4,000.00"
type input "11.2"
type input "$2,000.00"
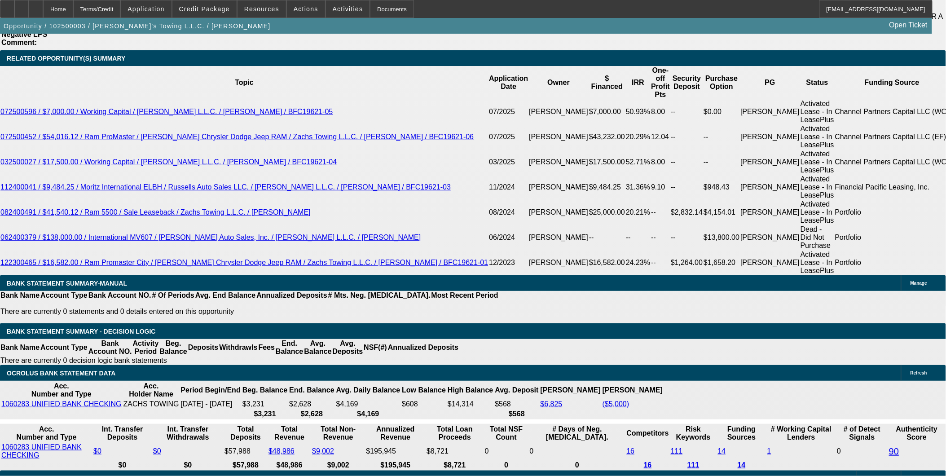
type input "36"
type input "$70,971.62"
type input "$35,485.81"
type input "$6,862.60"
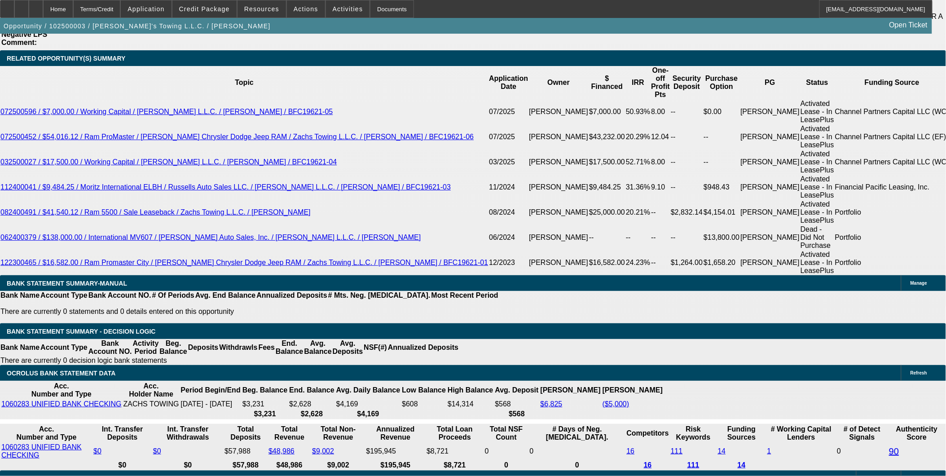
type input "$3,431.30"
type input "36"
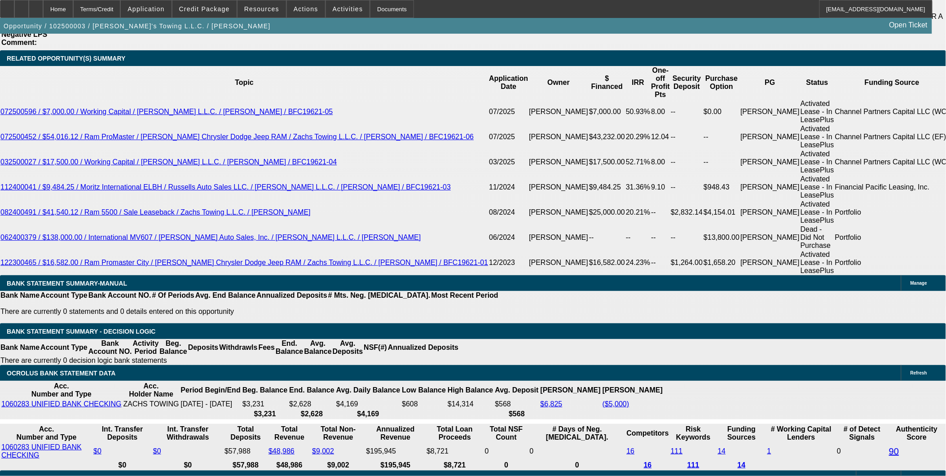
type input "20"
type input "$40.00"
type input "$2,000.00"
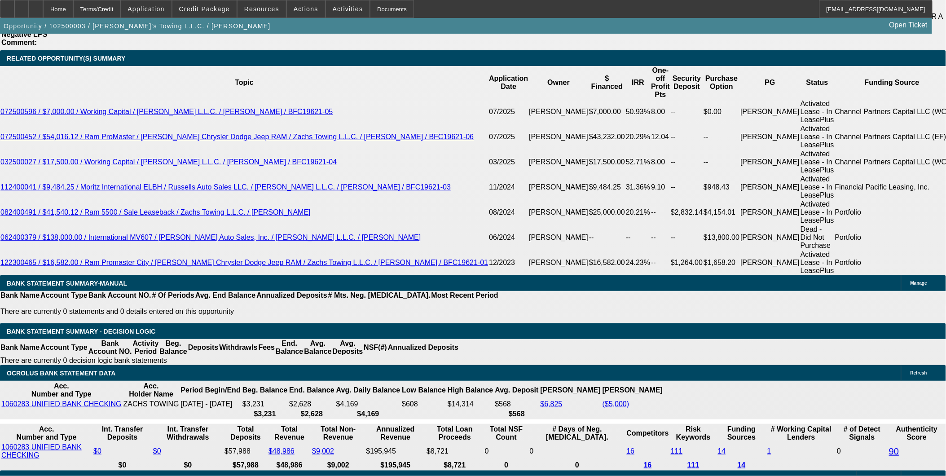
type input "$1,950.00"
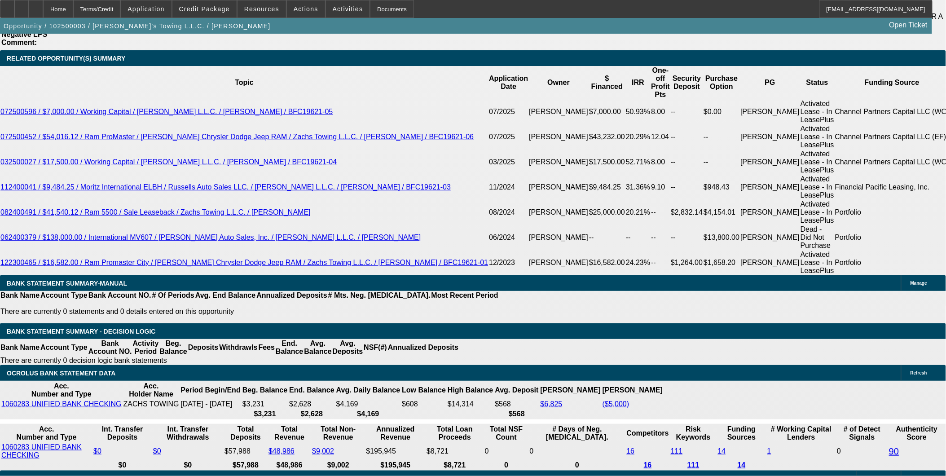
type input "$4,000.00"
type input "12"
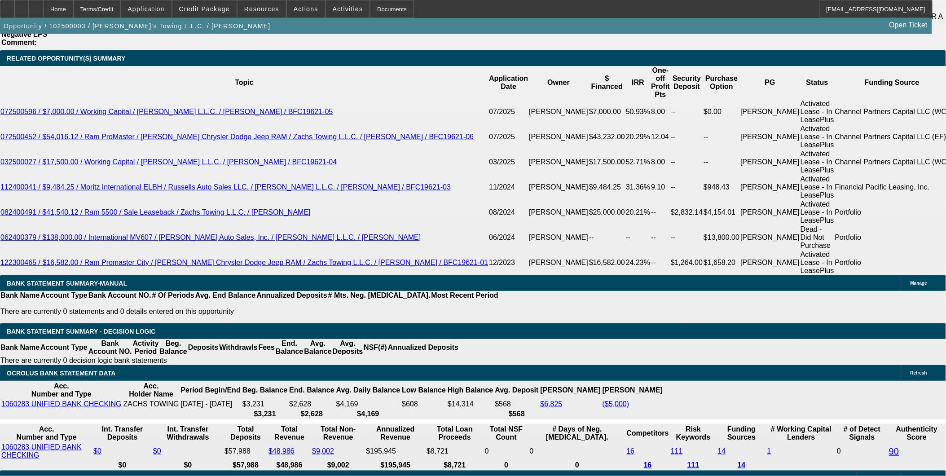
type input "$1,900.00"
type input "12"
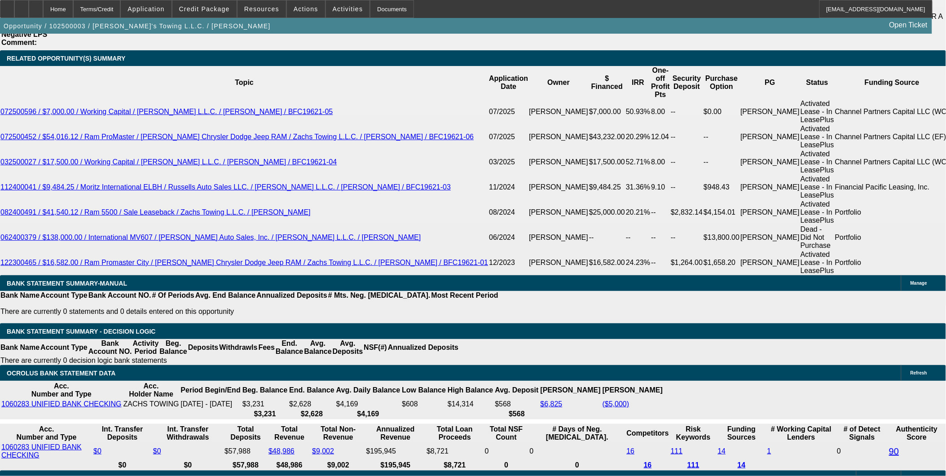
type input "$1,850.00"
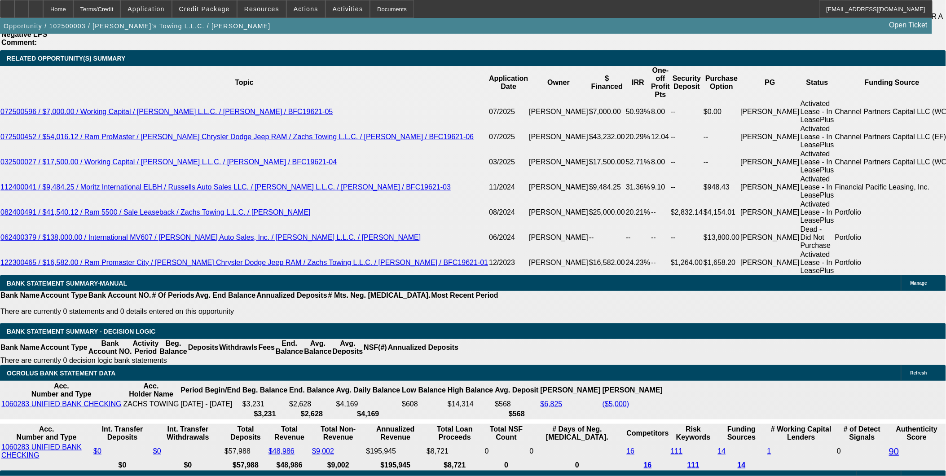
type input "12"
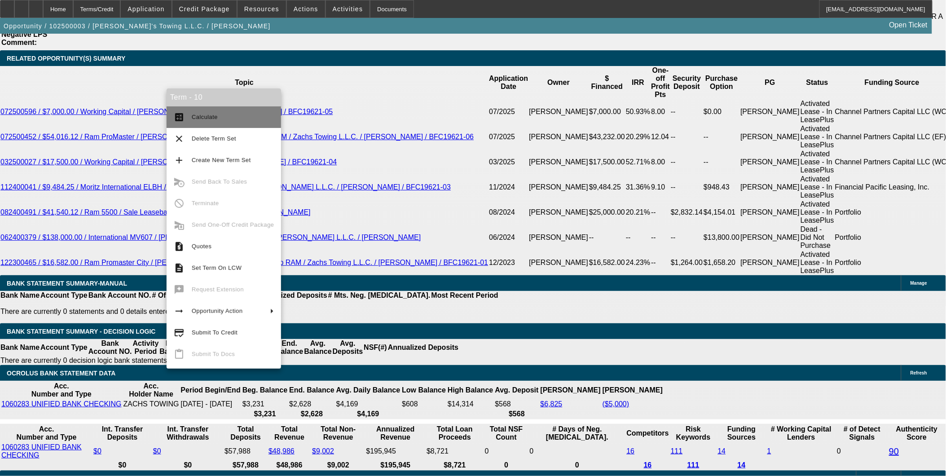
click at [203, 114] on span "Calculate" at bounding box center [205, 117] width 26 height 7
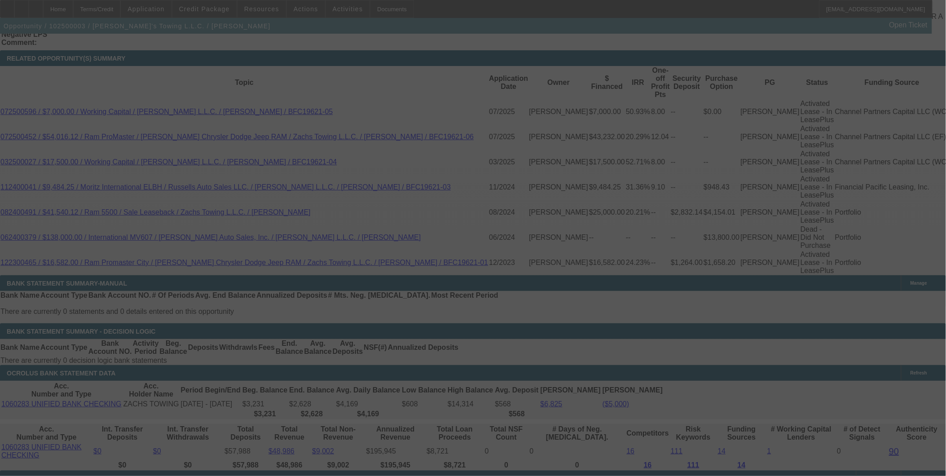
select select "2"
select select "0.2"
select select "17"
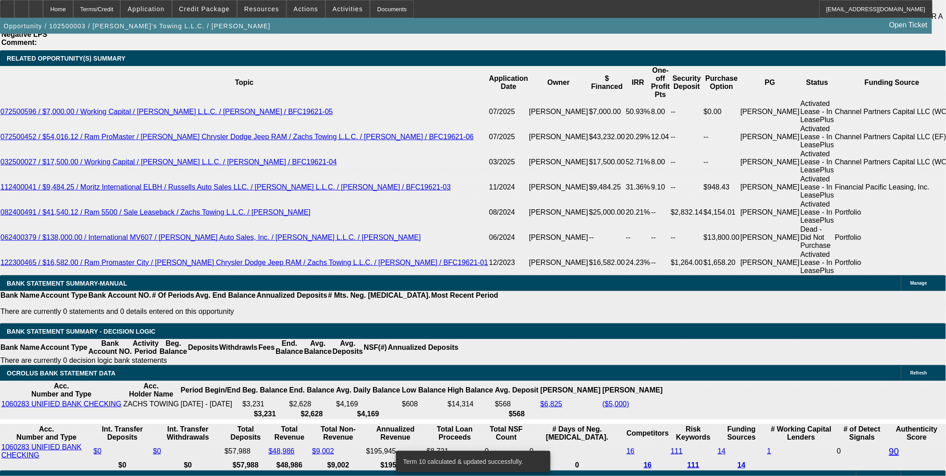
select select "1"
type input "$2,000.00"
type input "UNKNOWN"
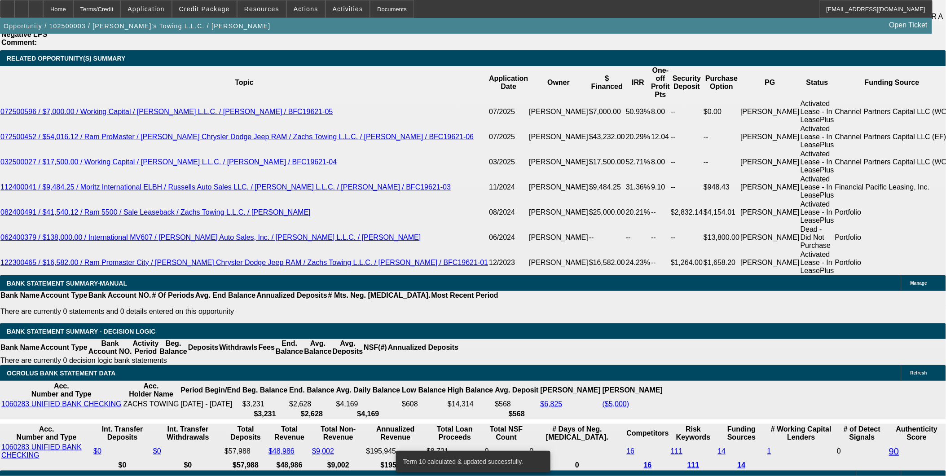
type input "$7,500.00"
click at [177, 106] on body "Home Terms/Credit Application Credit Package Resources Actions Activities Docum…" at bounding box center [473, 303] width 946 height 3803
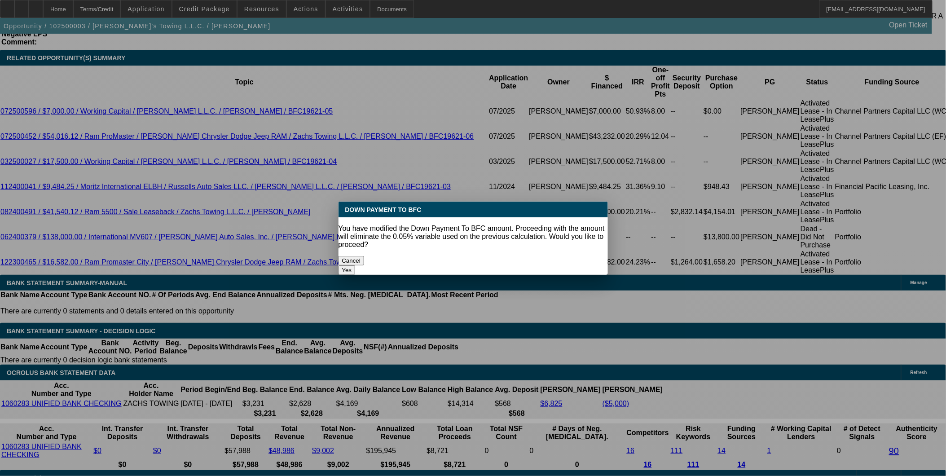
scroll to position [0, 0]
drag, startPoint x: 177, startPoint y: 106, endPoint x: 496, endPoint y: 216, distance: 337.3
click at [496, 216] on div "Down Payment To BFC" at bounding box center [473, 210] width 269 height 16
click at [356, 265] on button "Yes" at bounding box center [347, 269] width 17 height 9
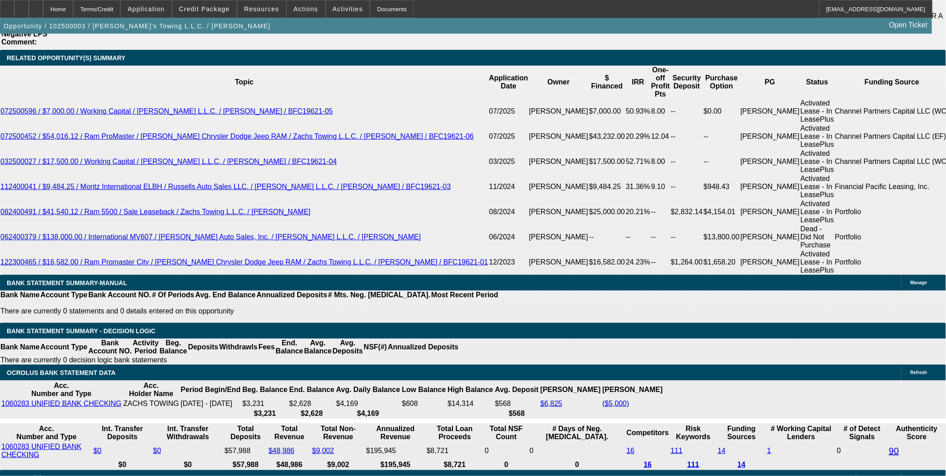
select select "0"
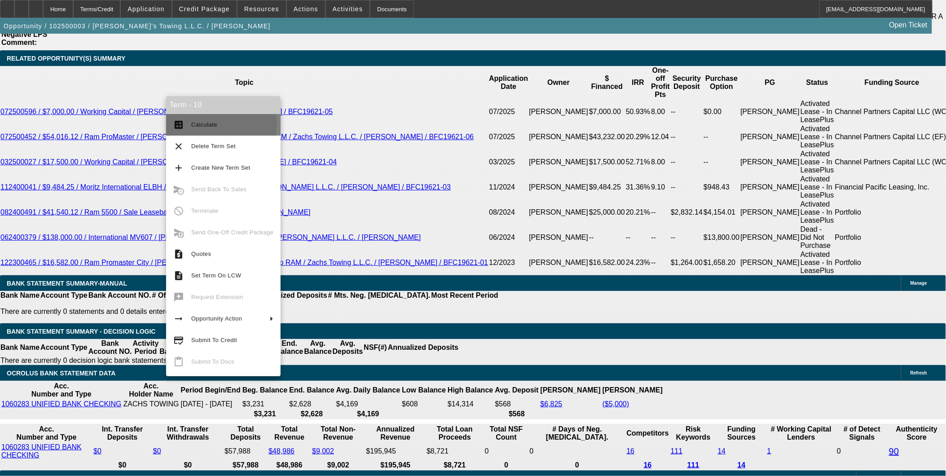
click at [219, 124] on span "Calculate" at bounding box center [232, 124] width 82 height 11
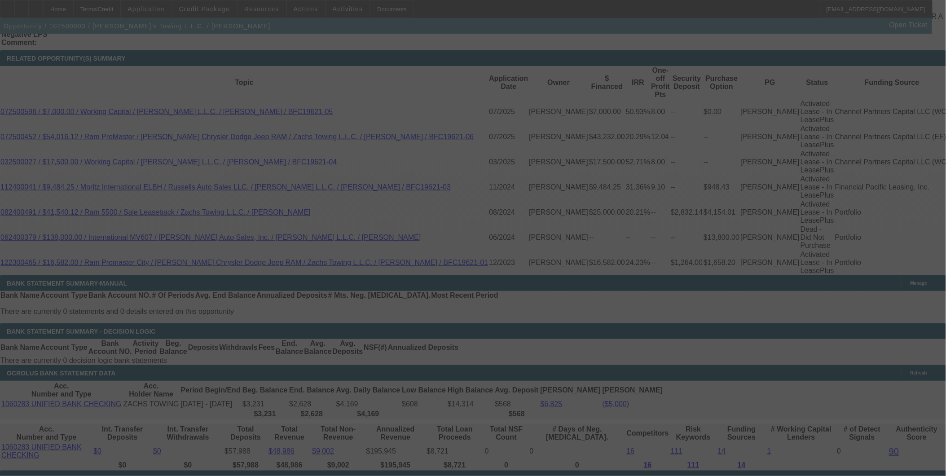
select select "0"
select select "2"
select select "0.2"
select select "17"
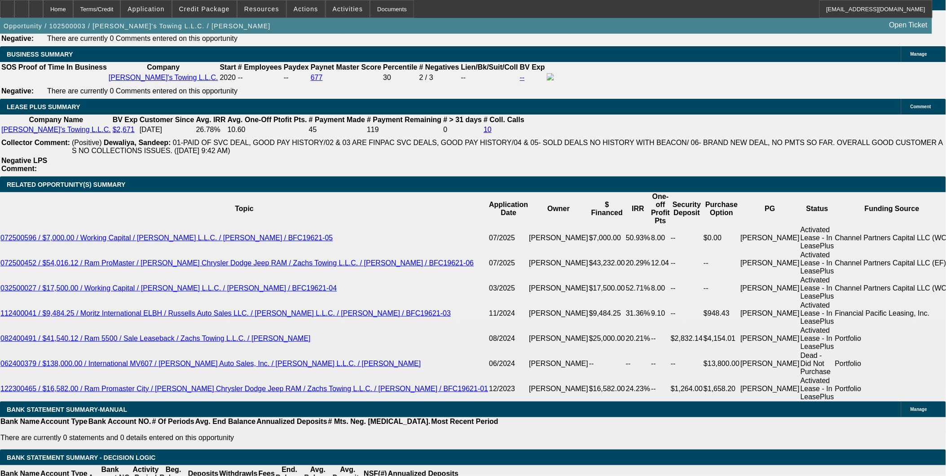
scroll to position [1448, 0]
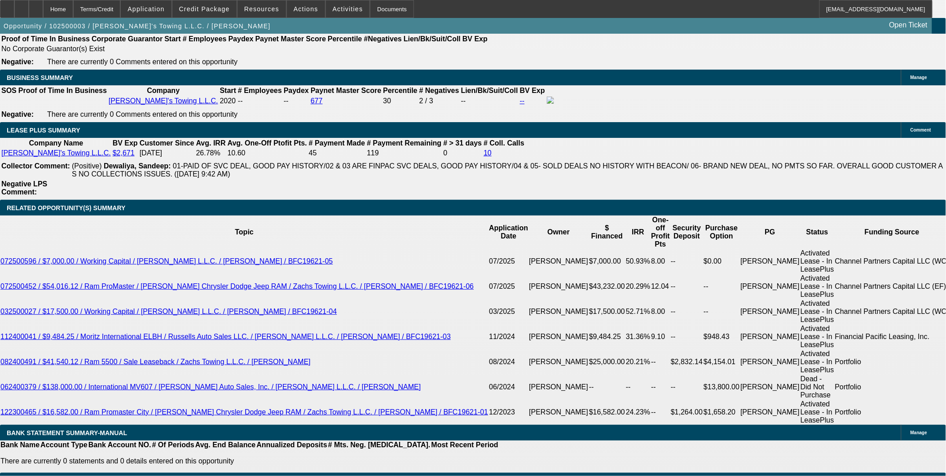
select select "0"
select select "2"
select select "0.2"
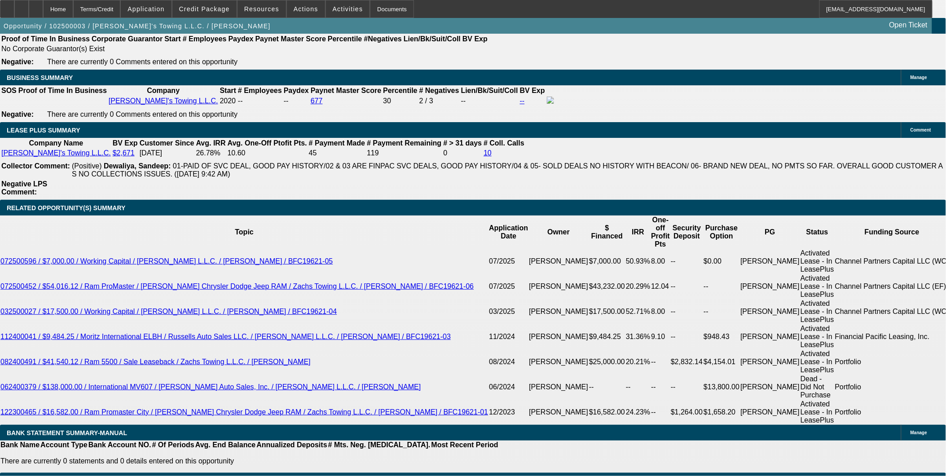
select select "17"
select select "2"
select select "0.2"
select select "17"
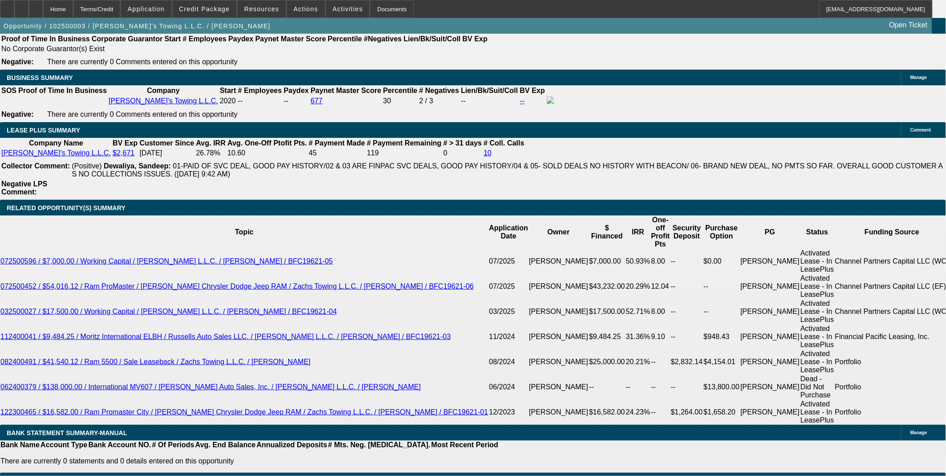
select select "0"
select select "2"
select select "0.2"
select select "17"
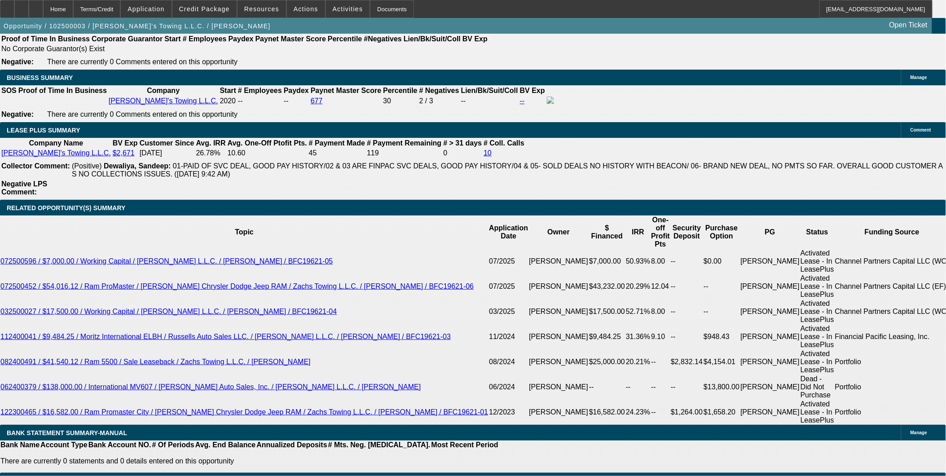
select select "0"
select select "2"
select select "0"
select select "6"
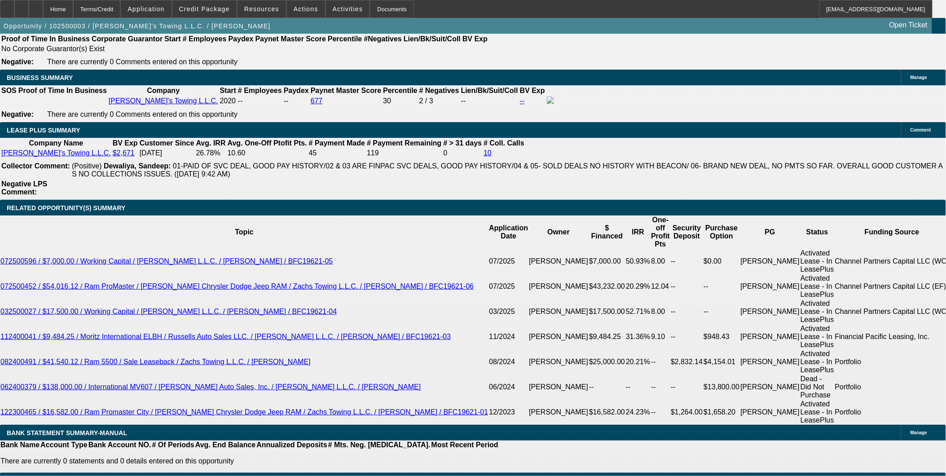
select select "0"
select select "2"
select select "0.2"
select select "17"
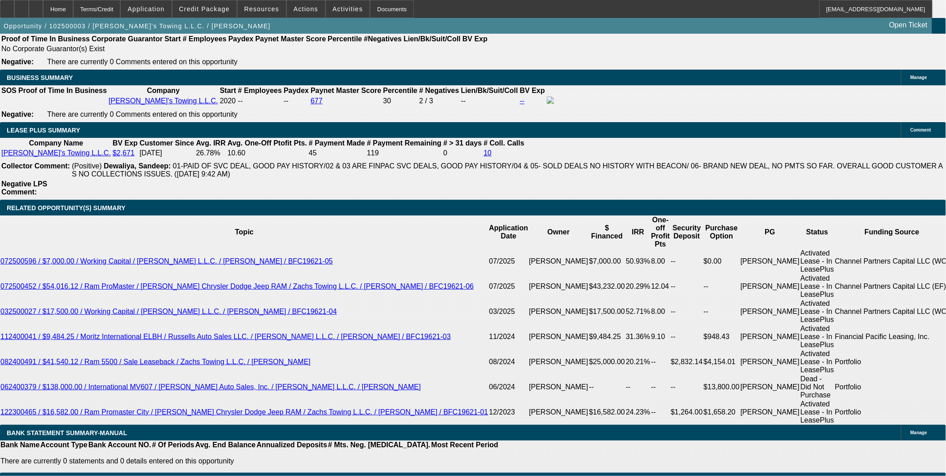
select select "0"
select select "3"
select select "0.2"
select select "17"
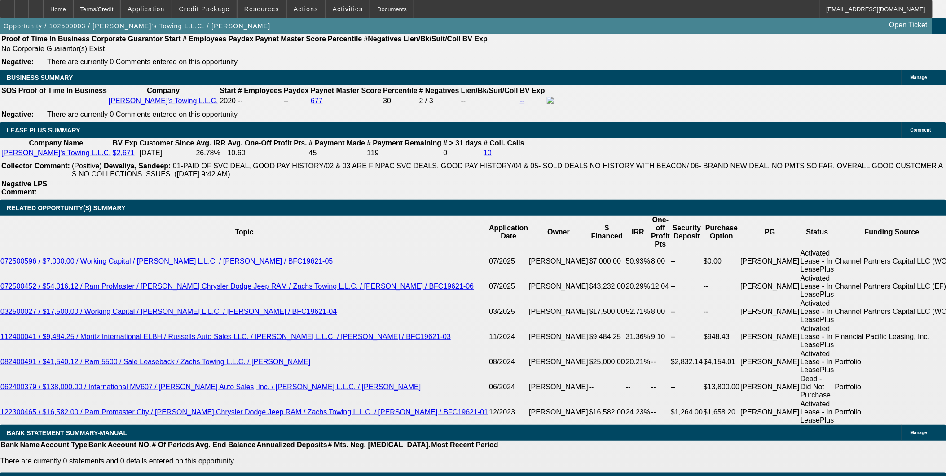
select select "0"
select select "3"
select select "0.2"
select select "17"
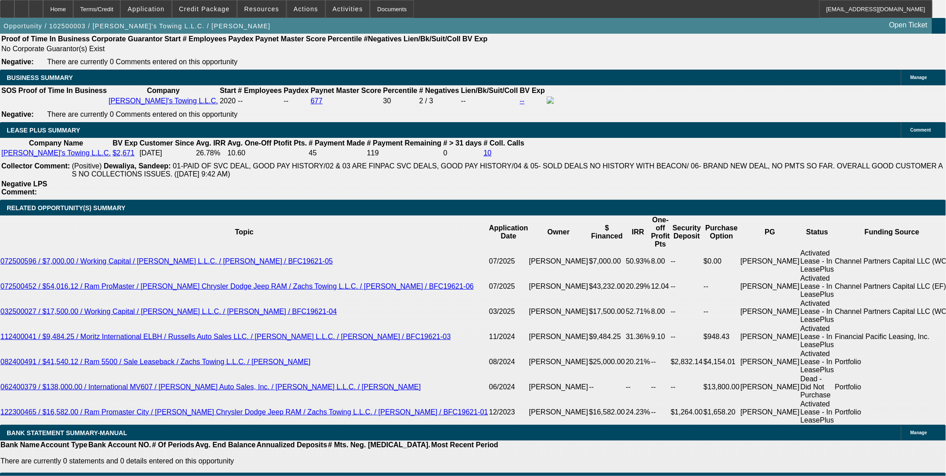
select select "0"
select select "3"
select select "0.2"
select select "17"
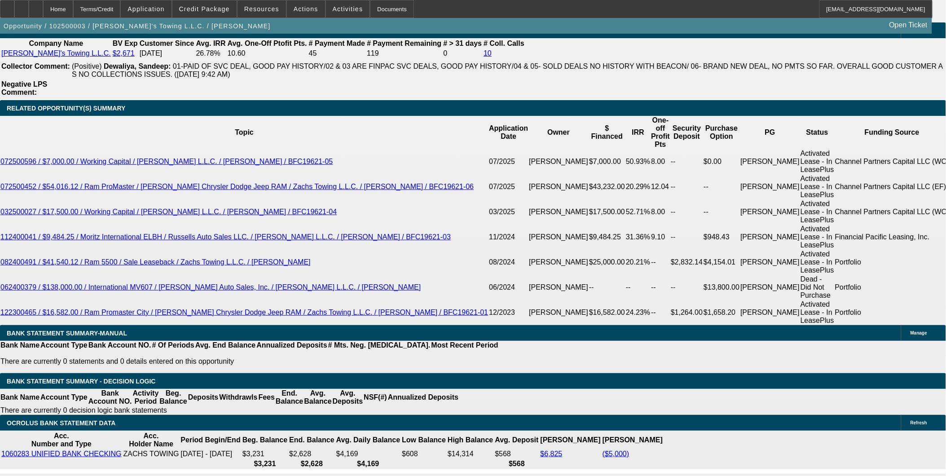
scroll to position [1648, 0]
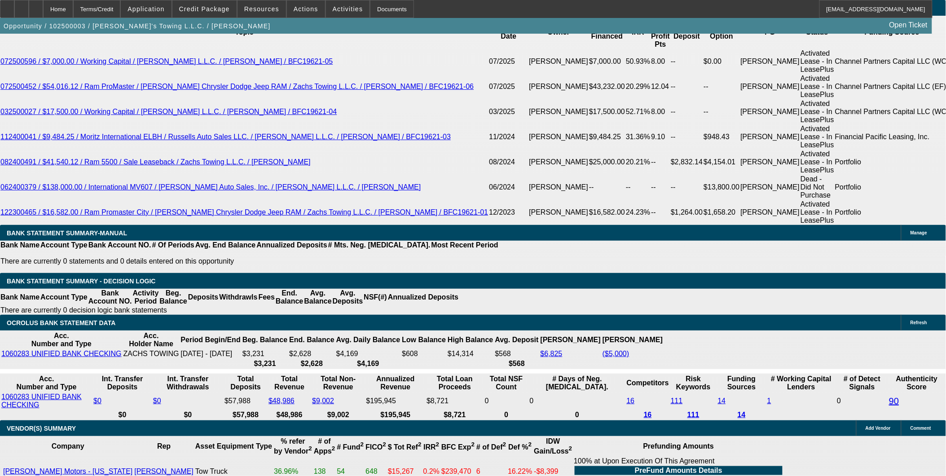
select select "0"
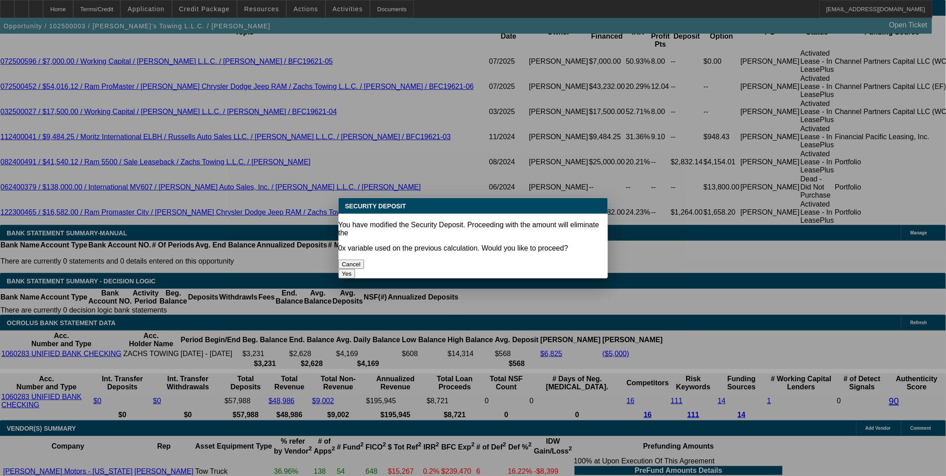
scroll to position [0, 0]
click at [356, 269] on button "Yes" at bounding box center [347, 273] width 17 height 9
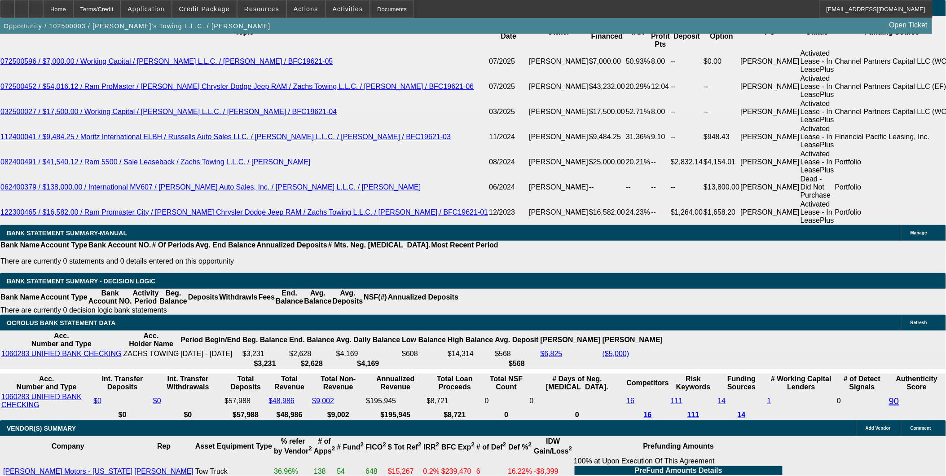
type input "$0.00"
type input "UNKNOWN"
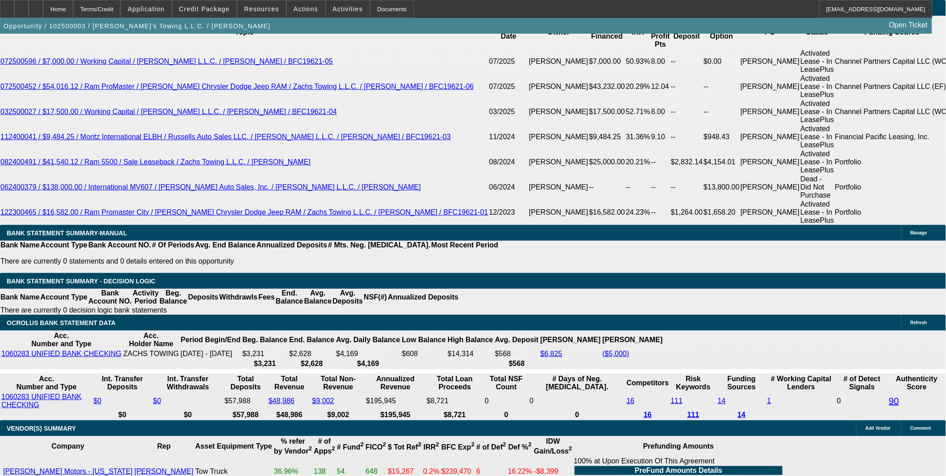
type input "$9,000.00"
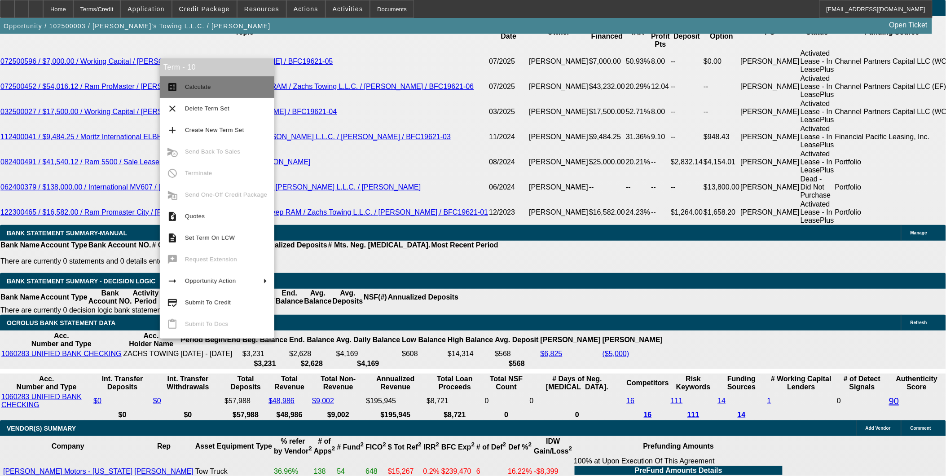
click at [202, 93] on button "calculate Calculate" at bounding box center [217, 87] width 115 height 22
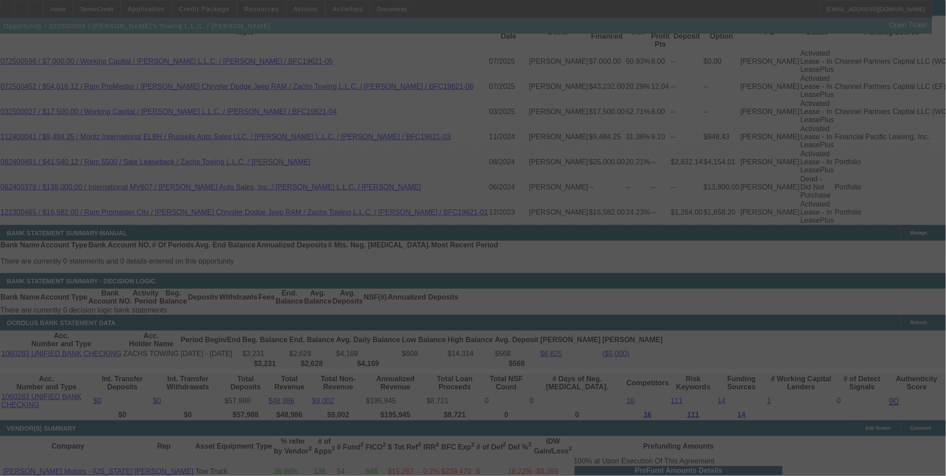
select select "0"
select select "2"
select select "0.2"
select select "17"
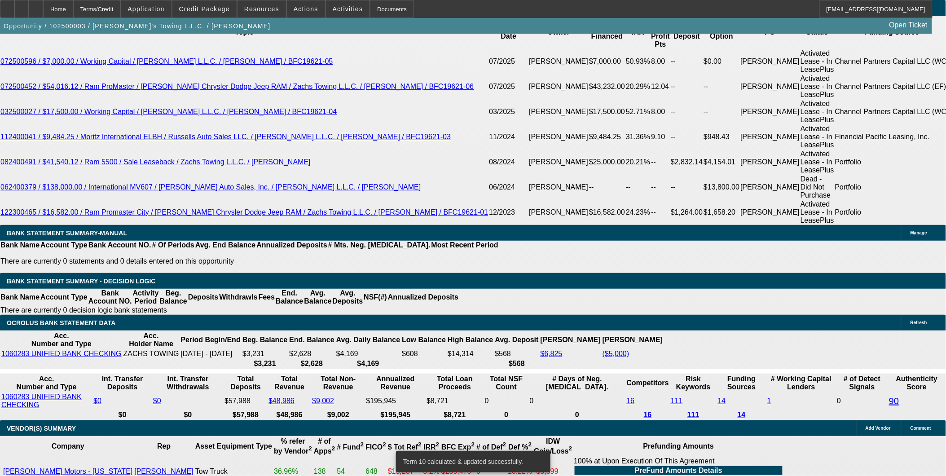
type input "$0.00"
type input "UNKNOWN"
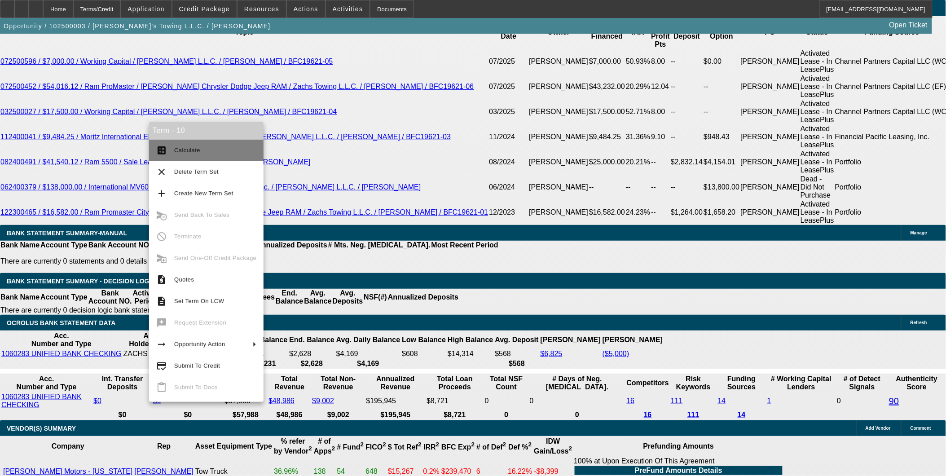
click at [195, 150] on span "Calculate" at bounding box center [187, 150] width 26 height 7
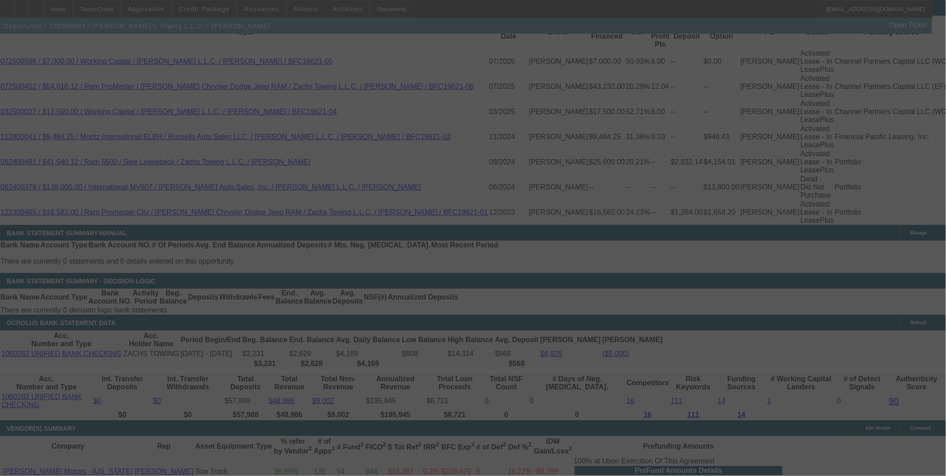
select select "0"
select select "2"
select select "0.2"
select select "17"
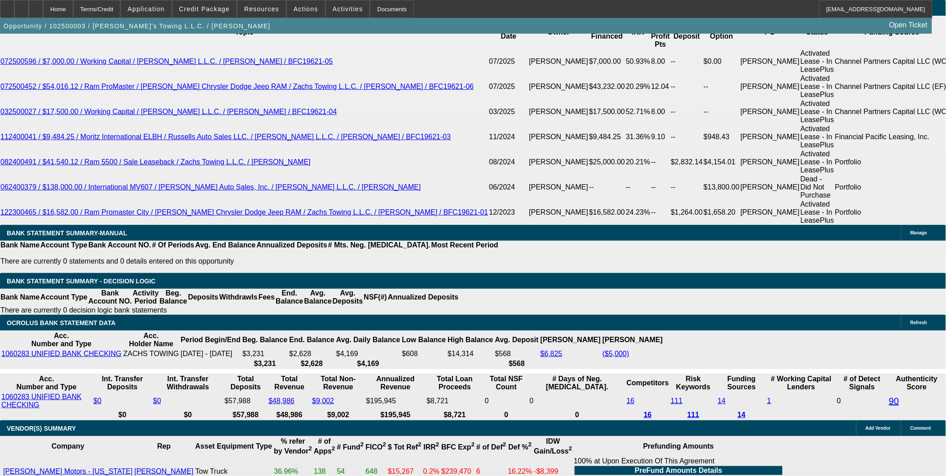
type input "2000"
type input "0"
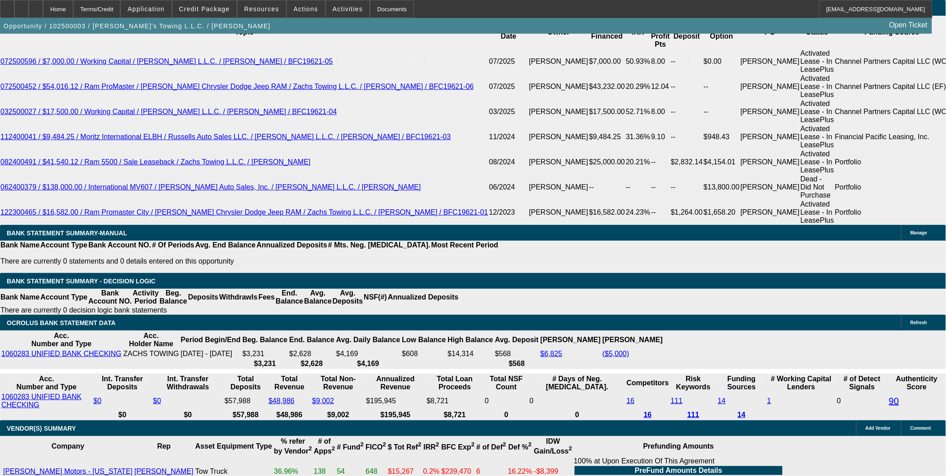
type input "$2,000.00"
type input "UNKNOWN"
type input "$7,500.00"
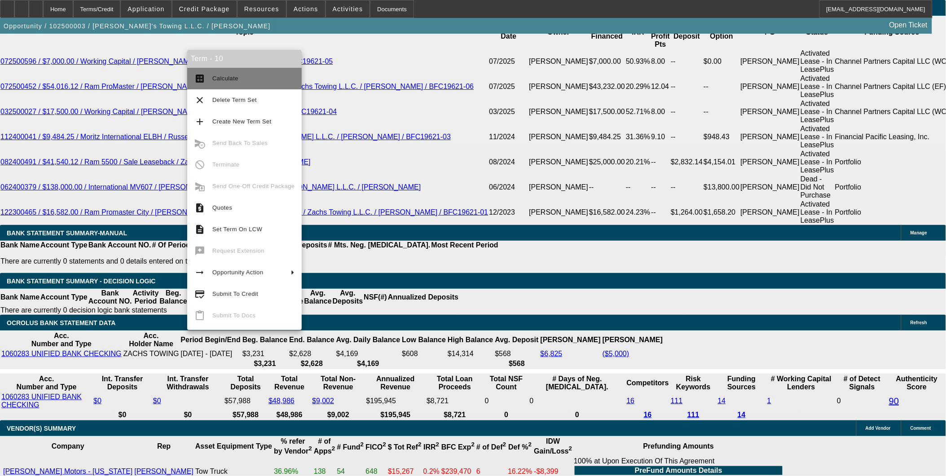
click at [222, 75] on span "Calculate" at bounding box center [225, 78] width 26 height 7
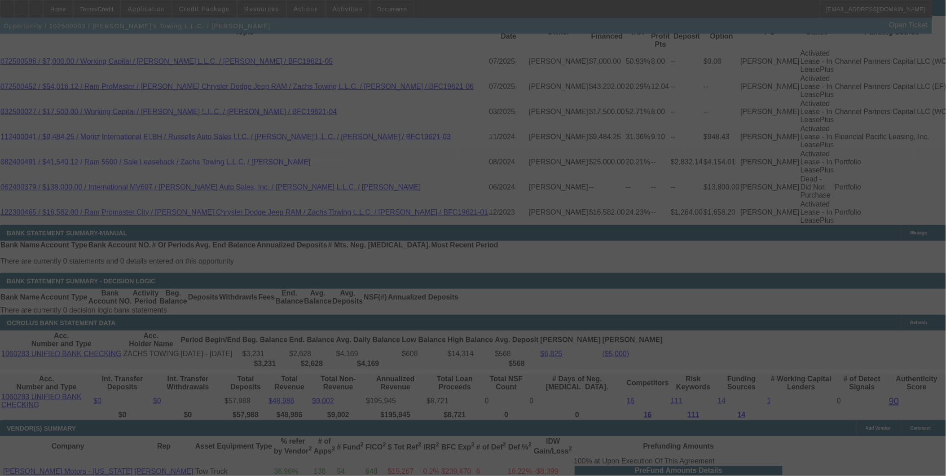
select select "0"
select select "2"
select select "0.2"
select select "17"
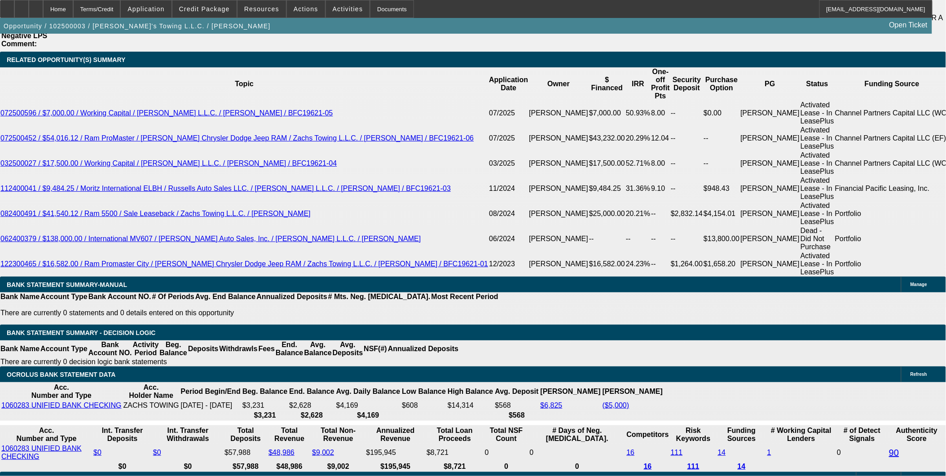
scroll to position [1498, 0]
